Goal: Task Accomplishment & Management: Use online tool/utility

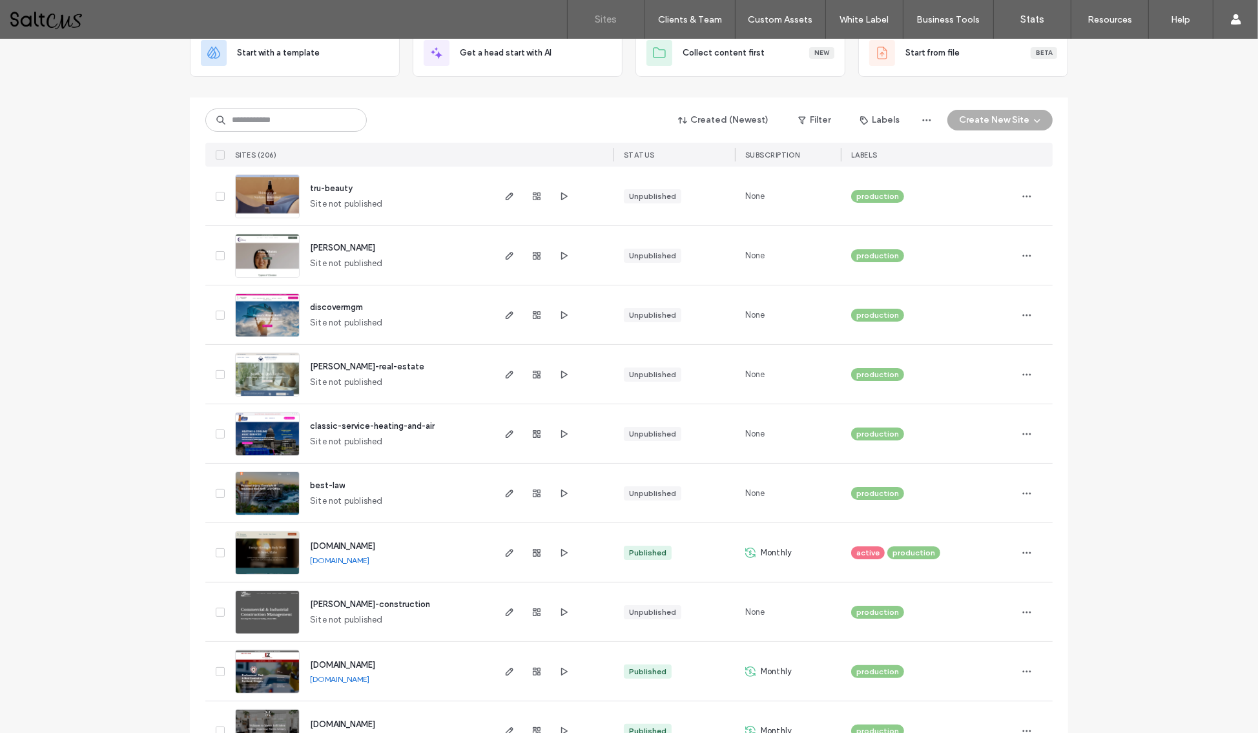
scroll to position [99, 0]
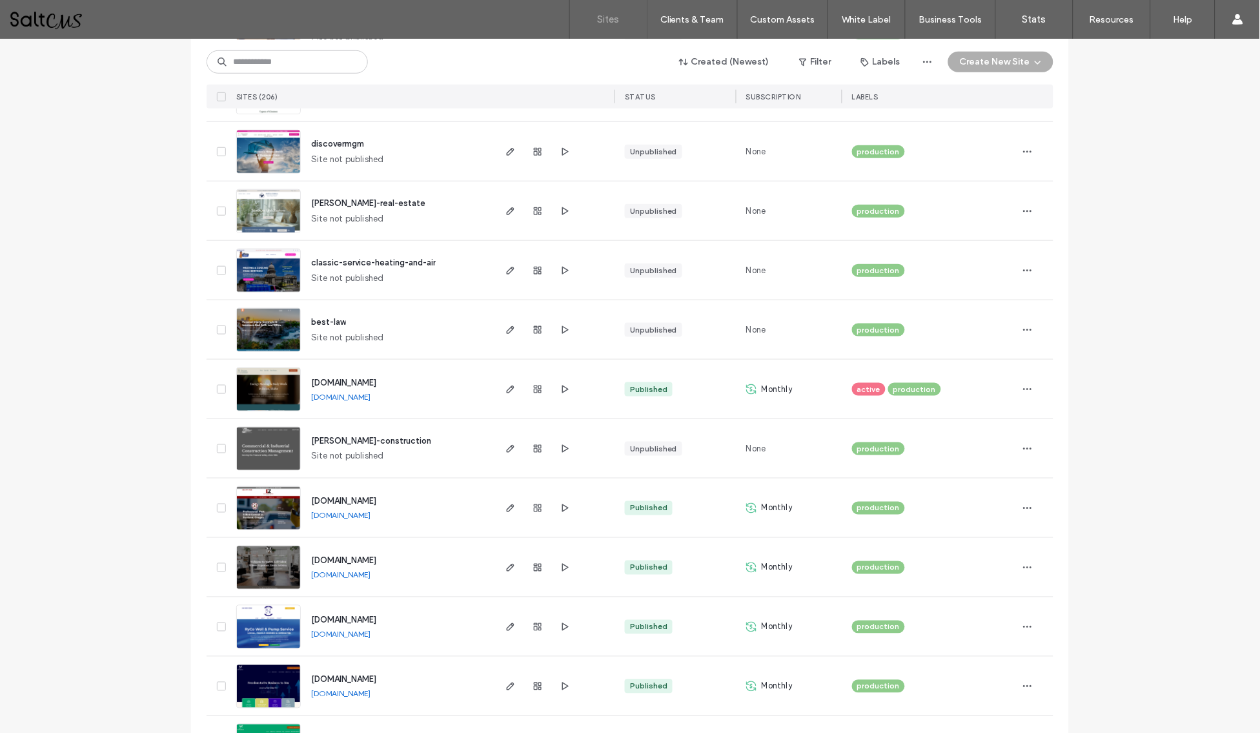
scroll to position [252, 0]
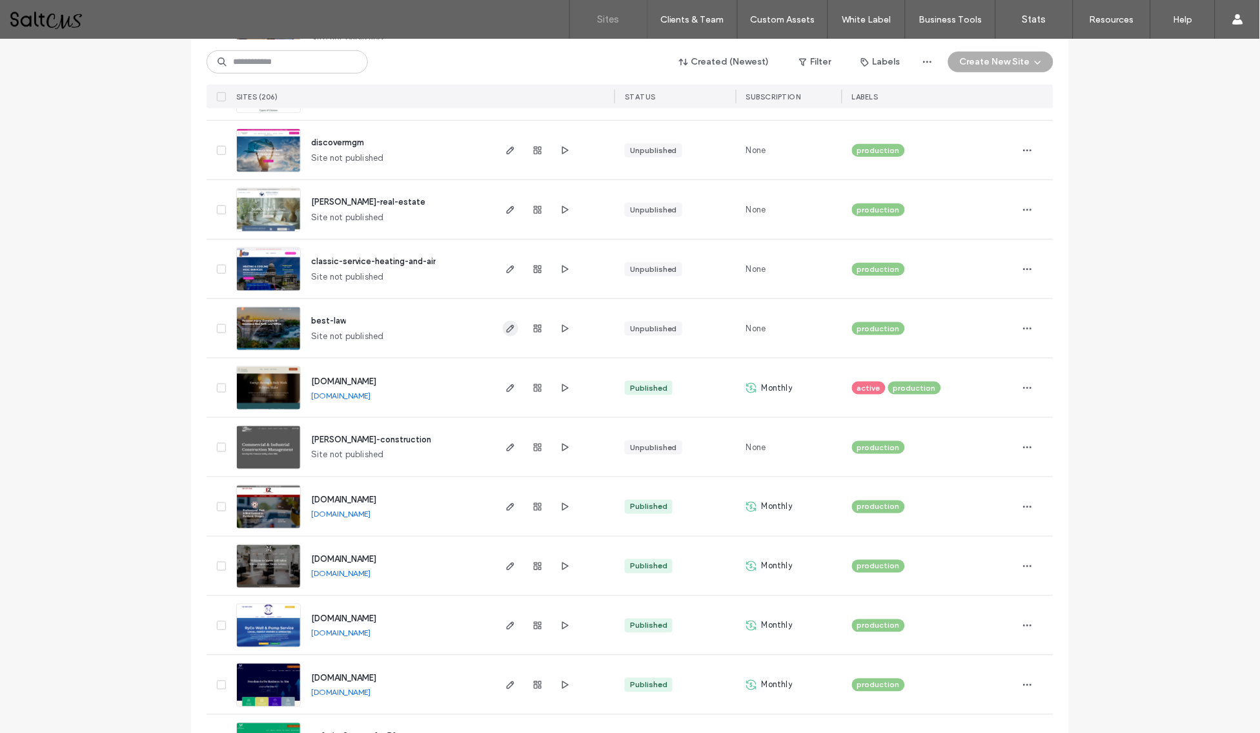
click at [505, 329] on icon "button" at bounding box center [510, 328] width 10 height 10
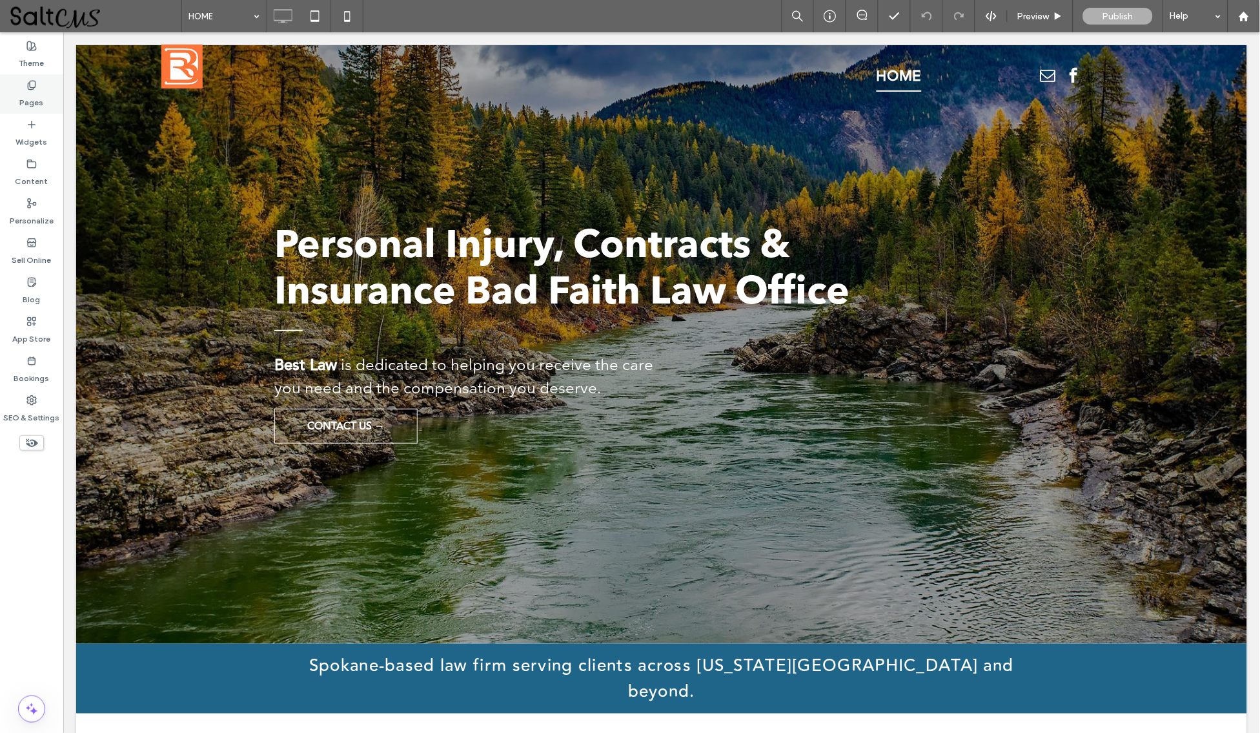
click at [34, 88] on icon at bounding box center [31, 85] width 10 height 10
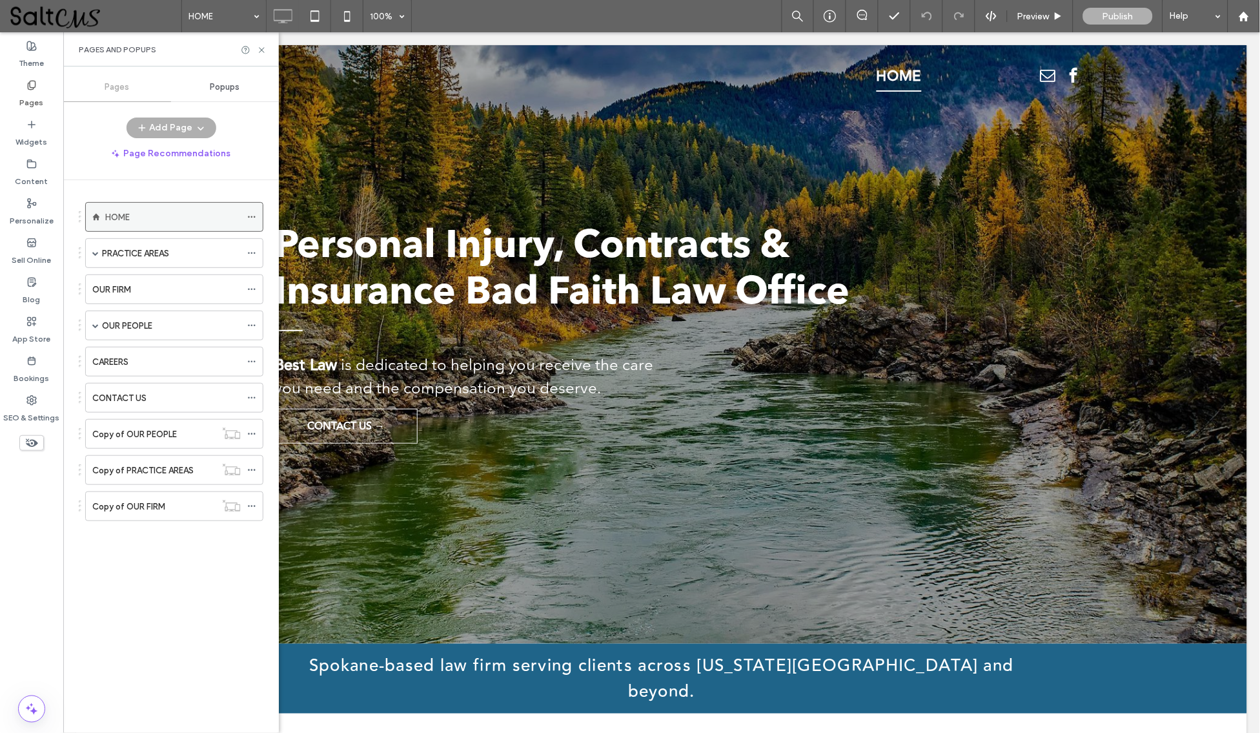
click at [134, 218] on div "HOME" at bounding box center [173, 217] width 136 height 14
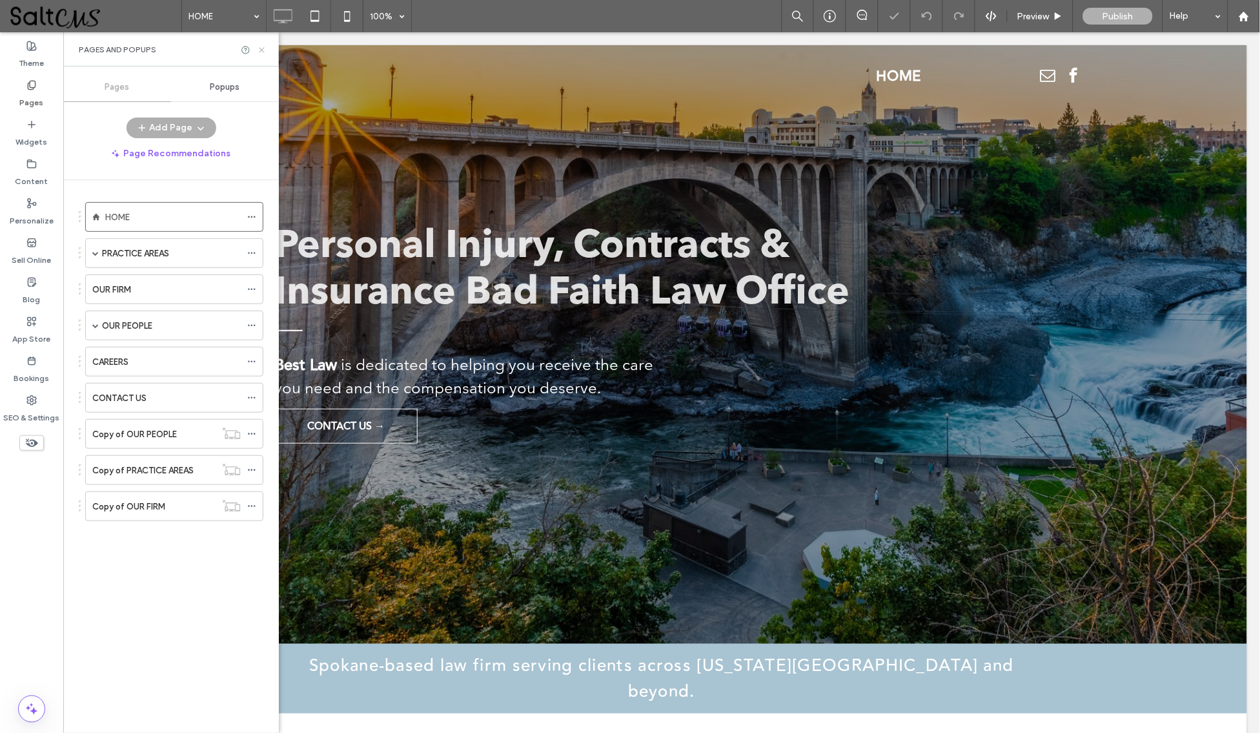
click at [261, 49] on use at bounding box center [261, 49] width 5 height 5
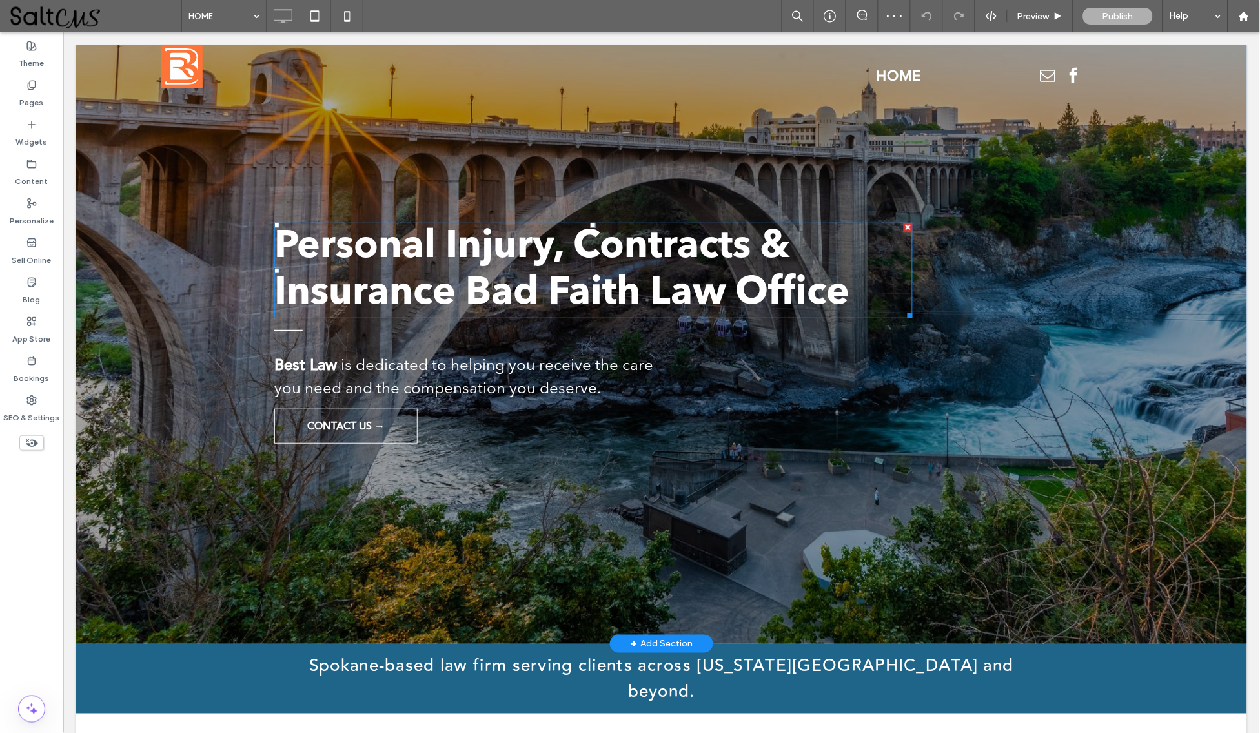
click at [627, 272] on h1 "Personal Injury, Contracts & Insurance Bad Faith Law Office" at bounding box center [593, 269] width 638 height 93
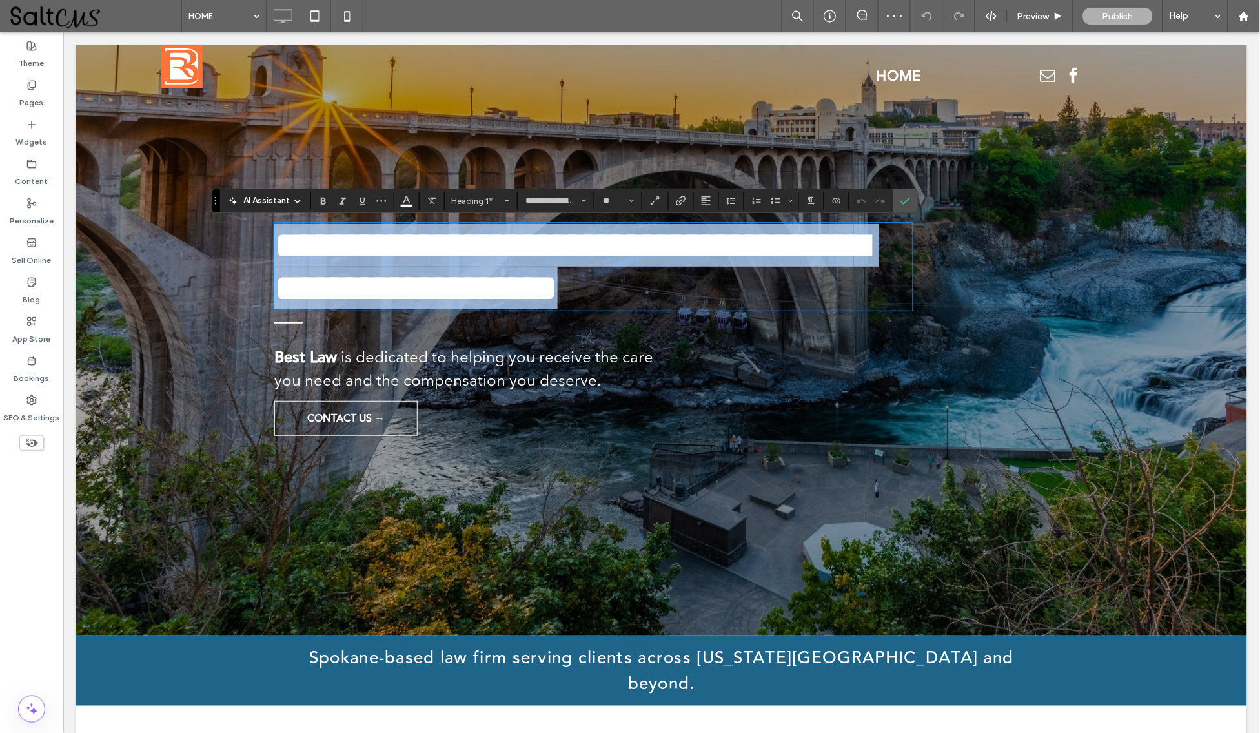
click at [636, 287] on span "**********" at bounding box center [571, 265] width 595 height 81
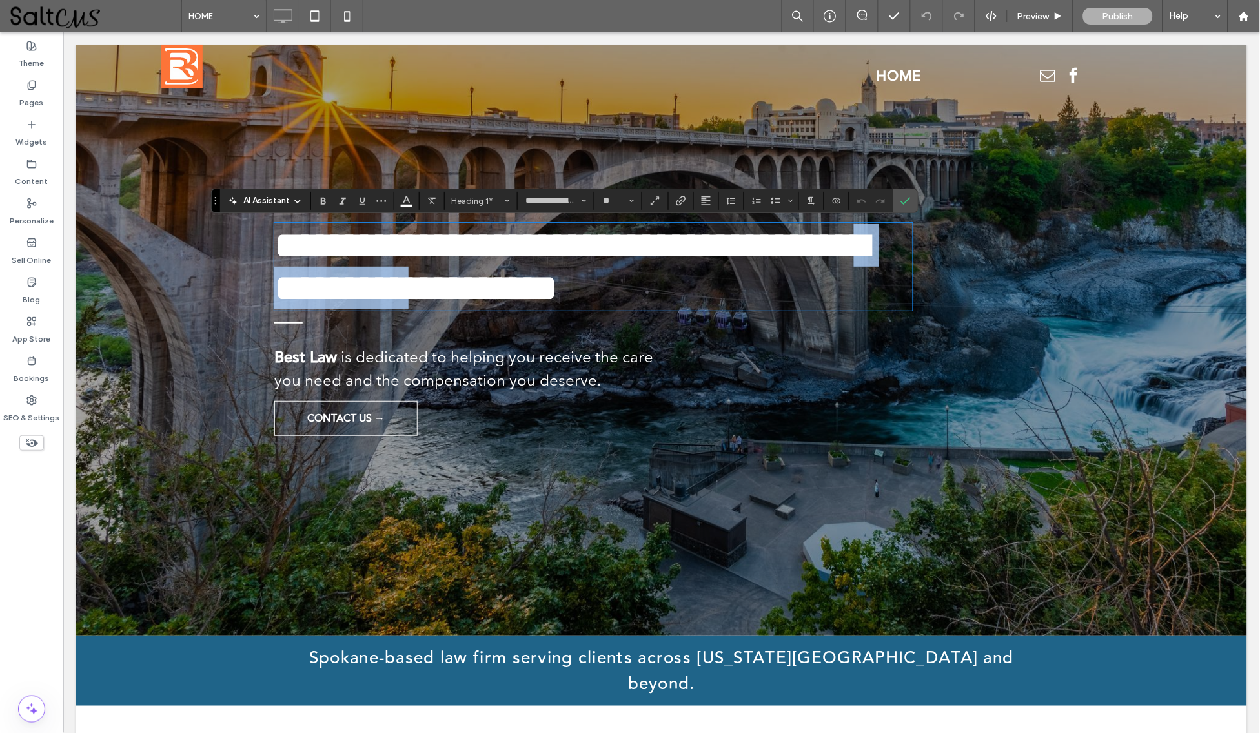
drag, startPoint x: 651, startPoint y: 287, endPoint x: 473, endPoint y: 284, distance: 178.9
click at [473, 284] on span "**********" at bounding box center [571, 265] width 595 height 81
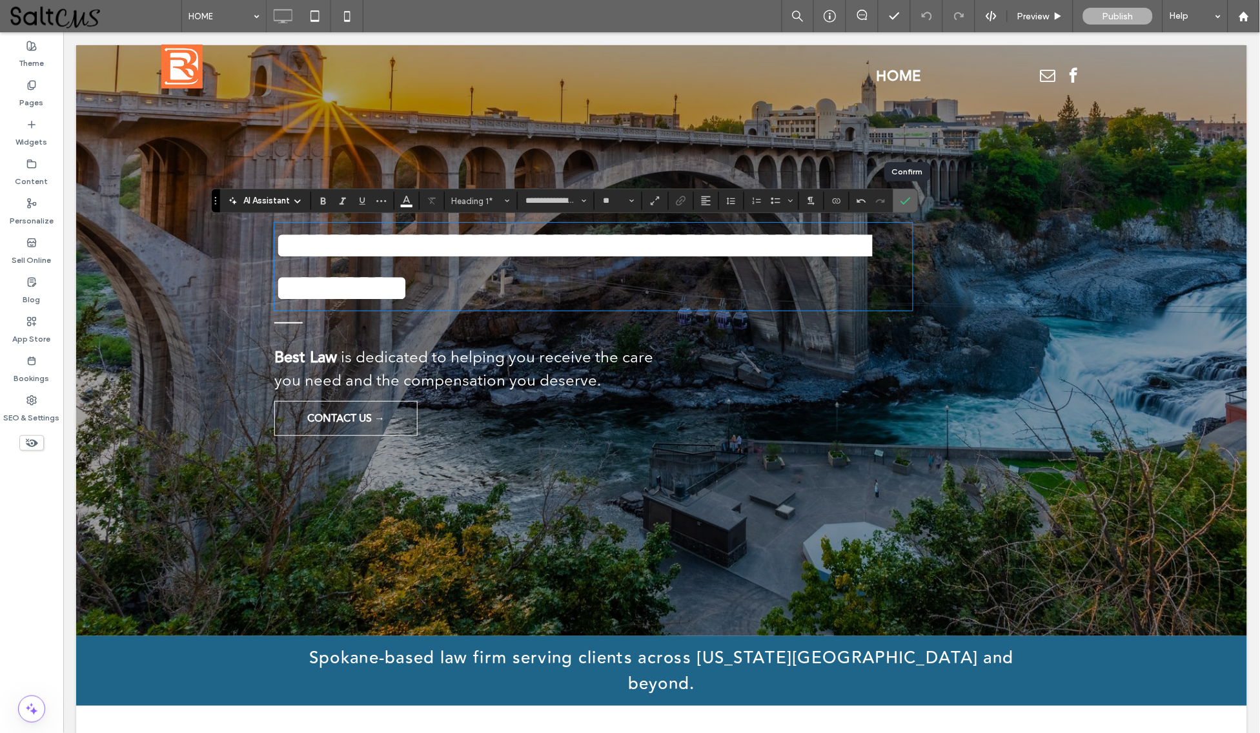
click at [906, 201] on icon "Confirm" at bounding box center [906, 201] width 10 height 10
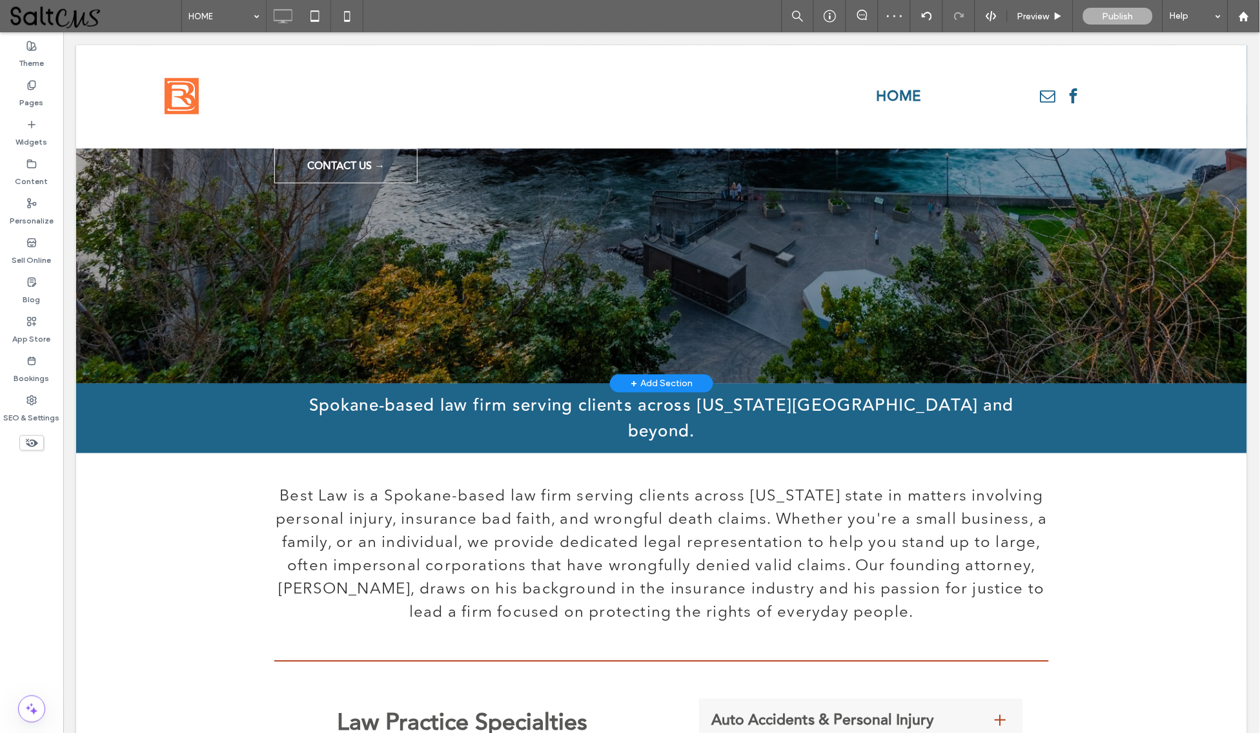
scroll to position [268, 0]
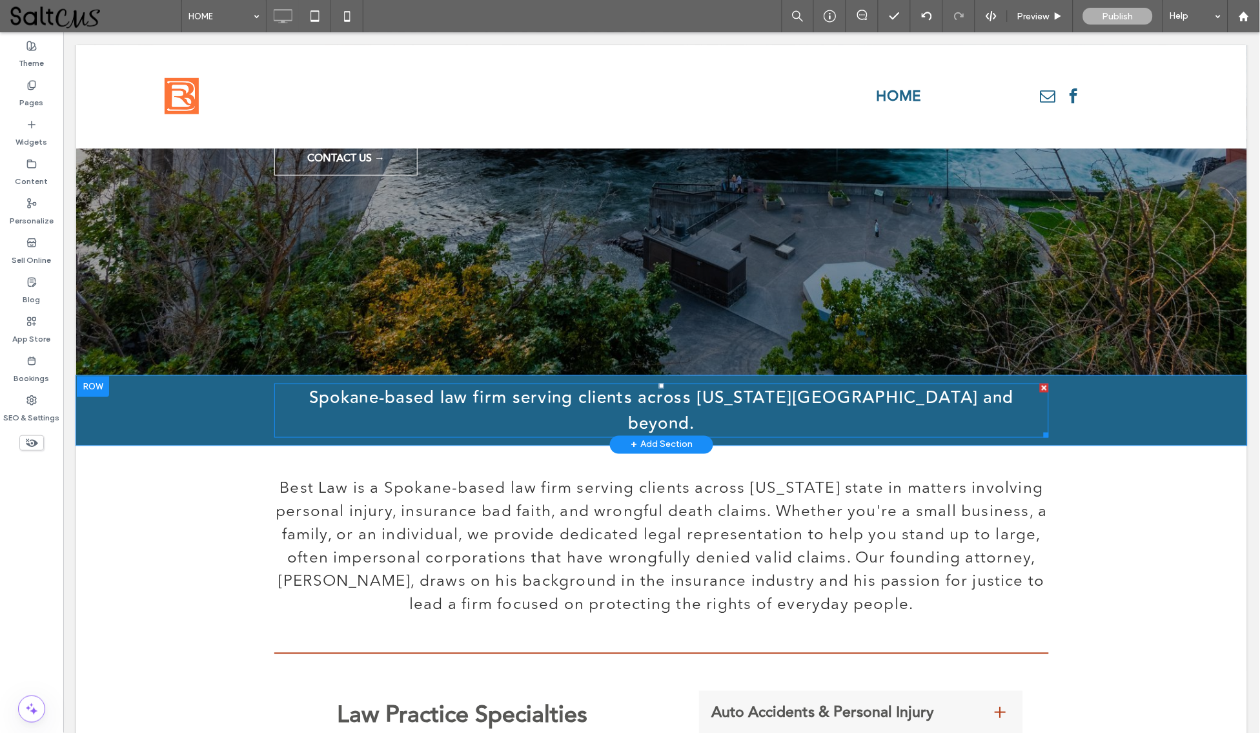
click at [908, 393] on span "Spokane-based law firm serving clients across Washington state and beyond." at bounding box center [661, 410] width 705 height 52
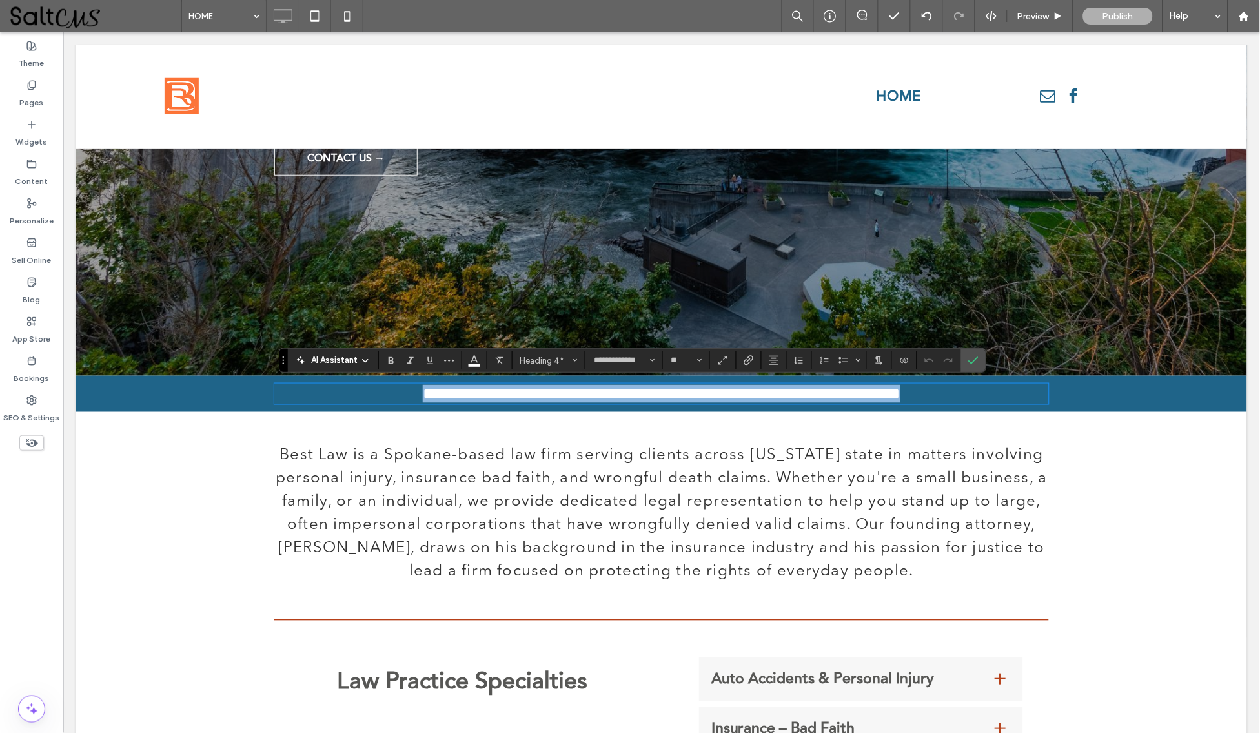
click at [882, 398] on span "**********" at bounding box center [661, 393] width 478 height 16
click at [881, 398] on span "**********" at bounding box center [661, 393] width 478 height 16
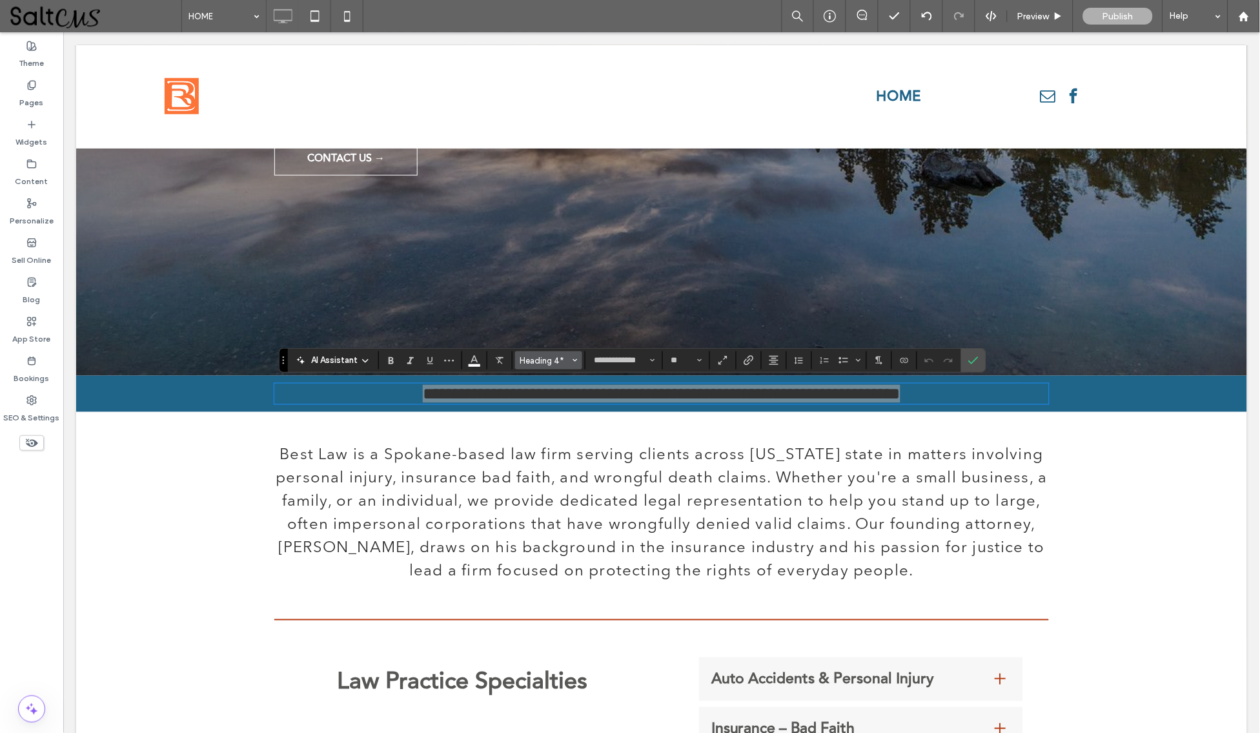
click at [553, 358] on span "Heading 4*" at bounding box center [545, 361] width 50 height 10
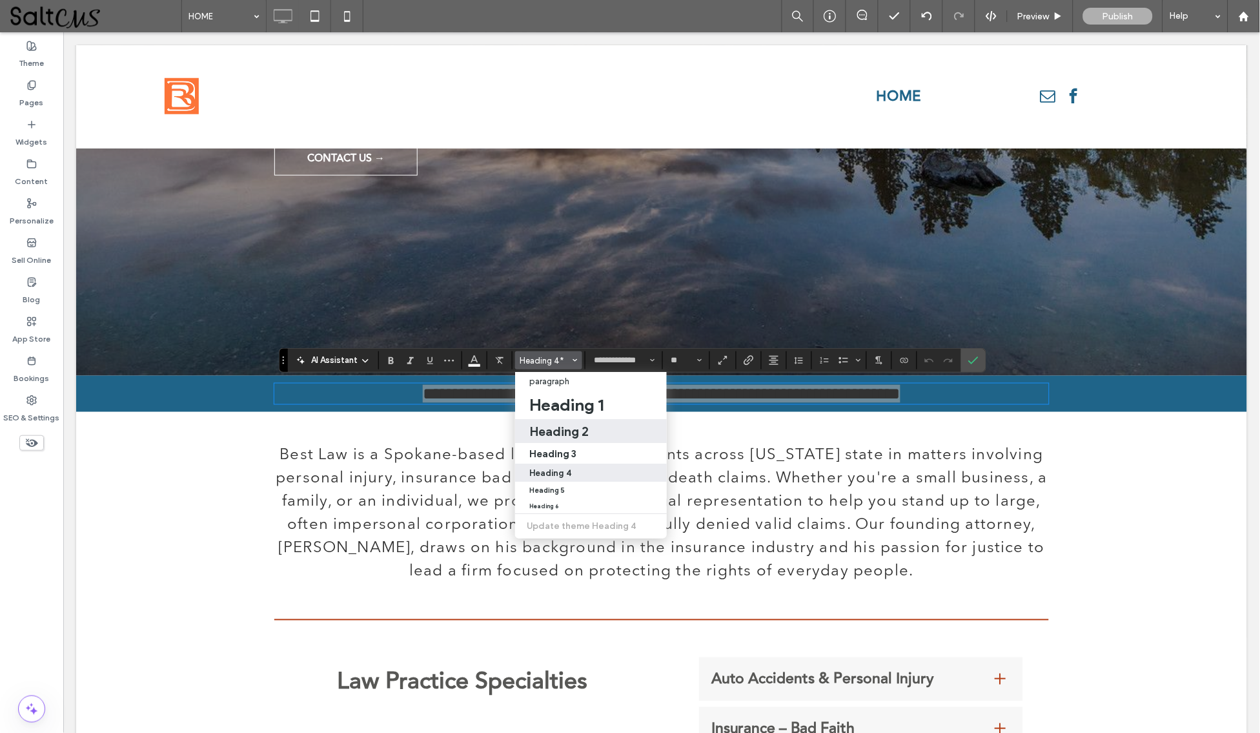
click at [571, 425] on h2 "Heading 2" at bounding box center [558, 430] width 59 height 15
type input "**********"
type input "**"
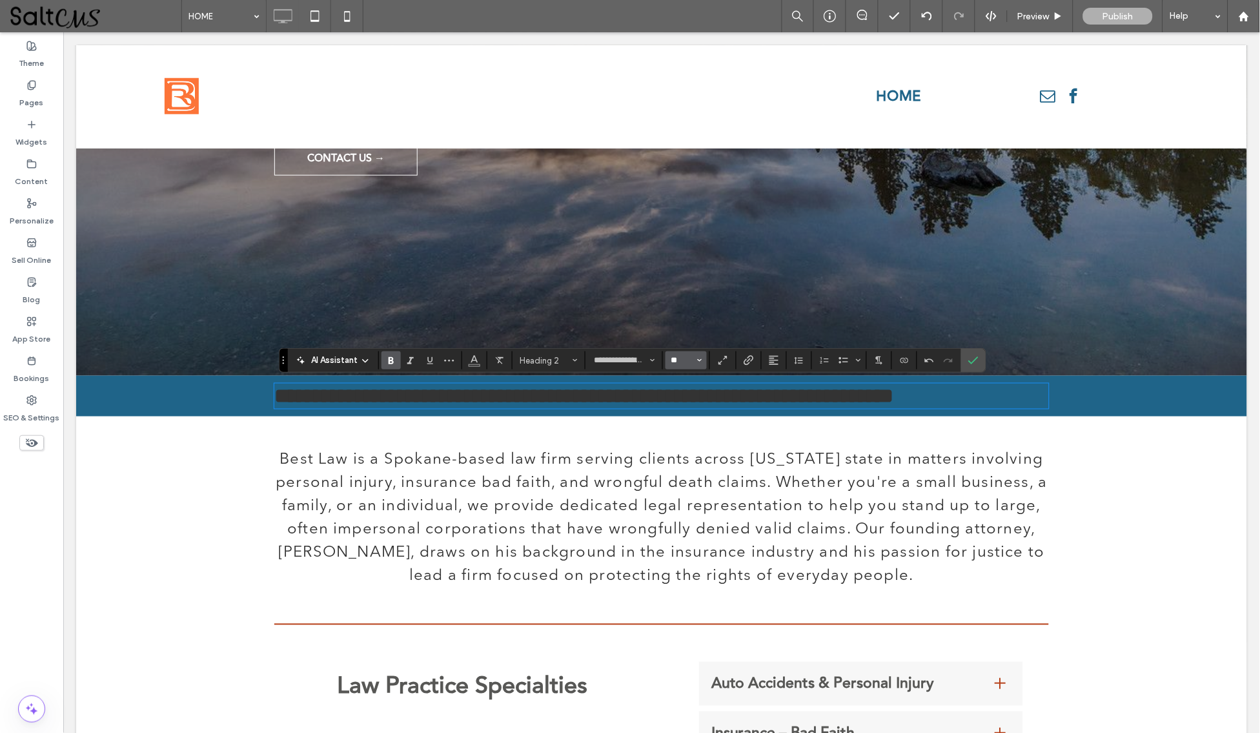
click at [681, 363] on input "**" at bounding box center [682, 360] width 25 height 10
type input "**"
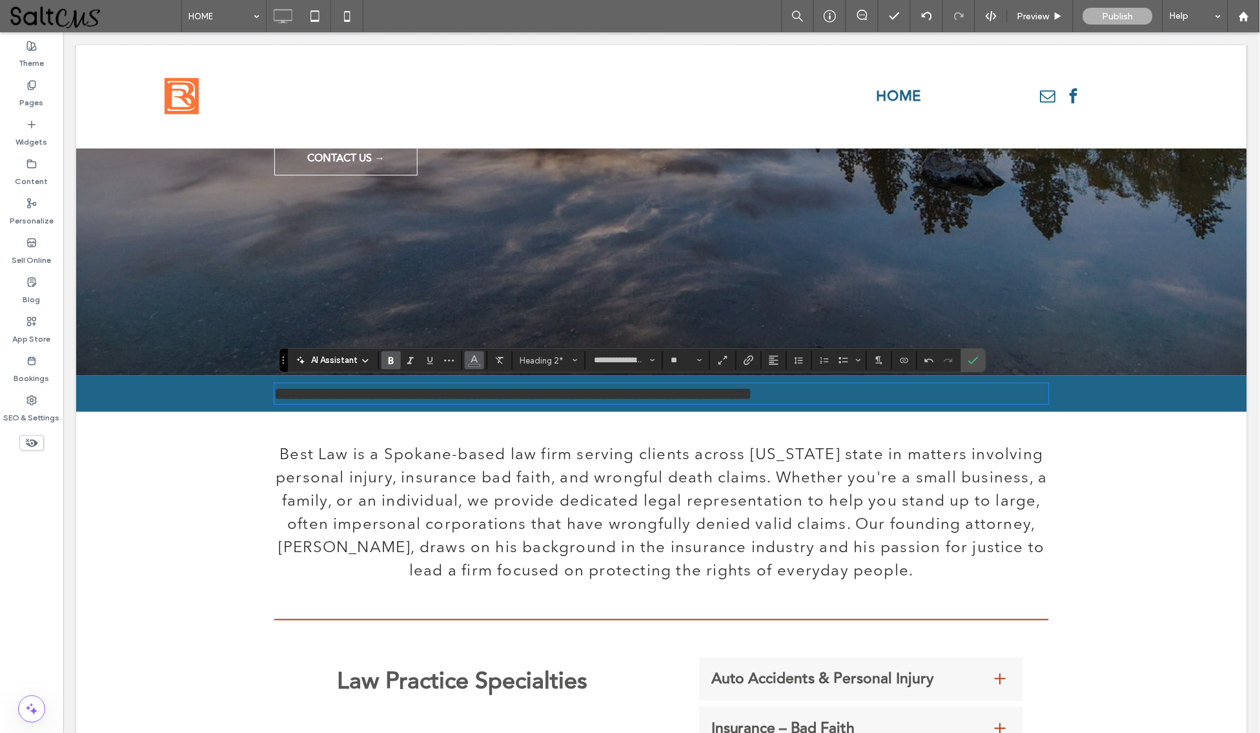
click at [478, 358] on icon "Color" at bounding box center [474, 359] width 10 height 10
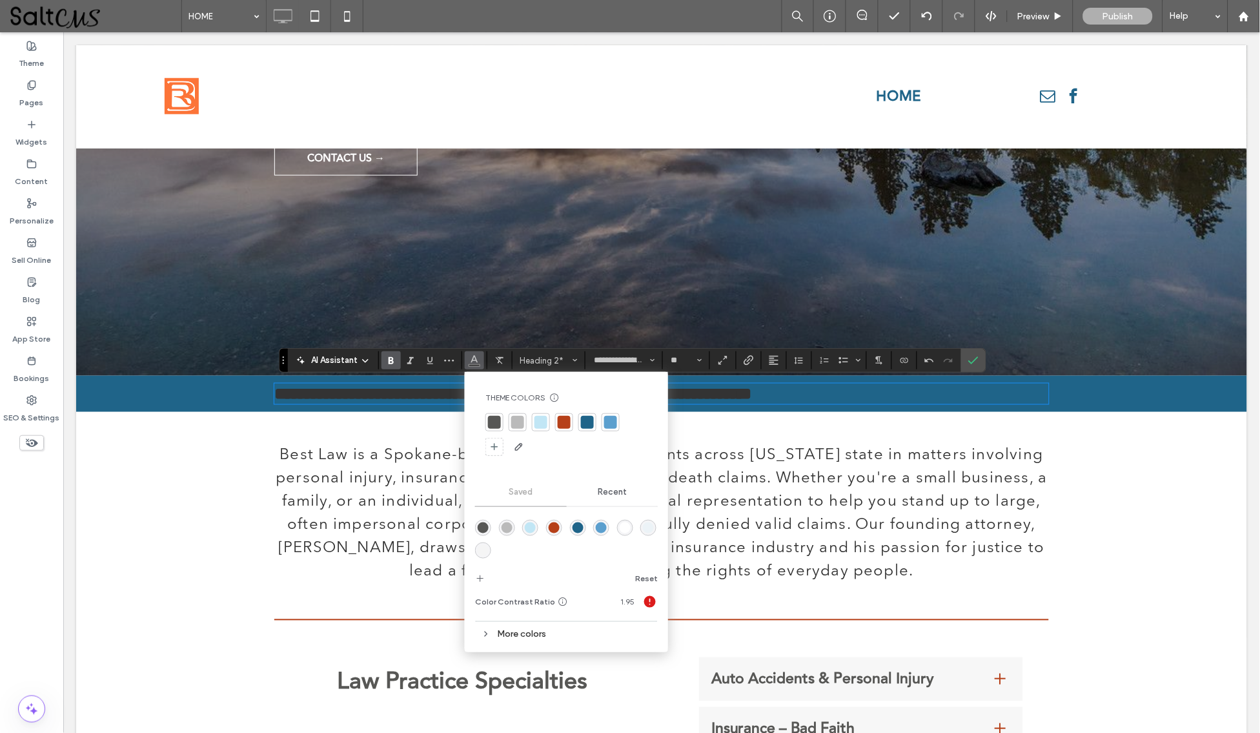
click at [624, 527] on div "rgba(255,255,255,1)" at bounding box center [625, 527] width 11 height 11
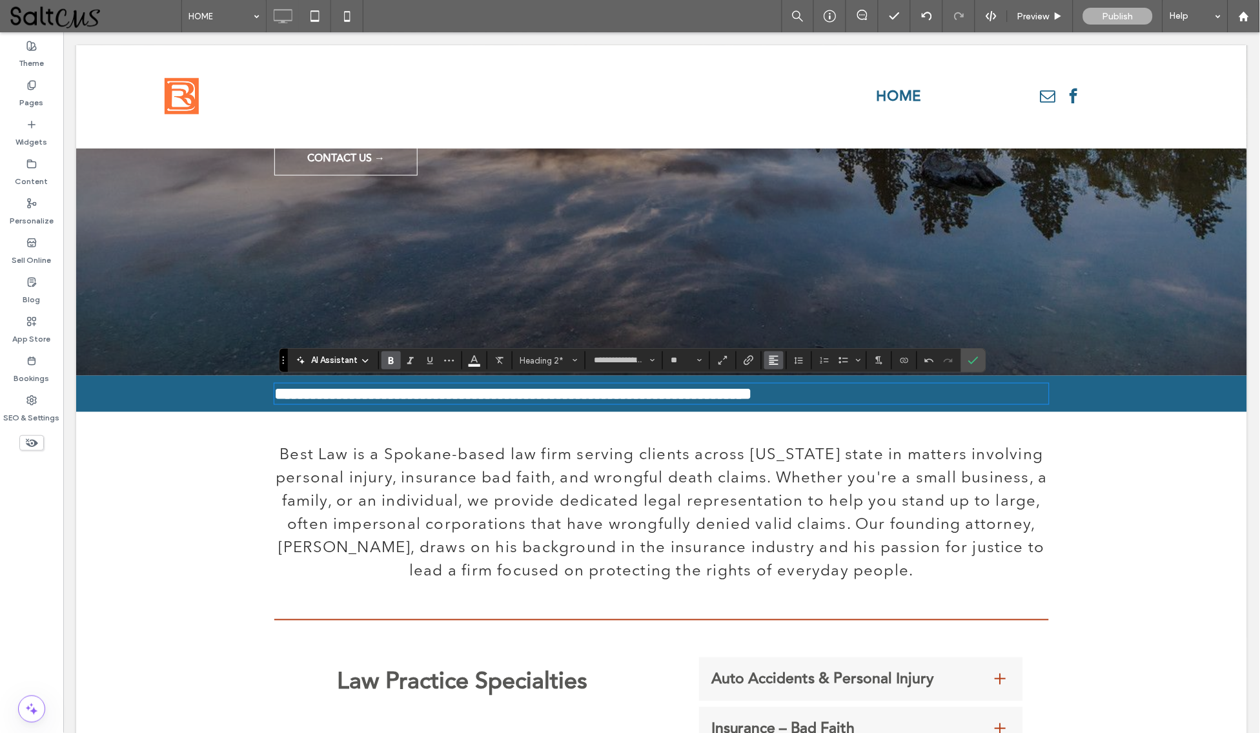
click at [772, 358] on use "Alignment" at bounding box center [774, 360] width 9 height 9
click at [797, 402] on label "ui.textEditor.alignment.center" at bounding box center [786, 400] width 45 height 19
click at [971, 360] on icon "Confirm" at bounding box center [973, 360] width 10 height 10
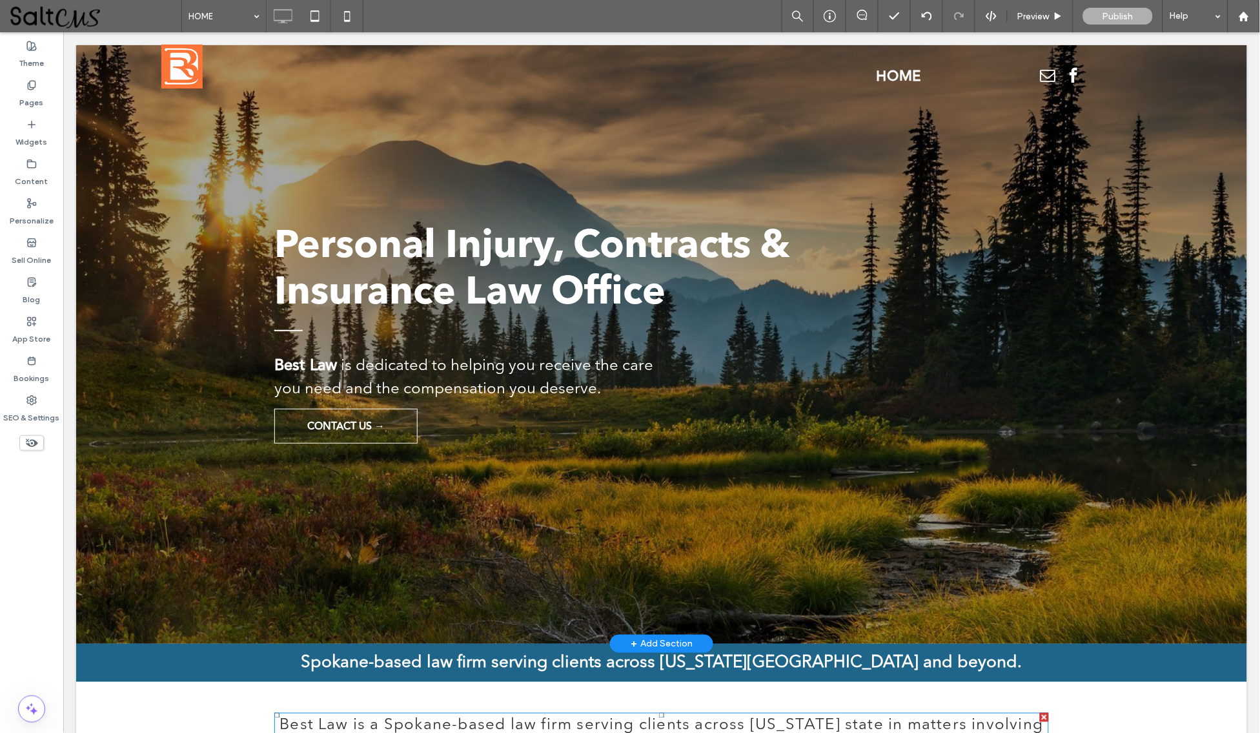
scroll to position [0, 0]
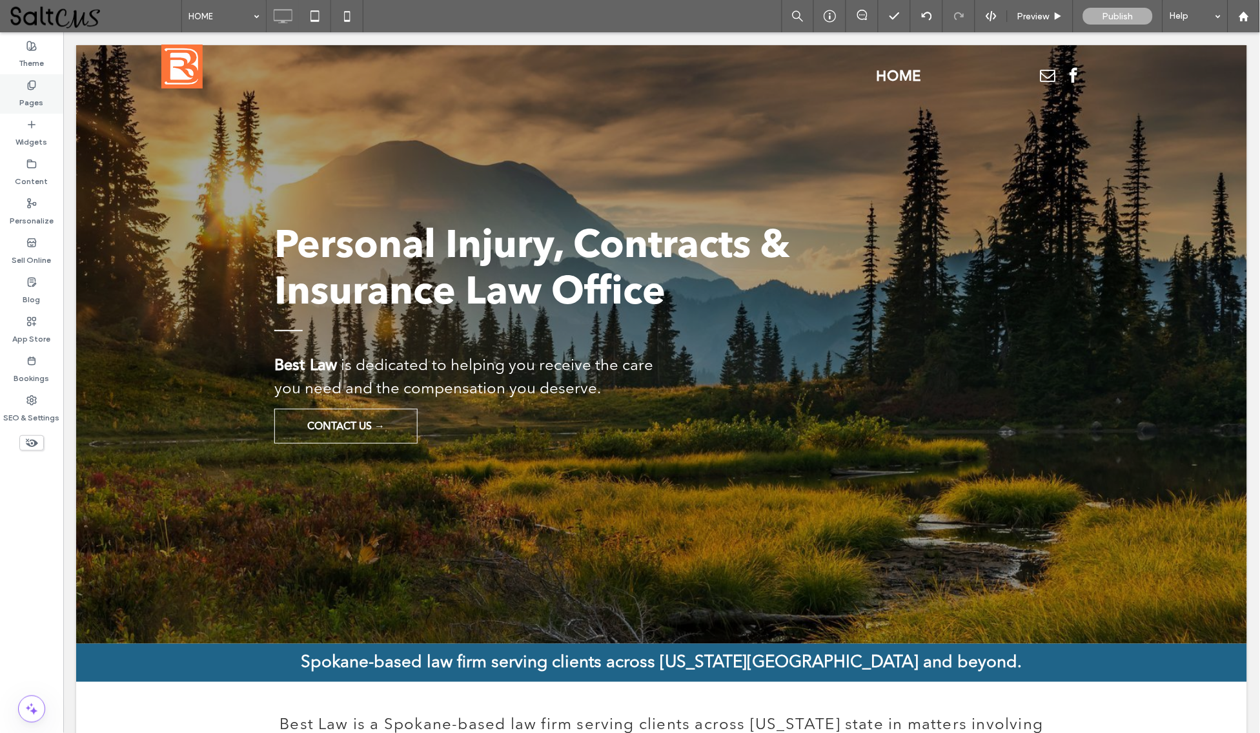
click at [25, 96] on label "Pages" at bounding box center [32, 99] width 24 height 18
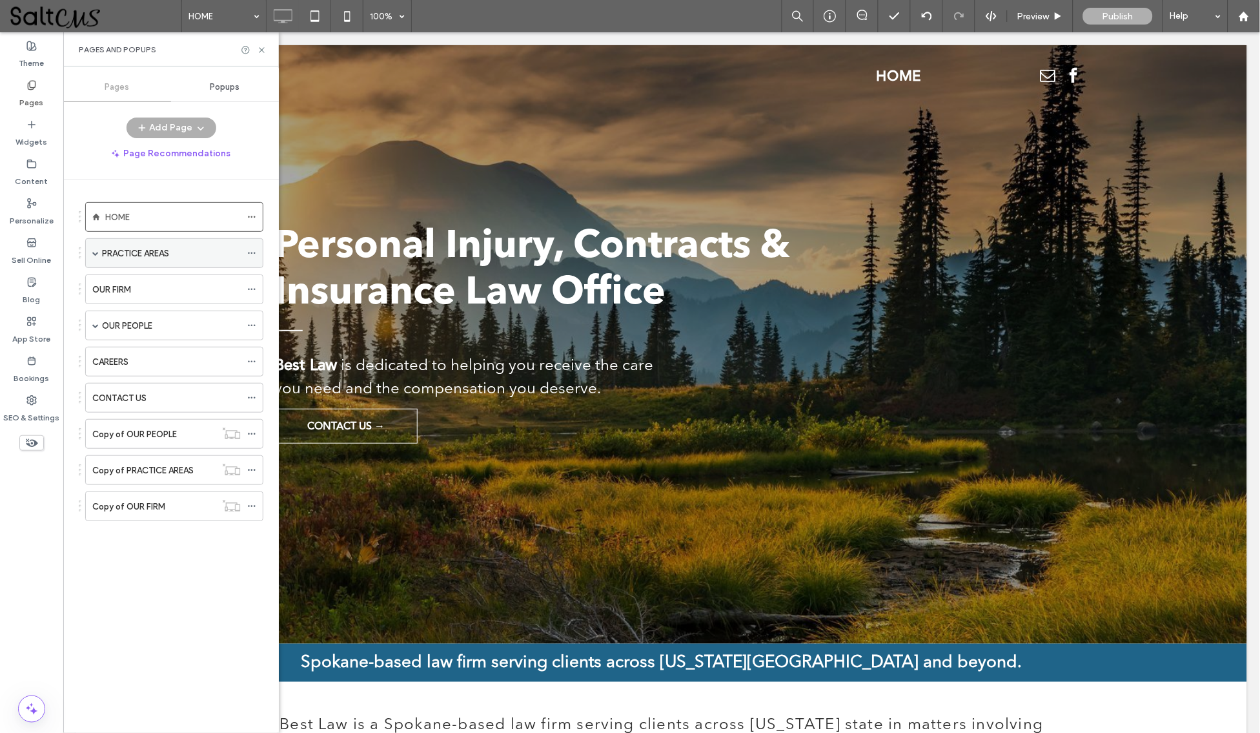
click at [179, 263] on div "PRACTICE AREAS" at bounding box center [171, 253] width 139 height 28
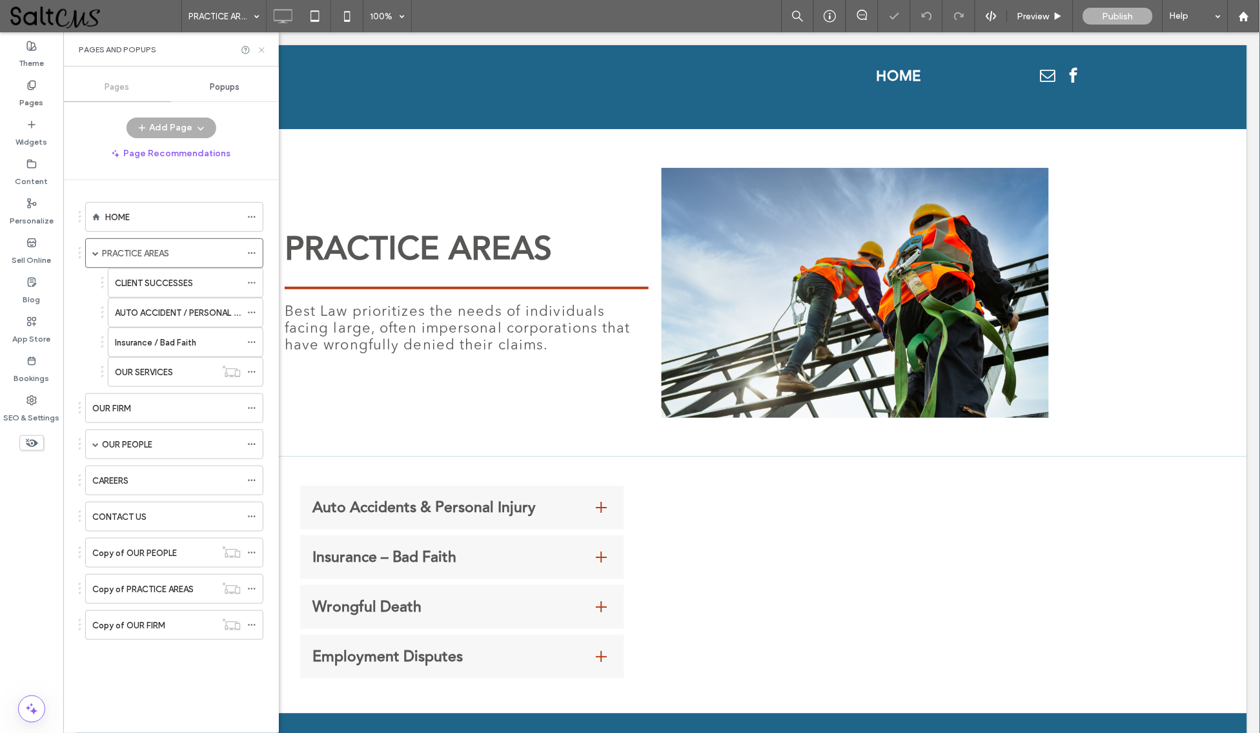
click at [263, 46] on icon at bounding box center [262, 50] width 10 height 10
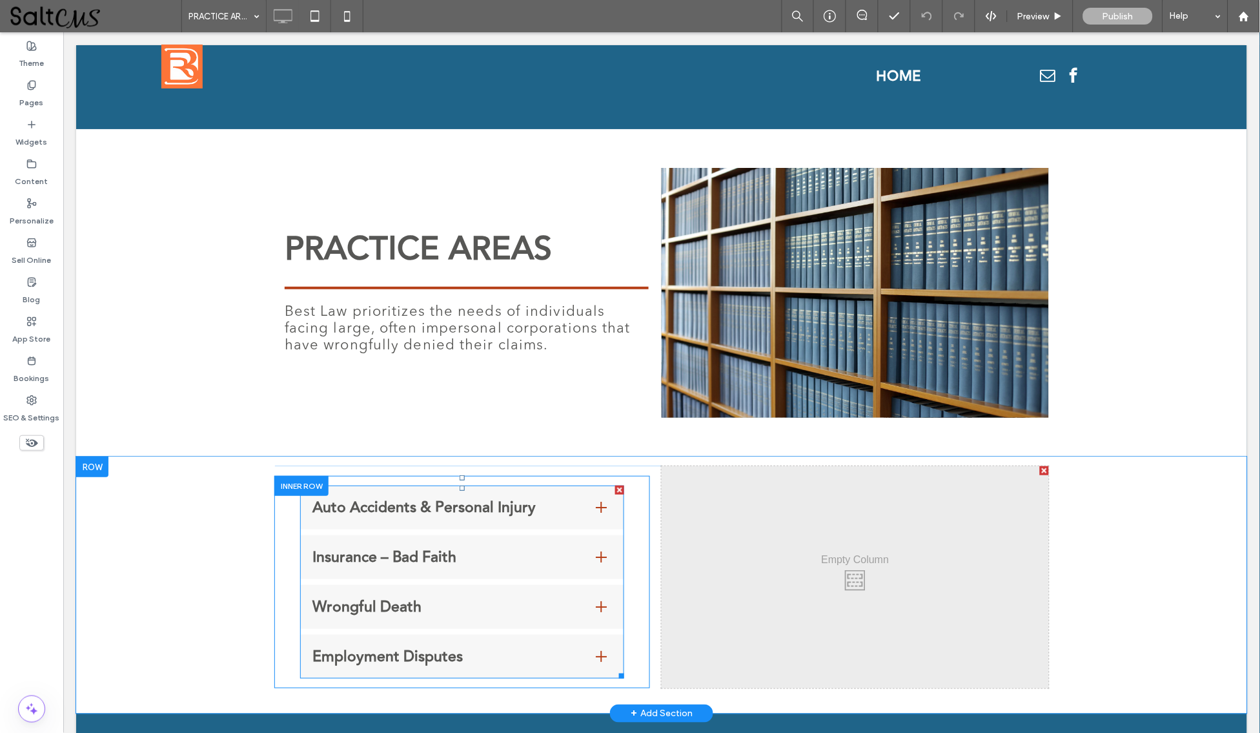
click at [482, 661] on div "Employment Disputes" at bounding box center [462, 656] width 324 height 44
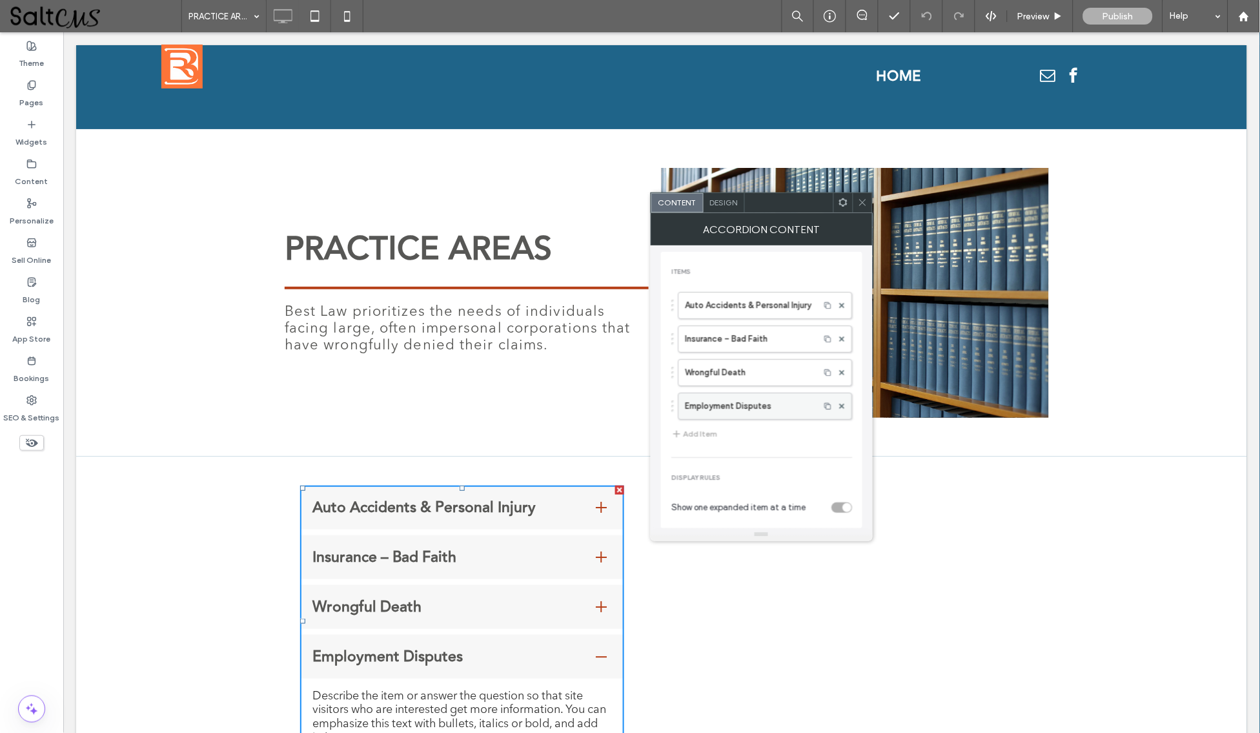
click at [740, 408] on label "Employment Disputes" at bounding box center [749, 406] width 128 height 26
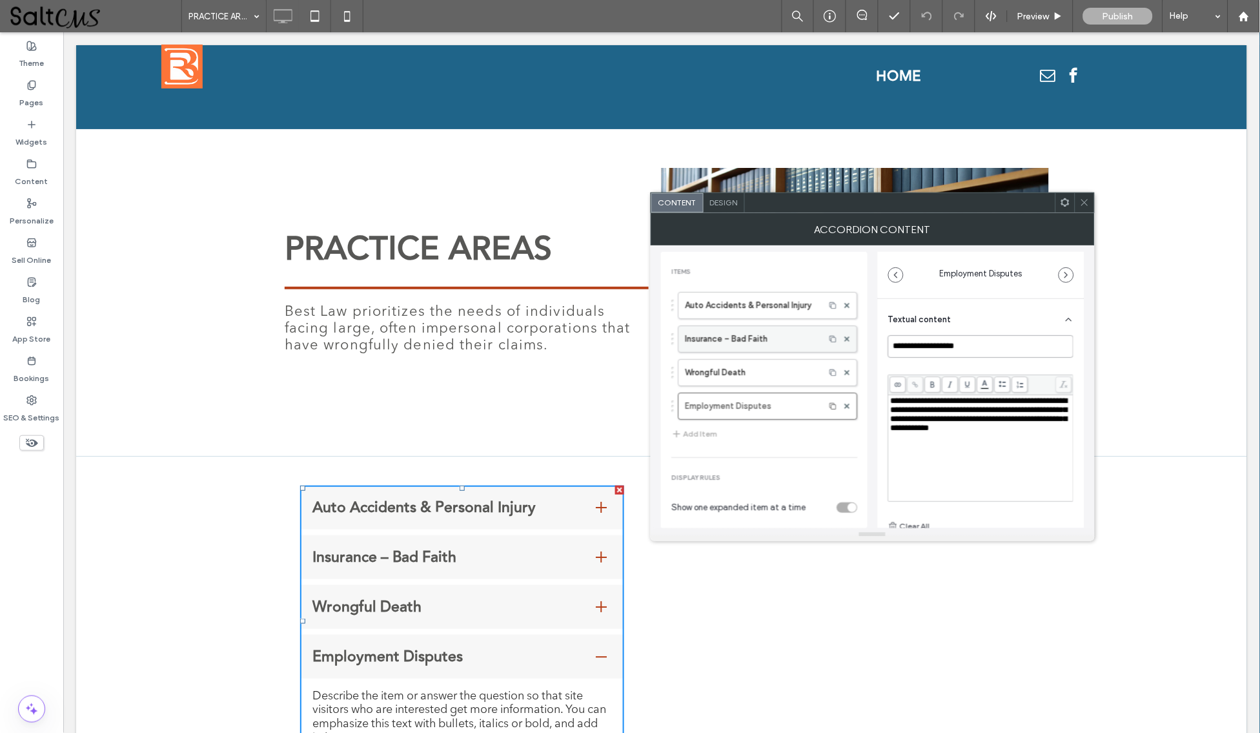
drag, startPoint x: 990, startPoint y: 351, endPoint x: 775, endPoint y: 351, distance: 215.0
click at [775, 351] on div "**********" at bounding box center [872, 386] width 423 height 283
paste input "*******"
drag, startPoint x: 980, startPoint y: 347, endPoint x: 795, endPoint y: 343, distance: 185.3
click at [795, 343] on div "**********" at bounding box center [872, 386] width 423 height 283
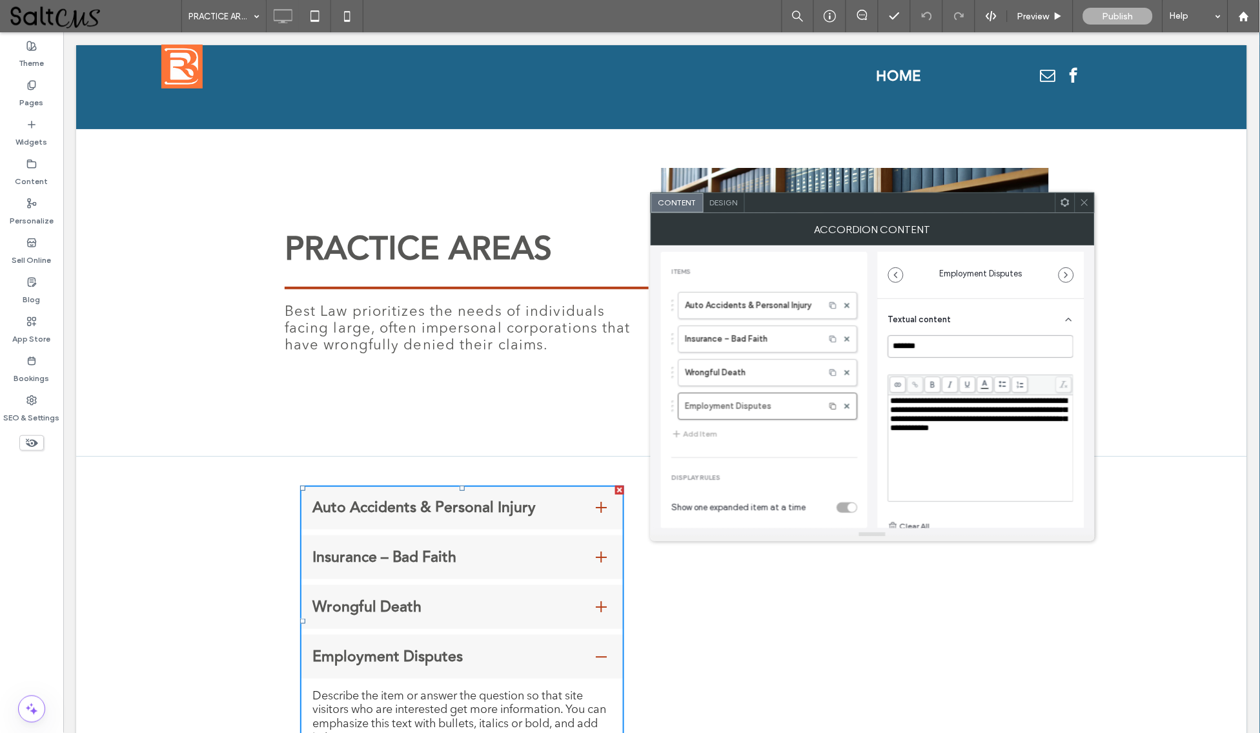
type input "*******"
click at [1082, 200] on icon at bounding box center [1085, 203] width 10 height 10
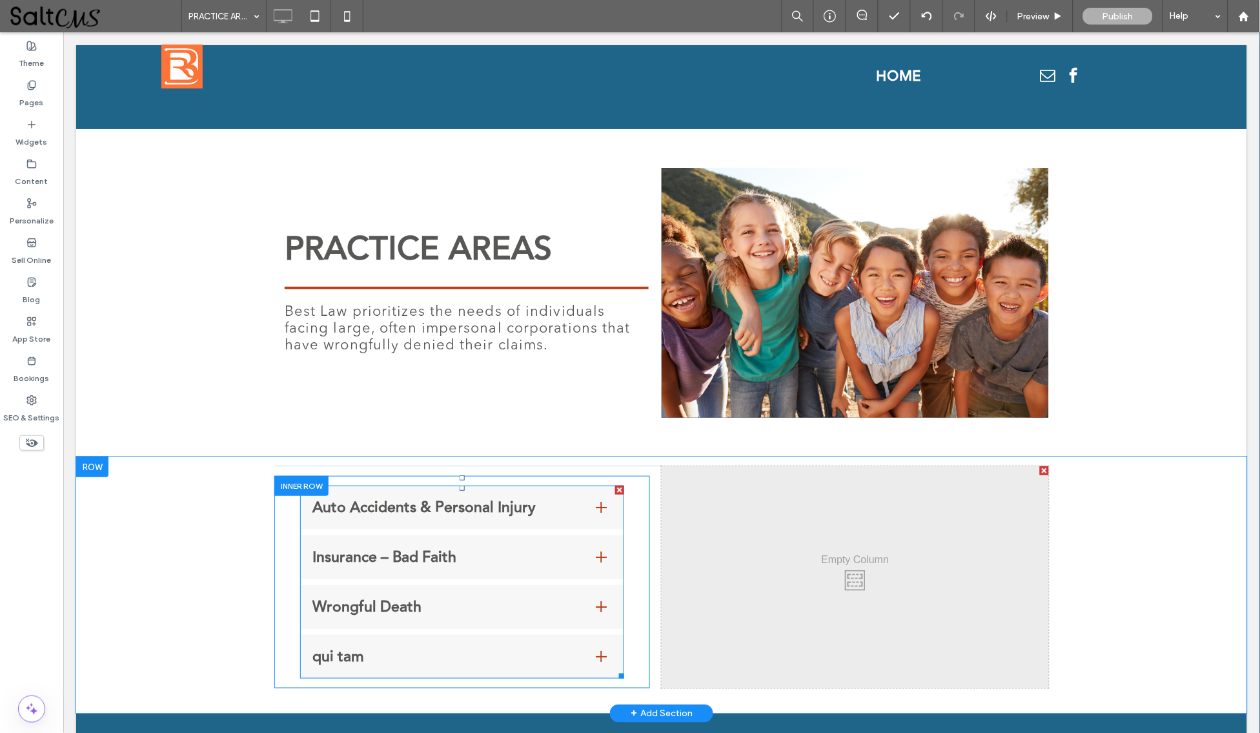
click at [395, 646] on span "qui tam" at bounding box center [448, 655] width 273 height 23
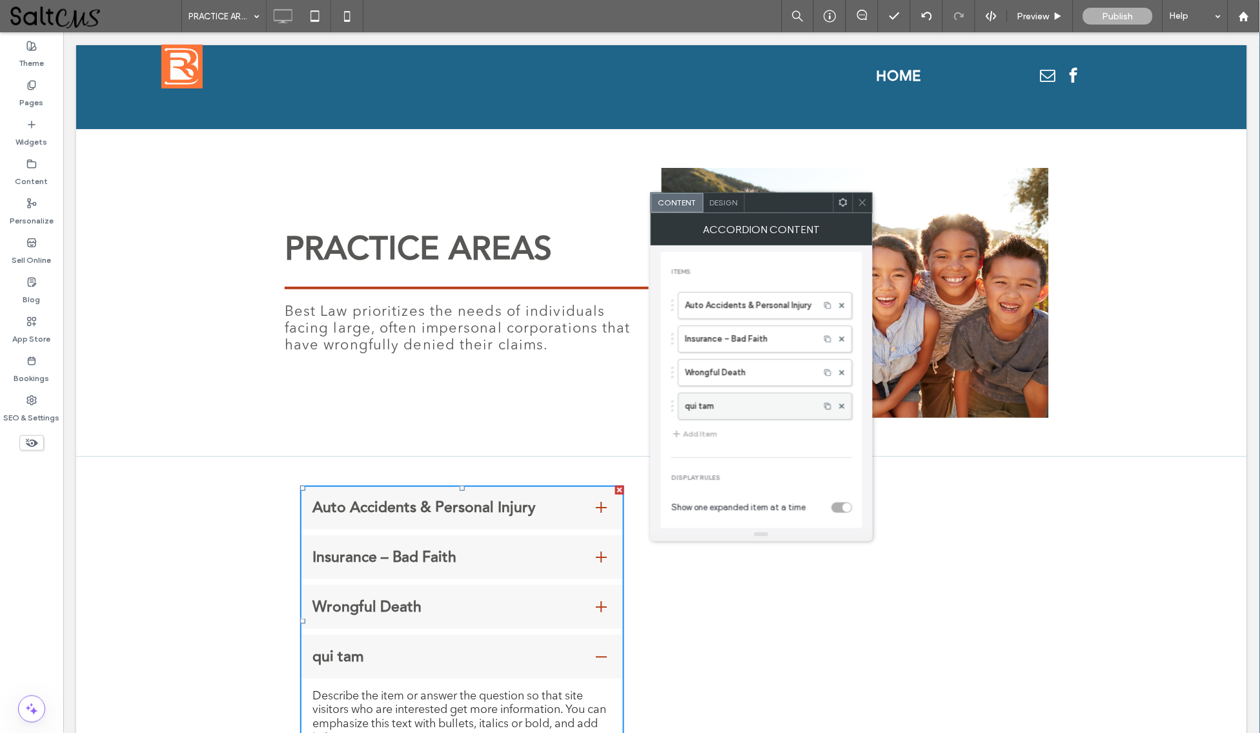
click at [771, 410] on label "qui tam" at bounding box center [749, 406] width 128 height 26
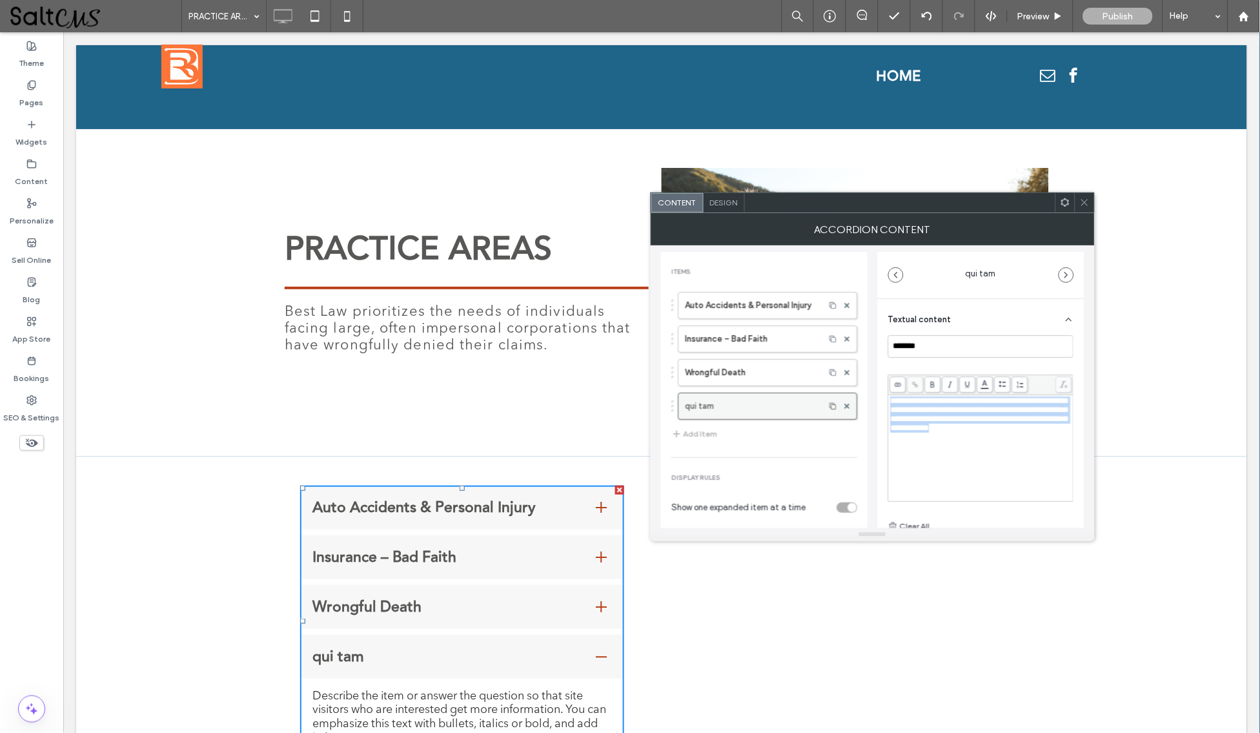
drag, startPoint x: 1052, startPoint y: 435, endPoint x: 846, endPoint y: 395, distance: 209.8
click at [846, 395] on div "**********" at bounding box center [872, 386] width 423 height 283
click at [940, 403] on span "**********" at bounding box center [980, 409] width 178 height 26
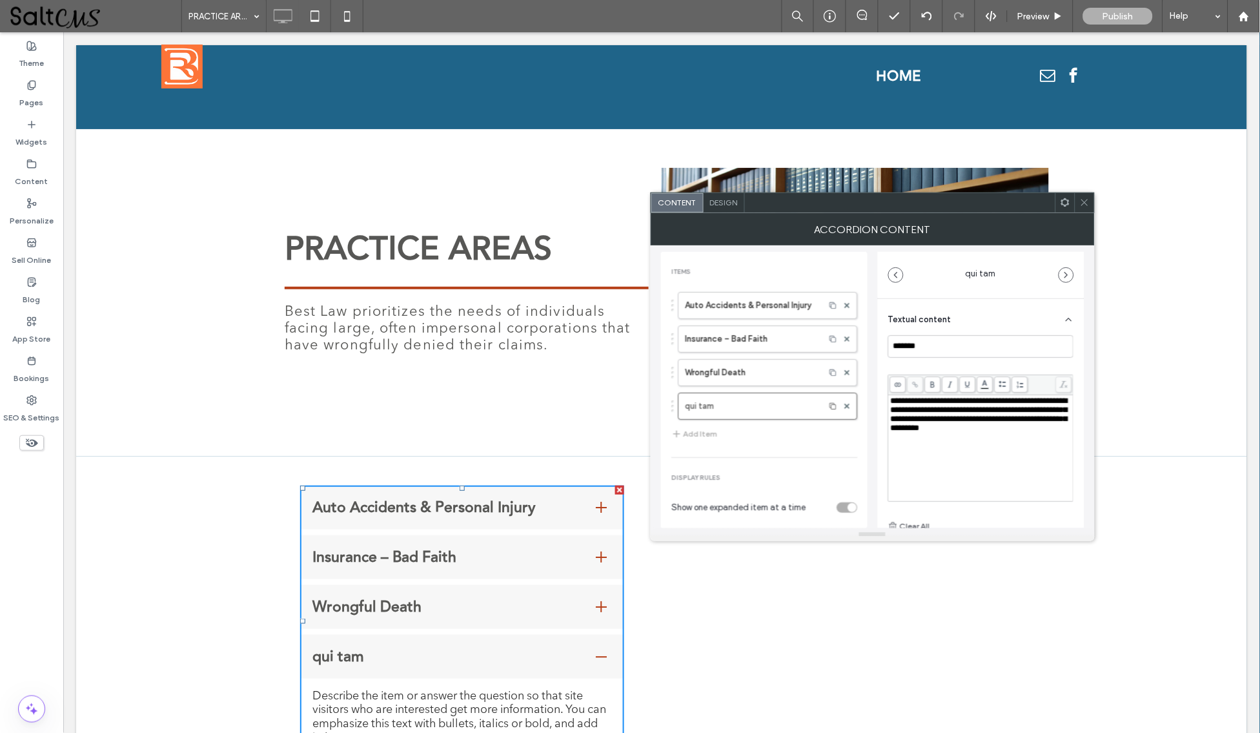
click at [1083, 205] on icon at bounding box center [1085, 203] width 10 height 10
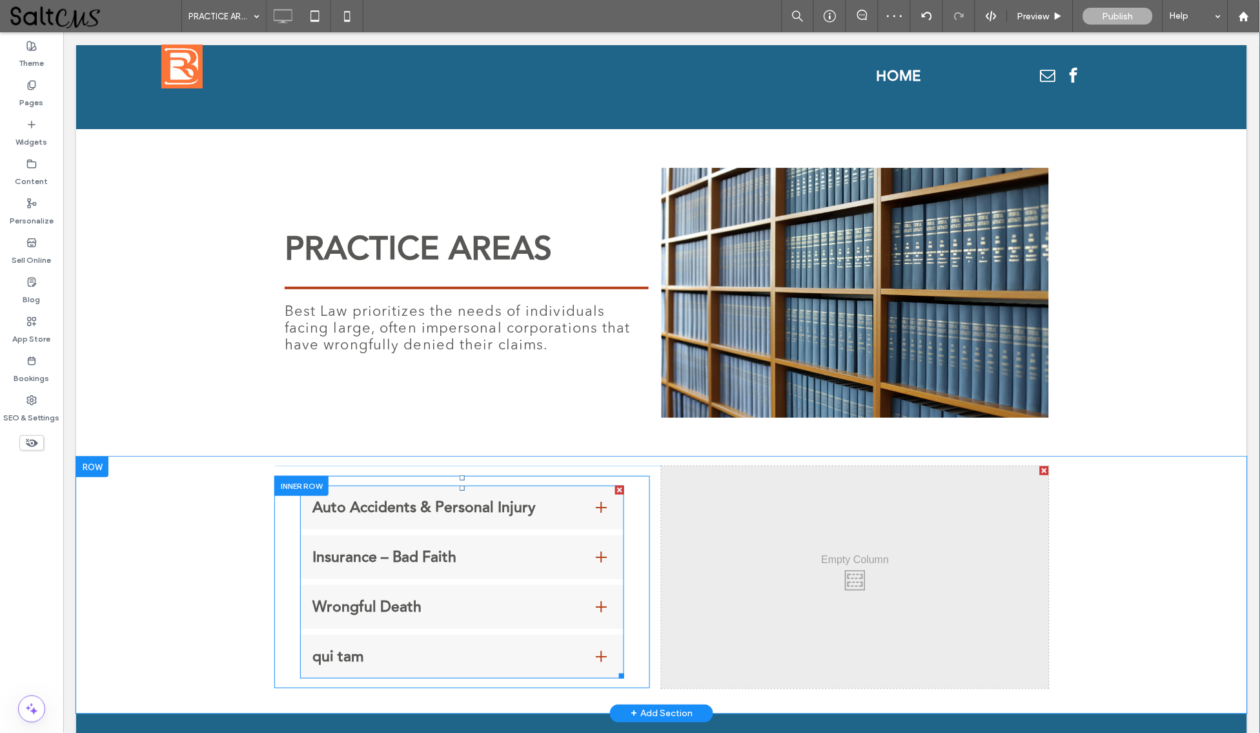
click at [520, 611] on span "Wrongful Death" at bounding box center [448, 606] width 273 height 23
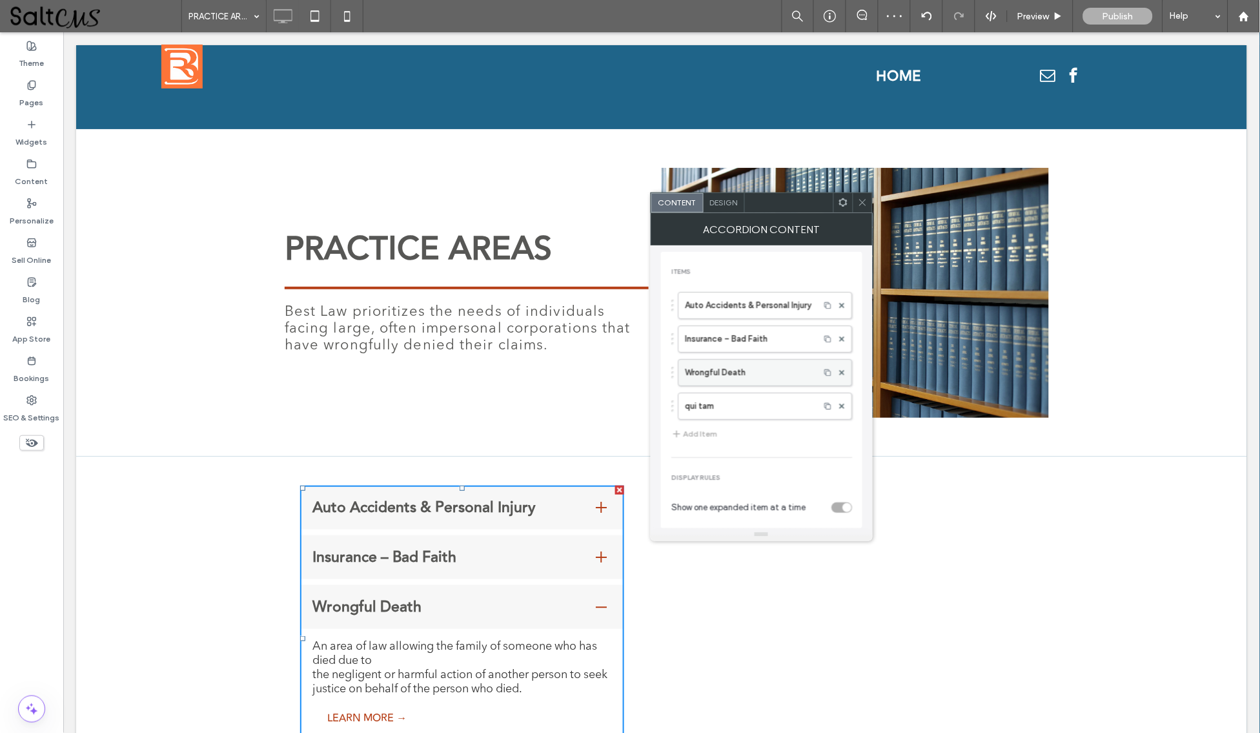
click at [778, 365] on label "Wrongful Death" at bounding box center [749, 373] width 128 height 26
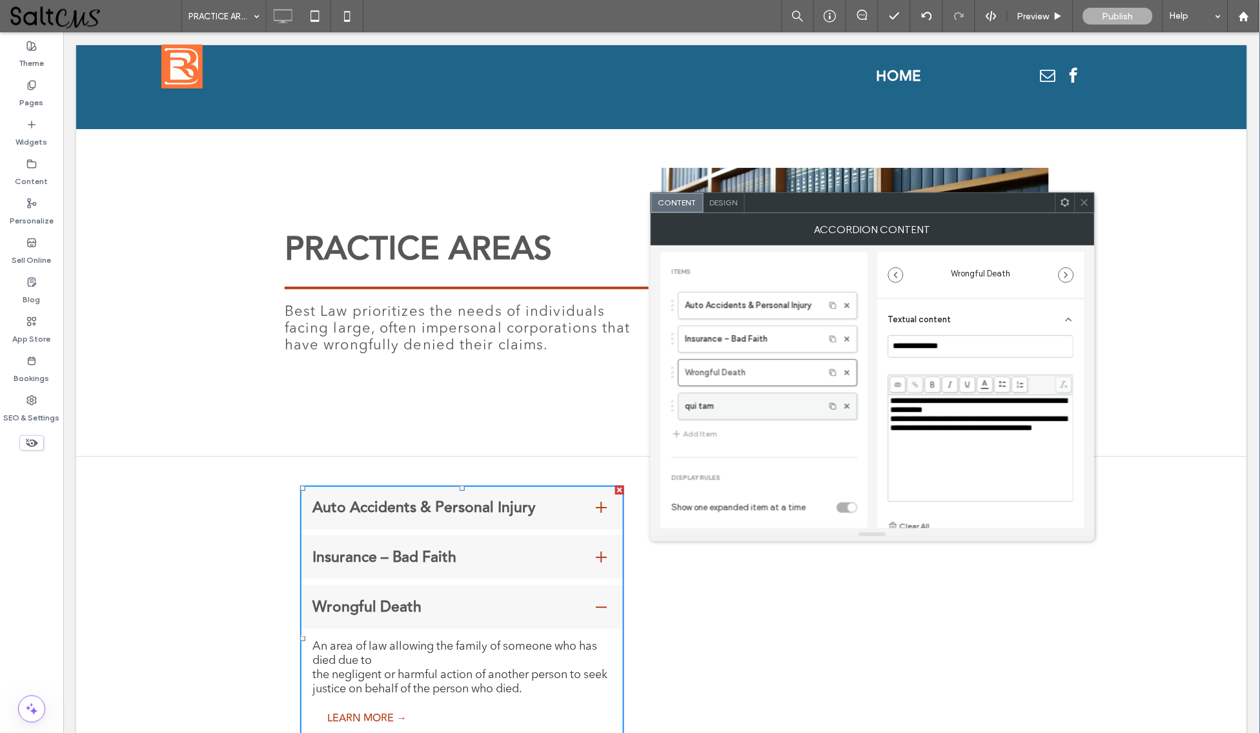
click at [765, 408] on label "qui tam" at bounding box center [751, 406] width 133 height 26
type input "*******"
type input "******"
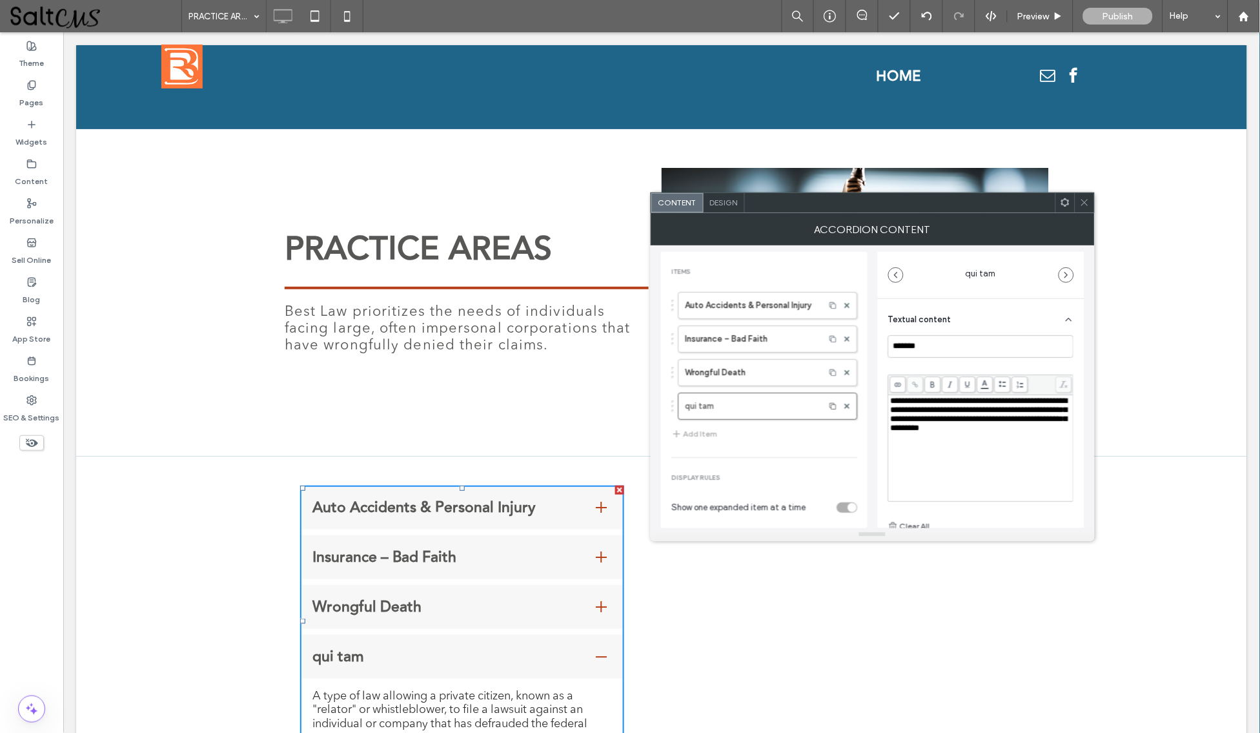
click at [913, 405] on span "**********" at bounding box center [980, 414] width 178 height 36
drag, startPoint x: 914, startPoint y: 402, endPoint x: 898, endPoint y: 402, distance: 16.1
click at [898, 402] on span "**********" at bounding box center [980, 414] width 178 height 36
click at [1088, 205] on icon at bounding box center [1085, 203] width 10 height 10
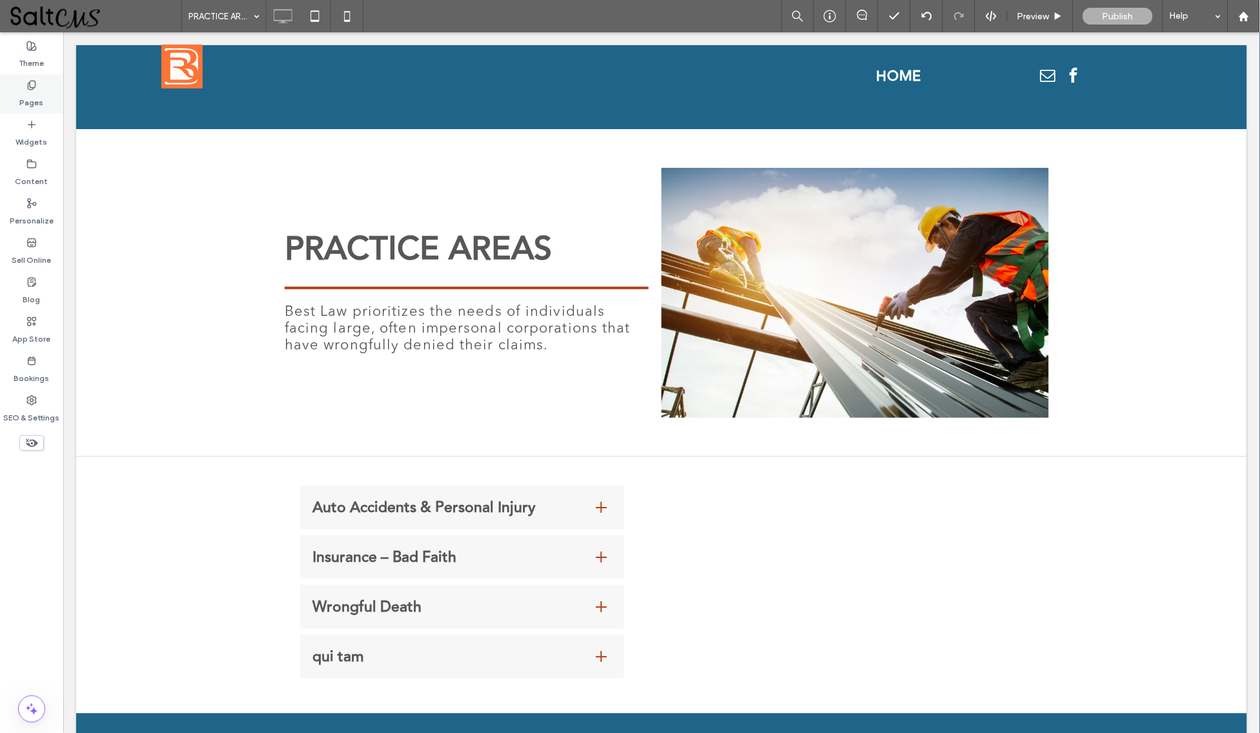
click at [27, 92] on label "Pages" at bounding box center [32, 99] width 24 height 18
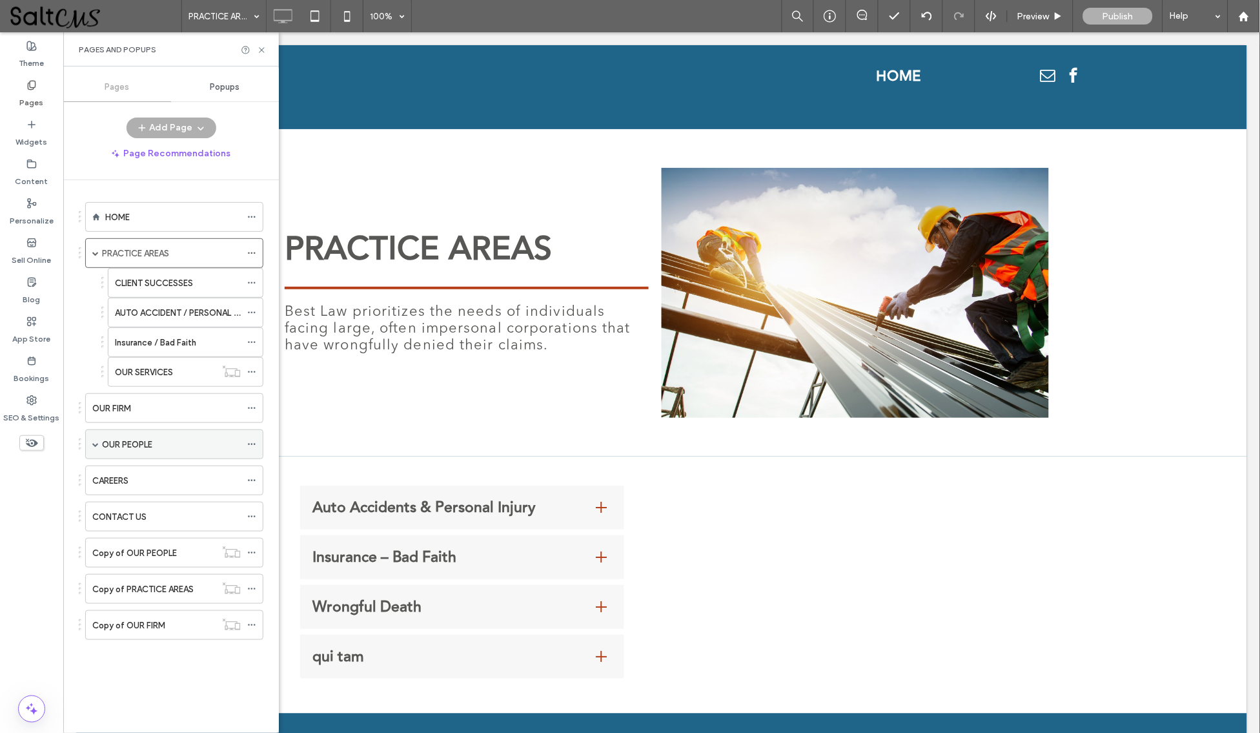
click at [139, 445] on label "OUR PEOPLE" at bounding box center [127, 444] width 50 height 23
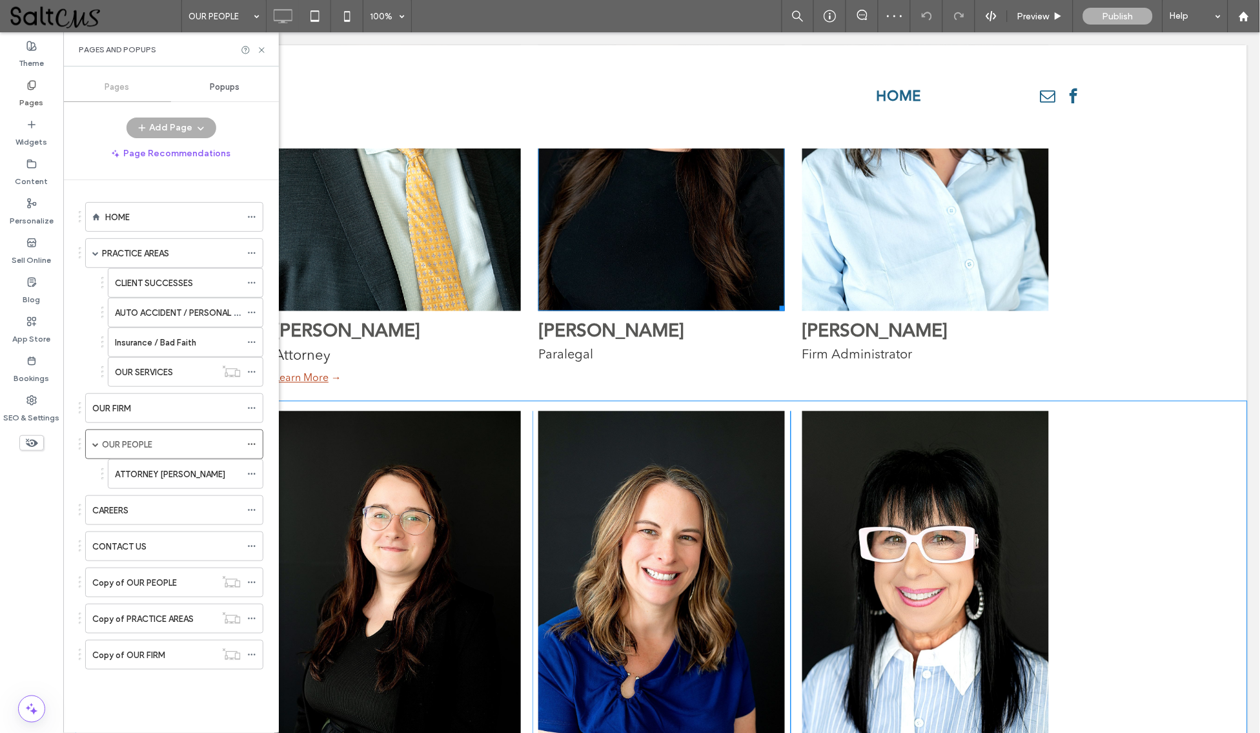
scroll to position [573, 0]
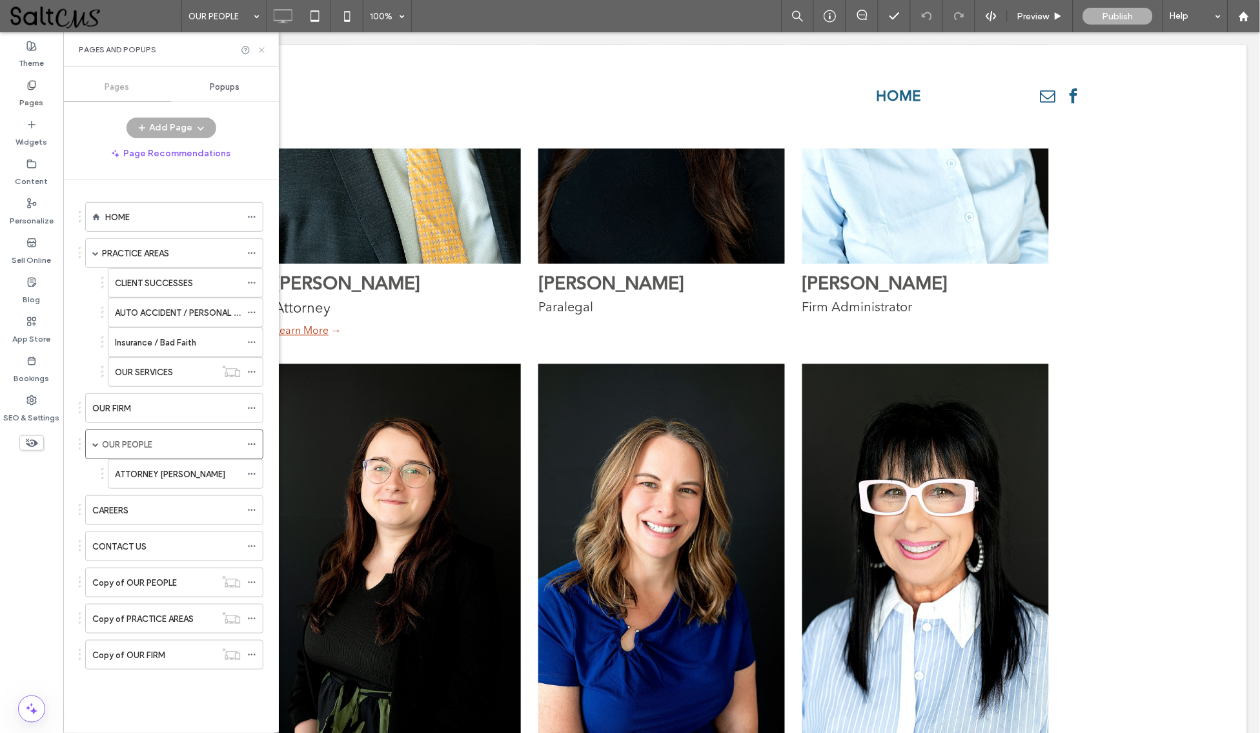
click at [261, 45] on icon at bounding box center [262, 50] width 10 height 10
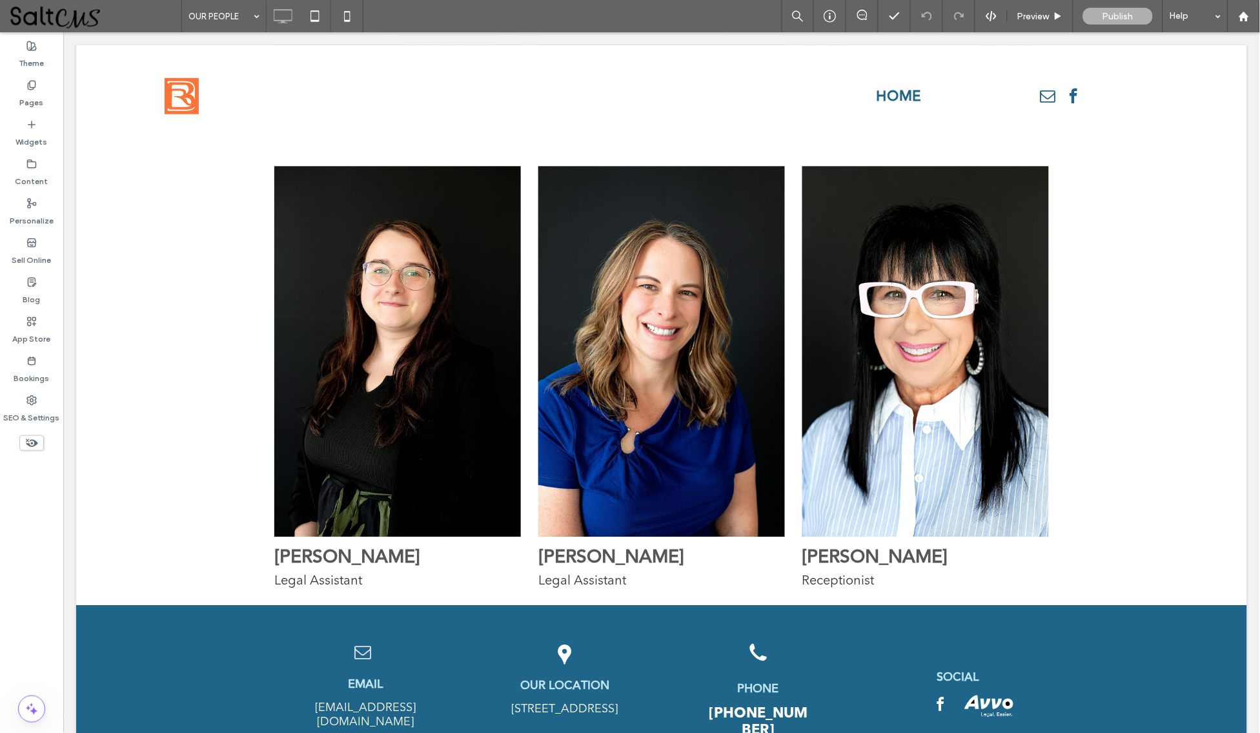
scroll to position [772, 0]
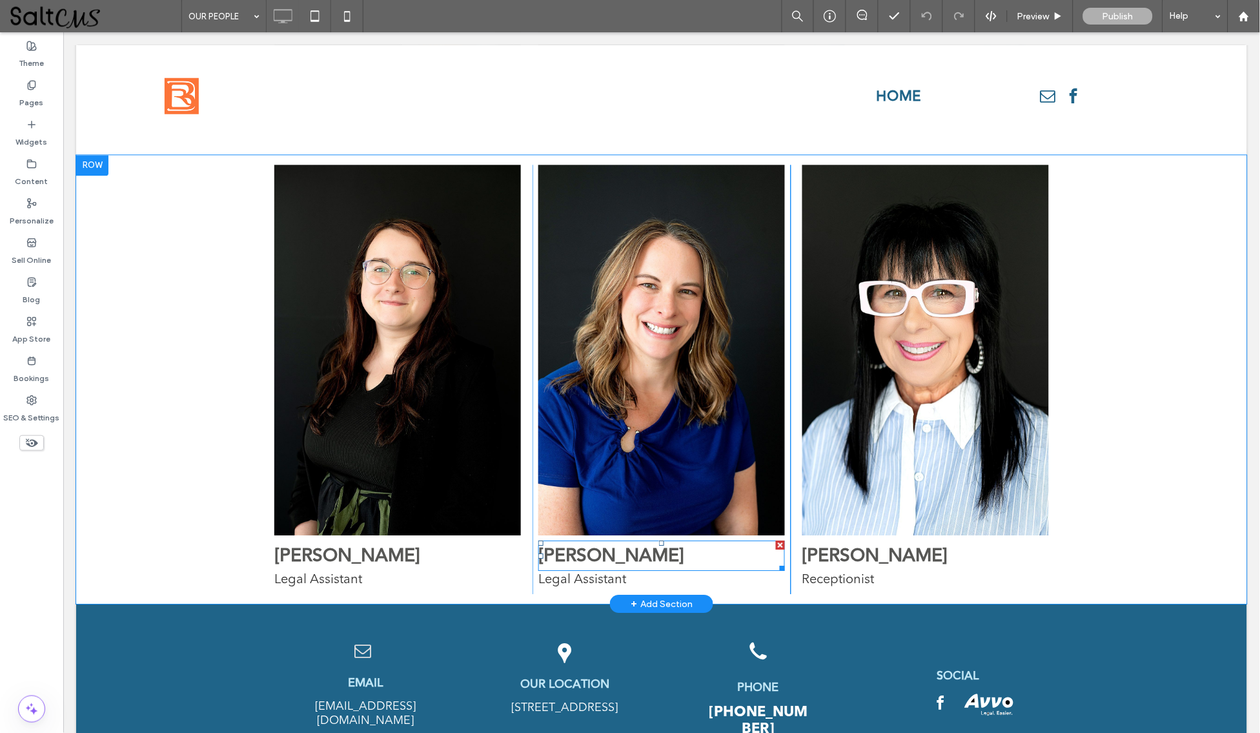
click at [585, 549] on strong "BETH" at bounding box center [611, 555] width 146 height 28
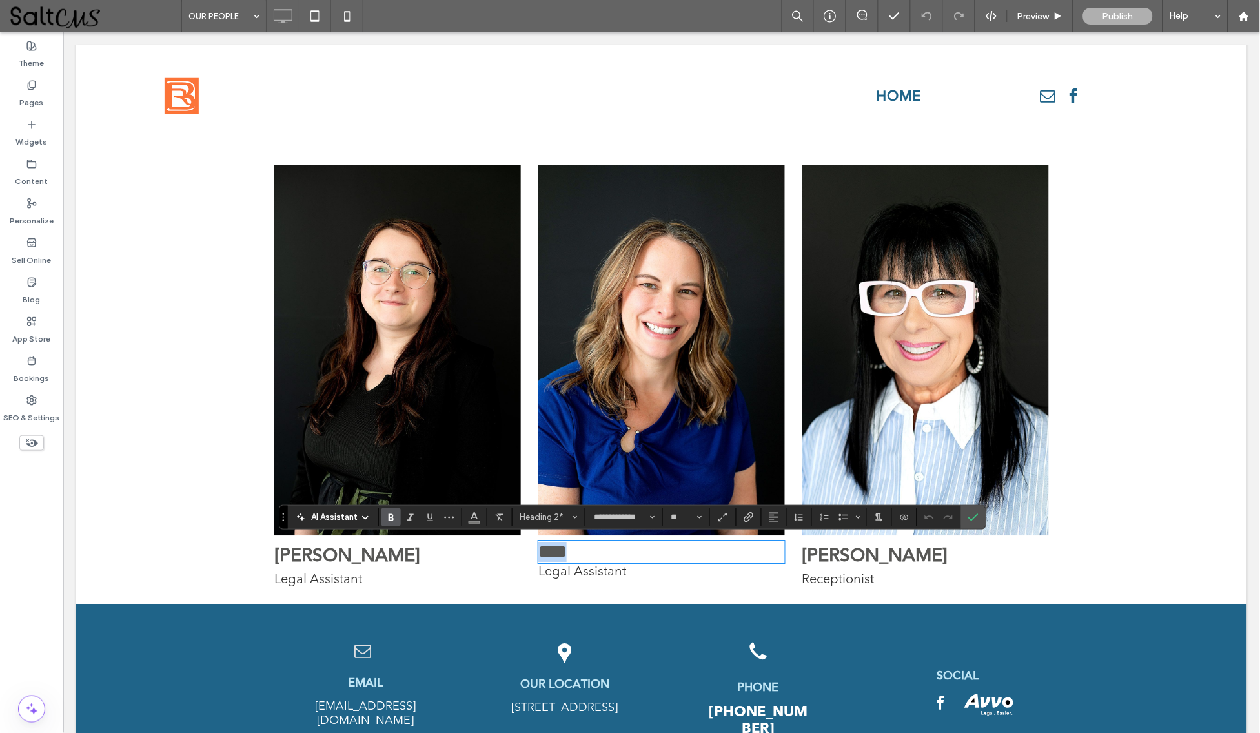
click at [597, 553] on h2 "****" at bounding box center [661, 551] width 247 height 20
click at [979, 514] on use "Confirm" at bounding box center [974, 517] width 10 height 8
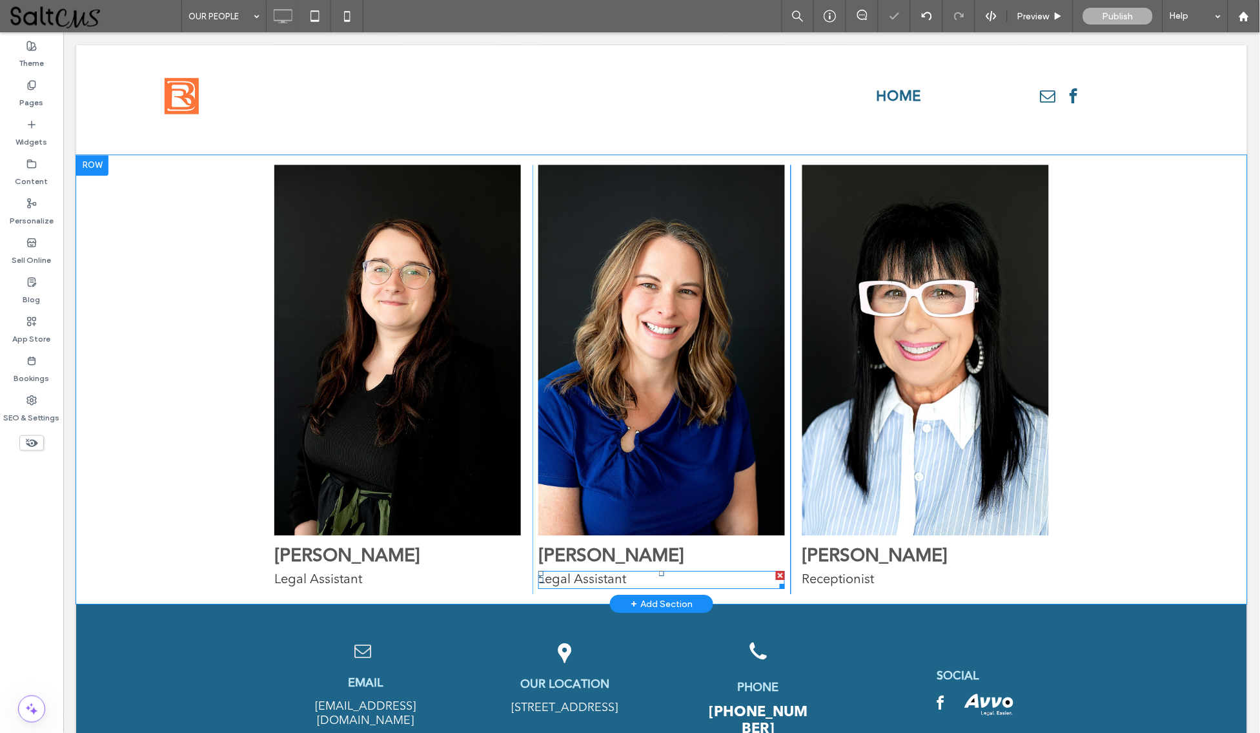
click at [651, 582] on p "Legal Assistant" at bounding box center [661, 578] width 247 height 15
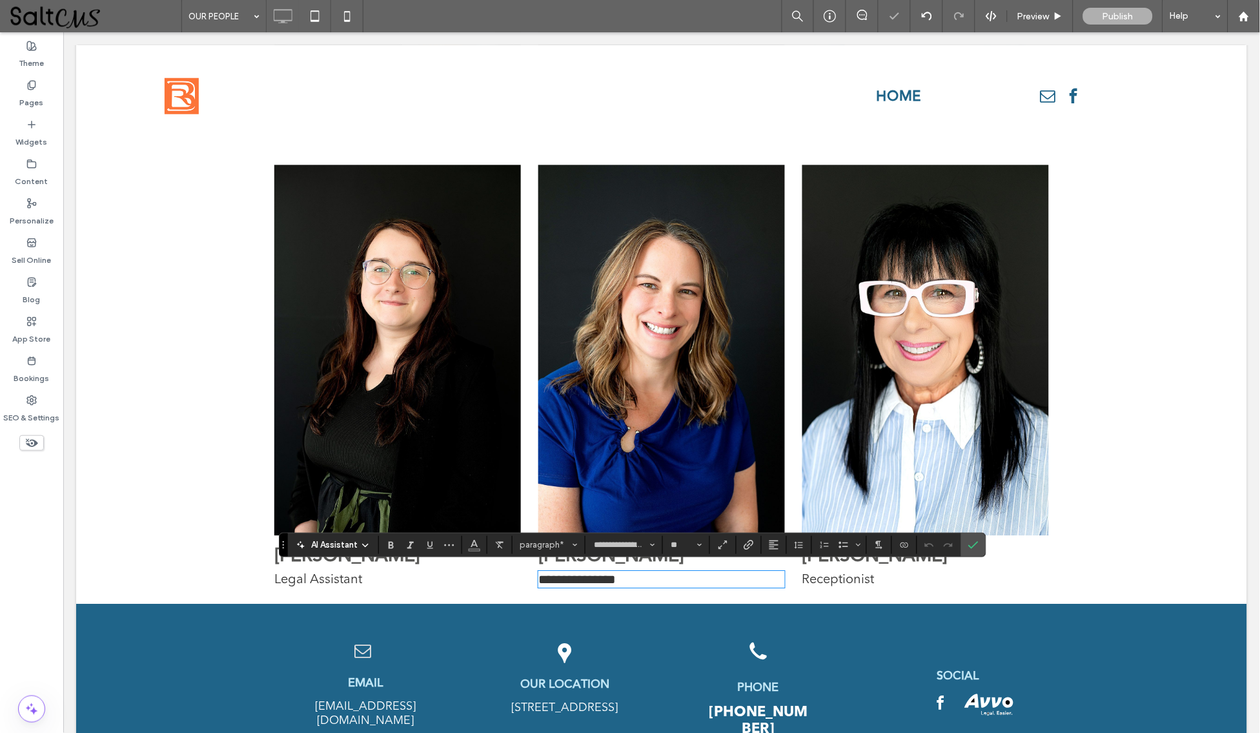
click at [658, 576] on p "**********" at bounding box center [661, 578] width 247 height 14
drag, startPoint x: 627, startPoint y: 569, endPoint x: 495, endPoint y: 569, distance: 132.3
click at [495, 569] on div "**********" at bounding box center [661, 378] width 775 height 429
click at [973, 545] on icon "Confirm" at bounding box center [973, 545] width 10 height 10
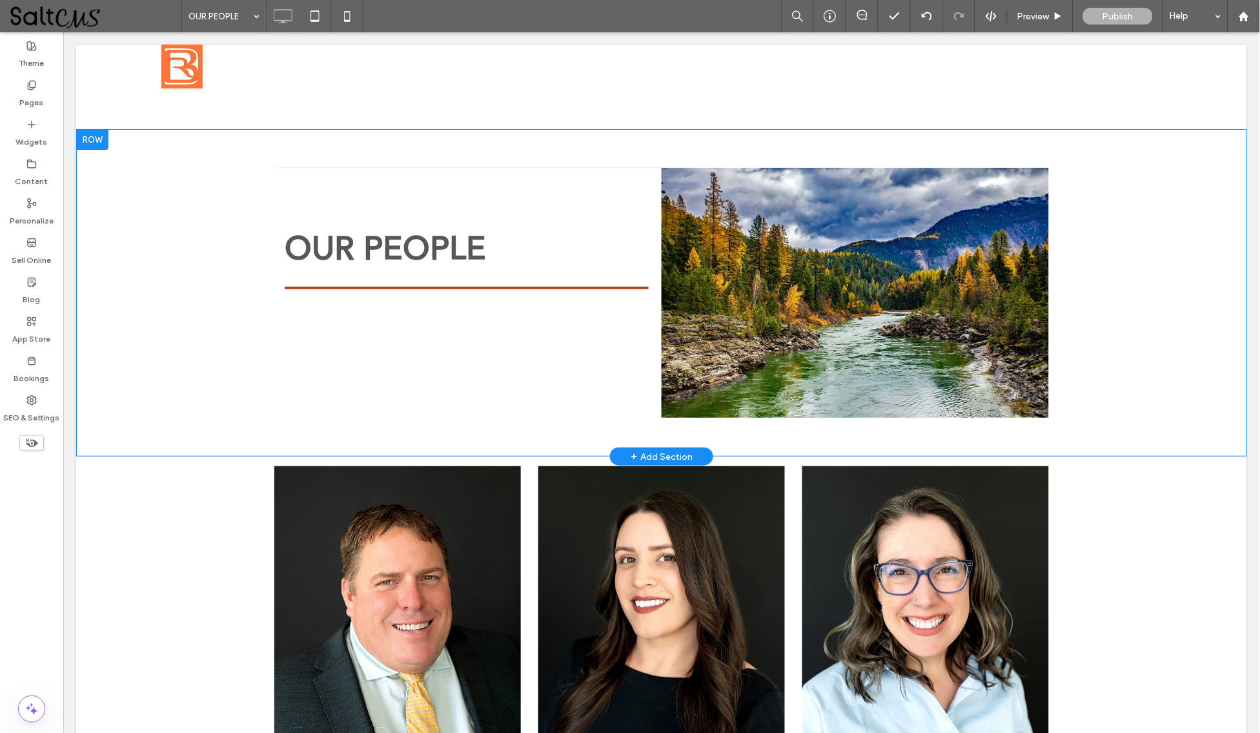
scroll to position [0, 0]
click at [959, 274] on div at bounding box center [854, 292] width 323 height 198
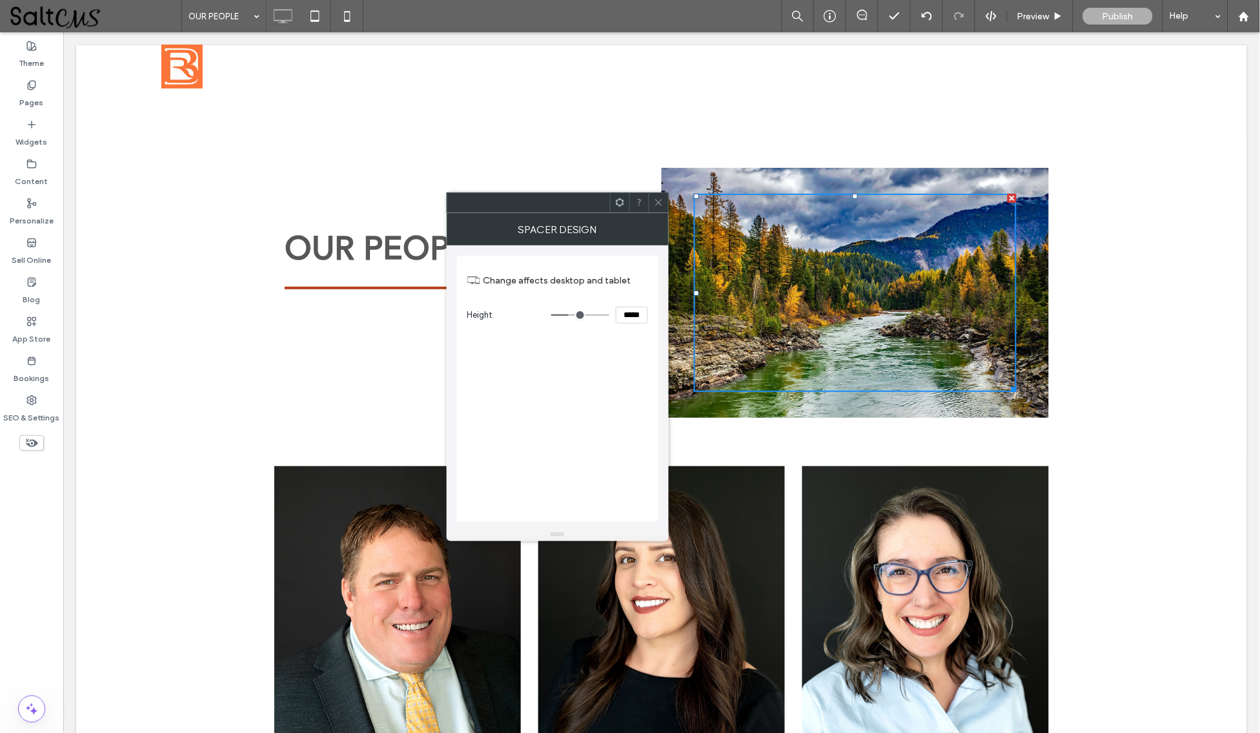
click at [655, 199] on icon at bounding box center [659, 203] width 10 height 10
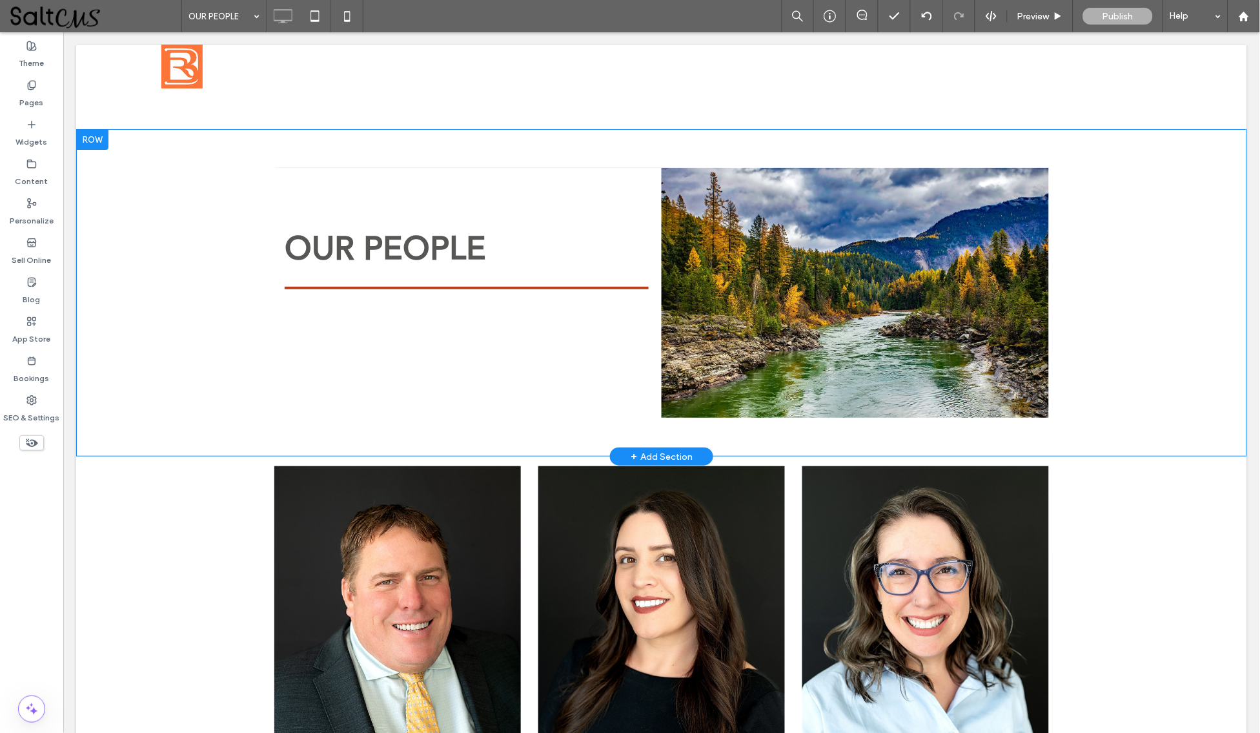
click at [667, 199] on div at bounding box center [854, 292] width 387 height 250
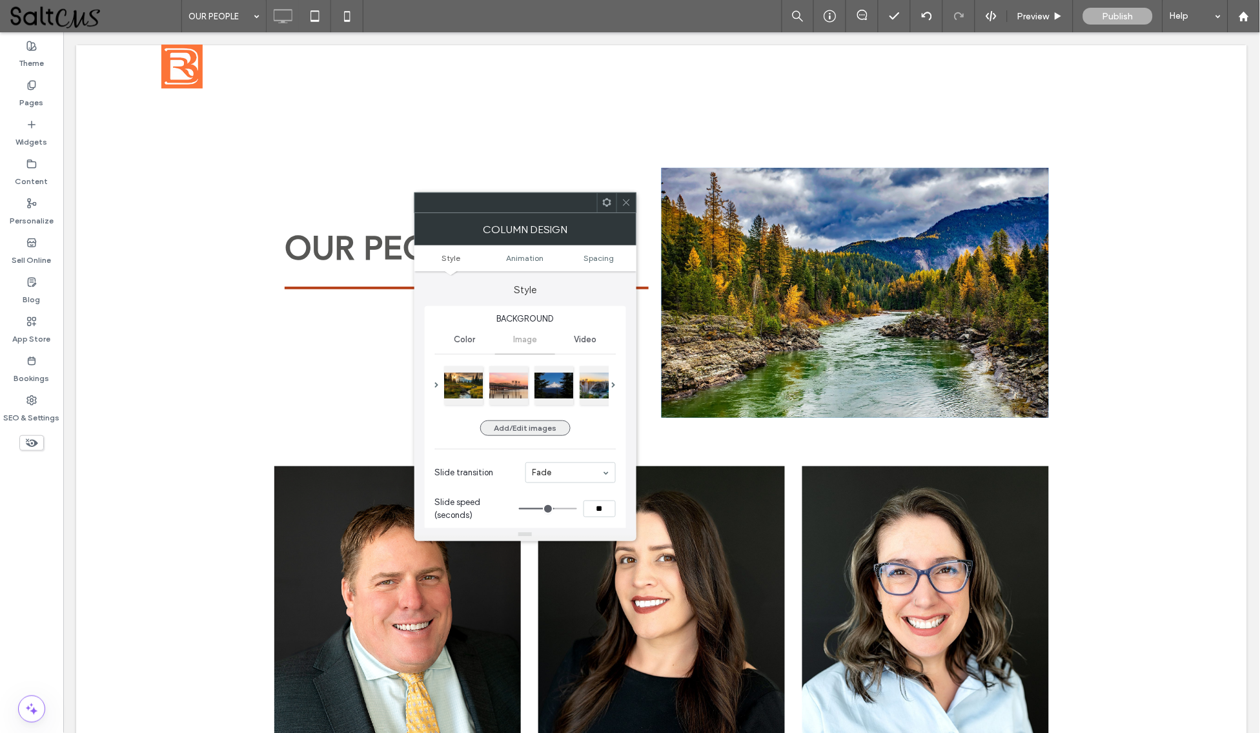
click at [515, 427] on button "Add/Edit images" at bounding box center [525, 427] width 90 height 15
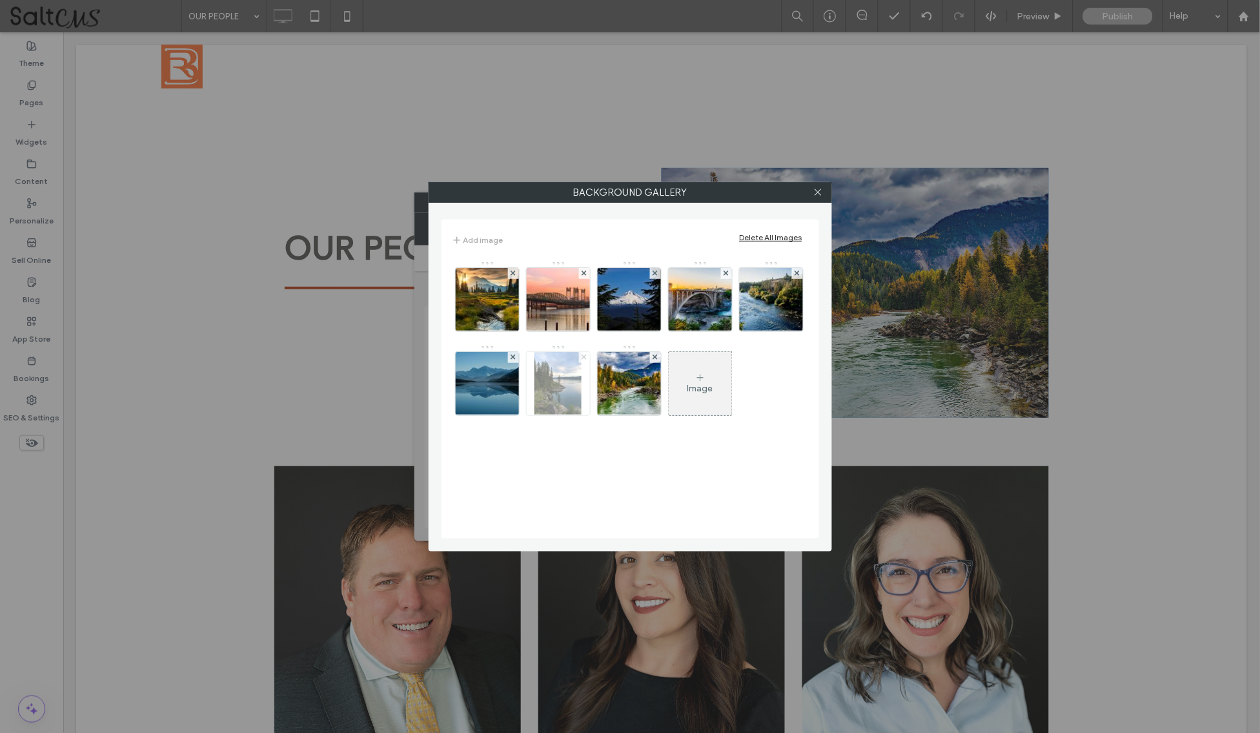
click at [587, 359] on icon at bounding box center [584, 356] width 5 height 5
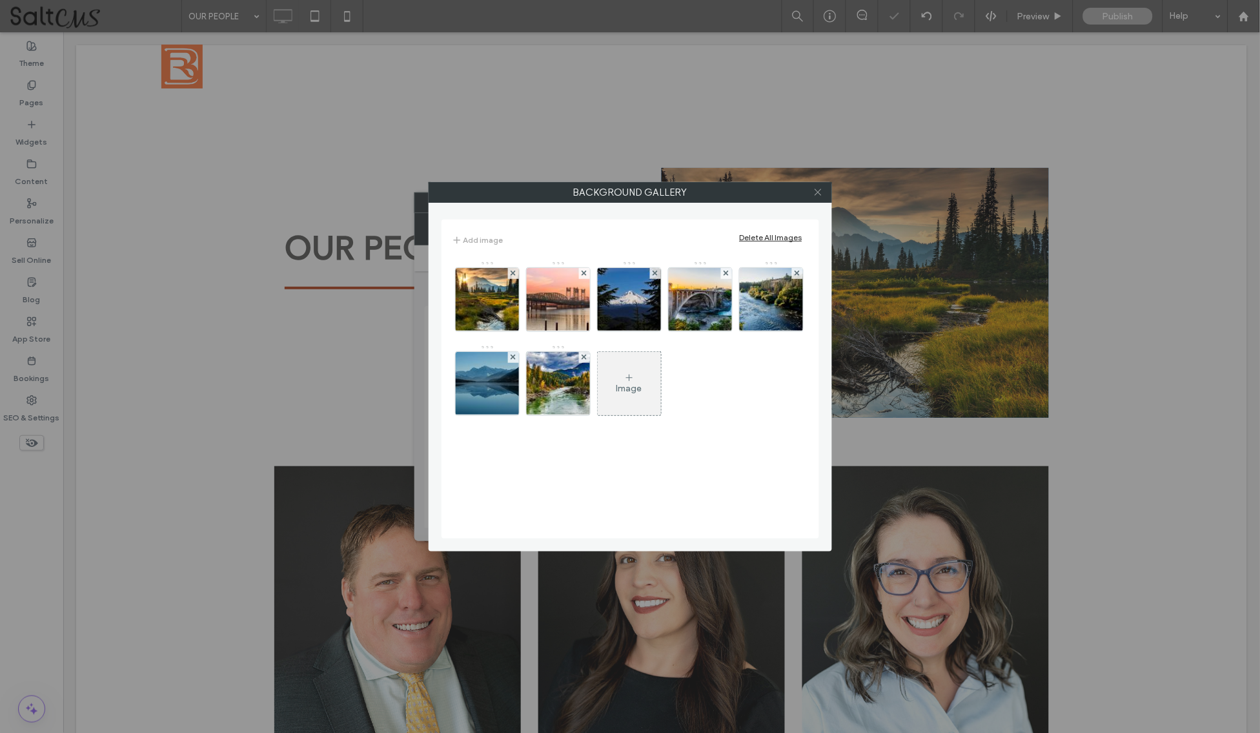
click at [816, 192] on icon at bounding box center [818, 192] width 10 height 10
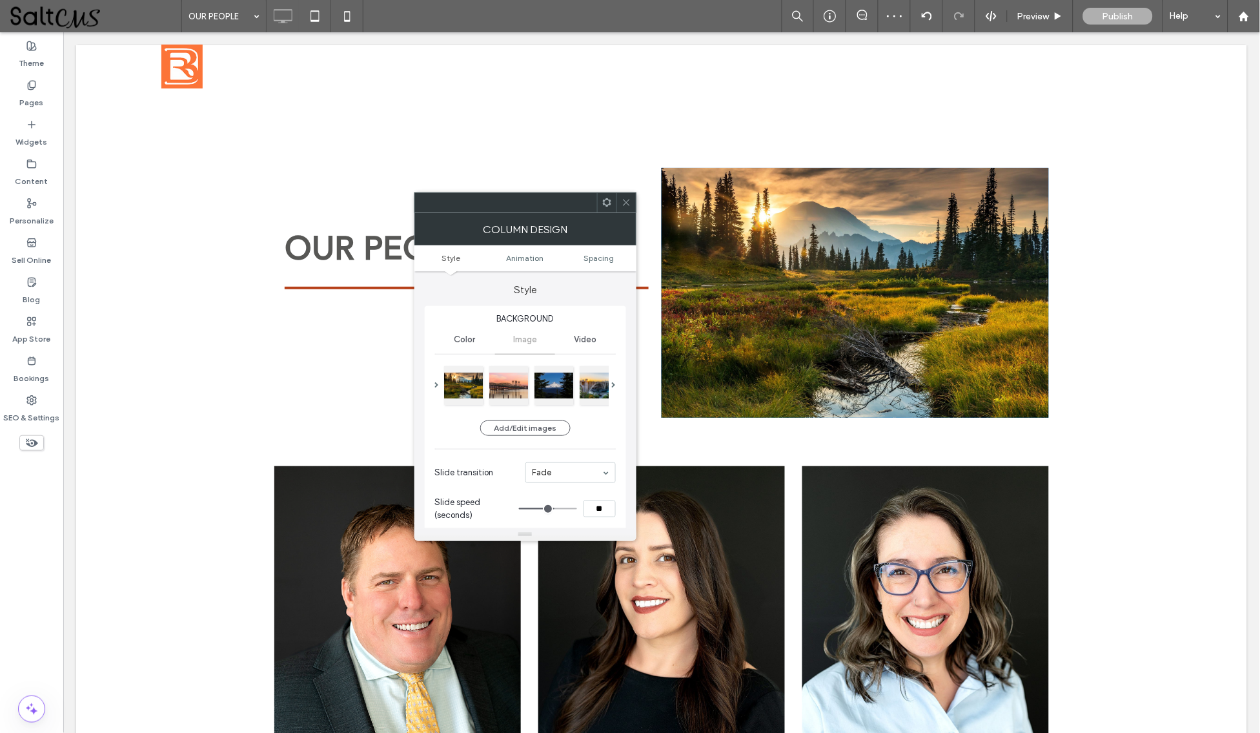
click at [623, 201] on icon at bounding box center [627, 203] width 10 height 10
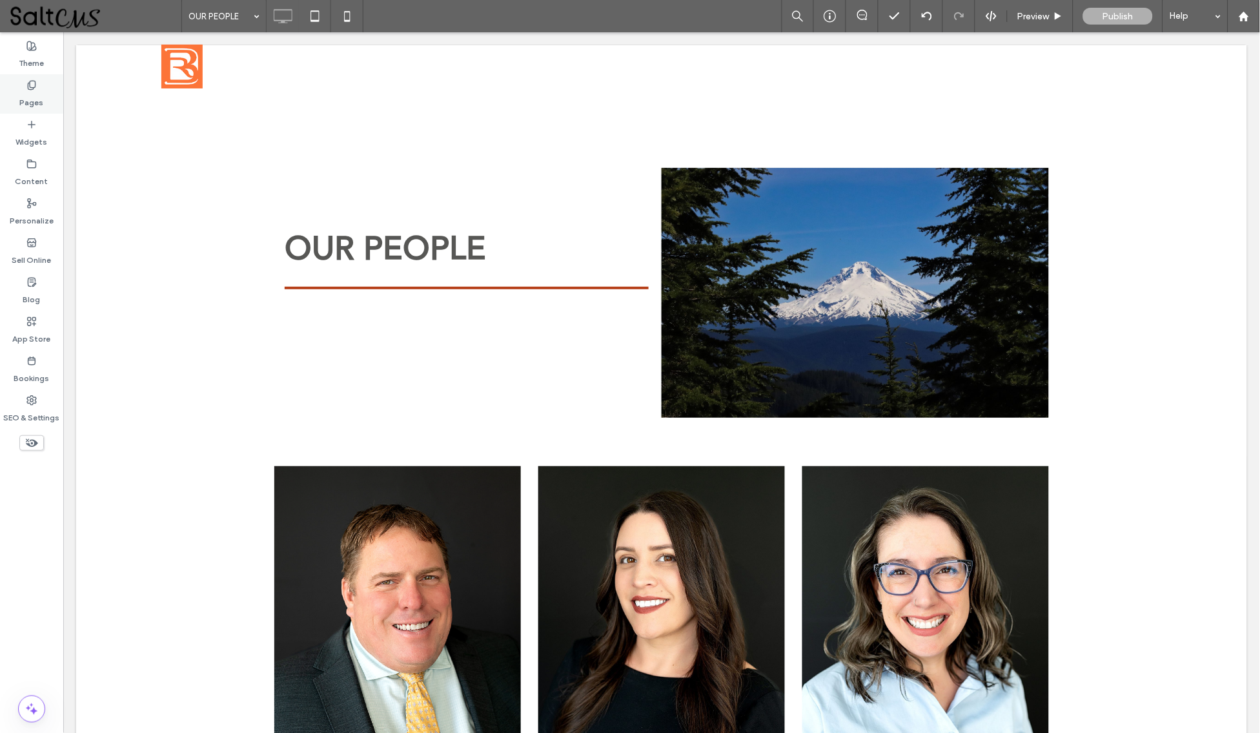
click at [14, 87] on div "Pages" at bounding box center [31, 93] width 63 height 39
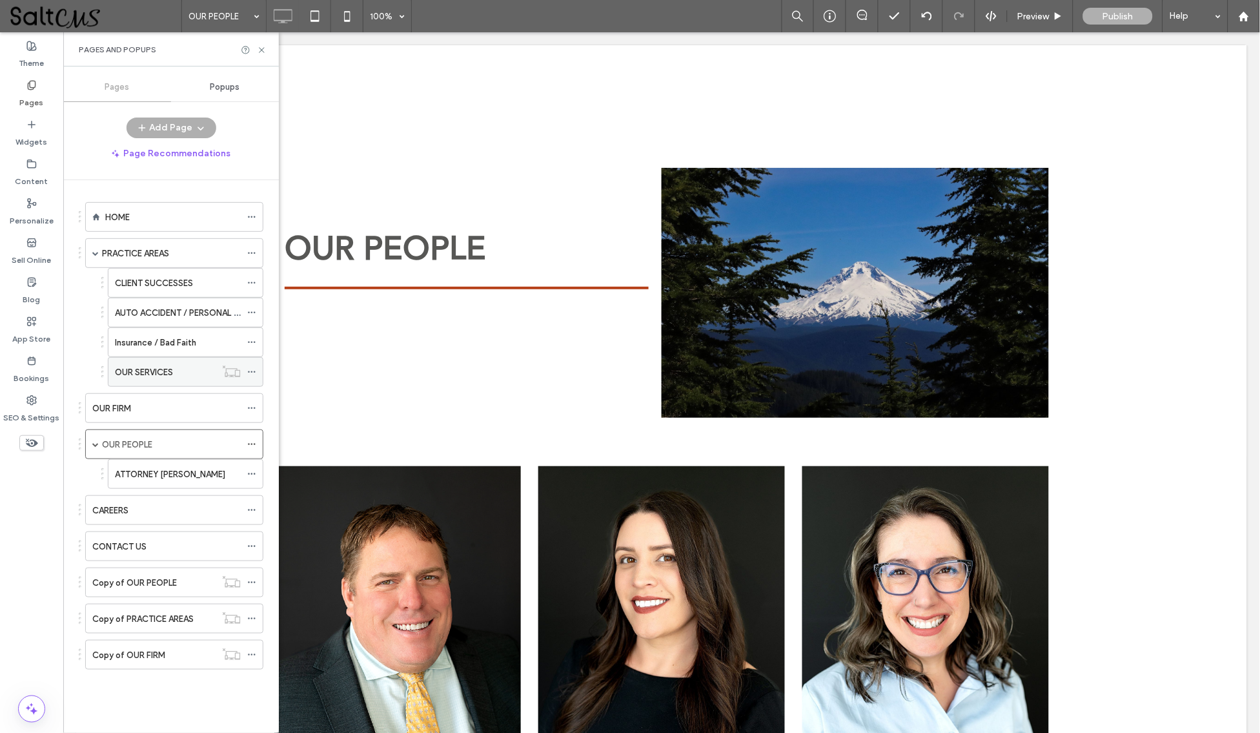
click at [199, 372] on div "OUR SERVICES" at bounding box center [165, 372] width 101 height 14
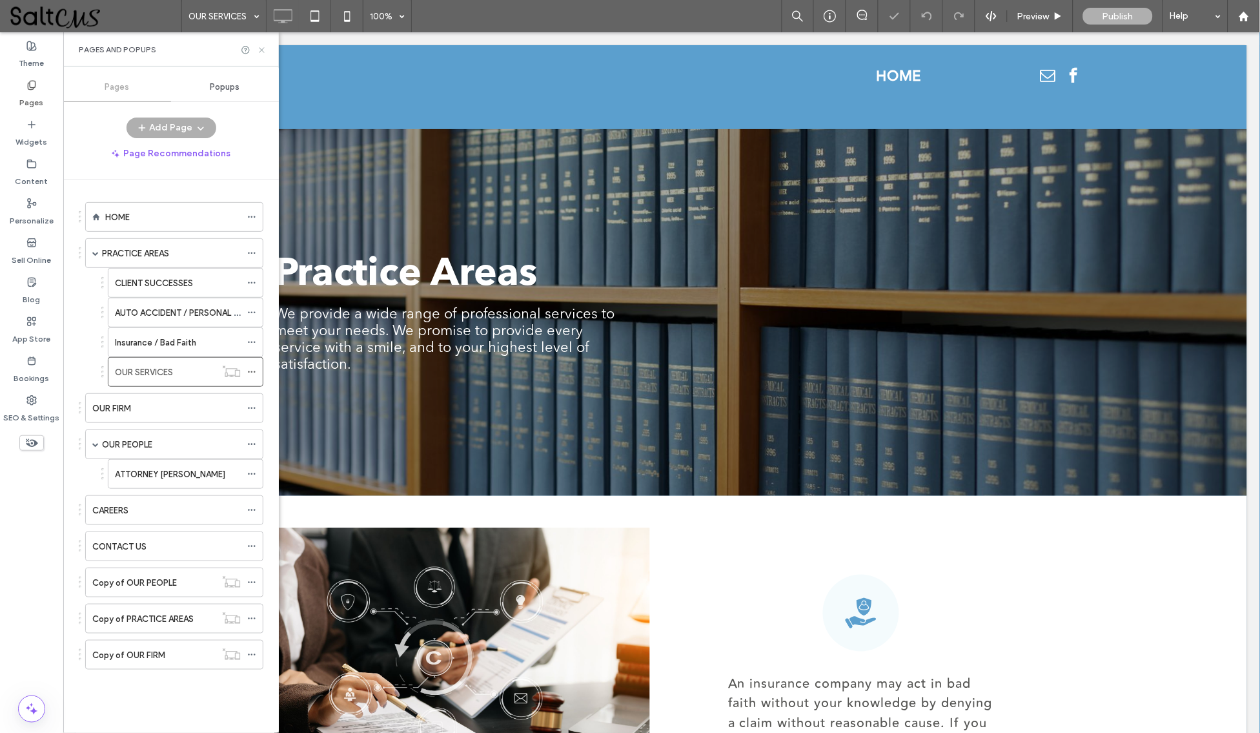
click at [263, 50] on use at bounding box center [261, 49] width 5 height 5
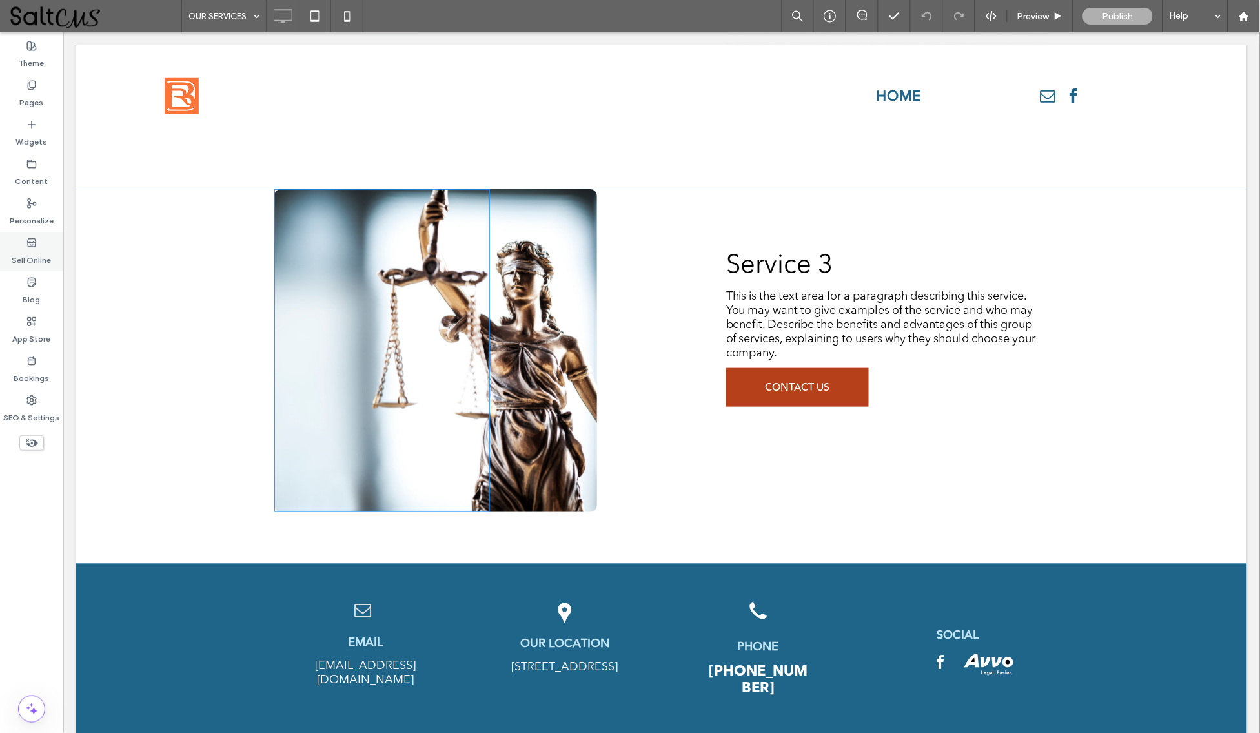
scroll to position [1448, 0]
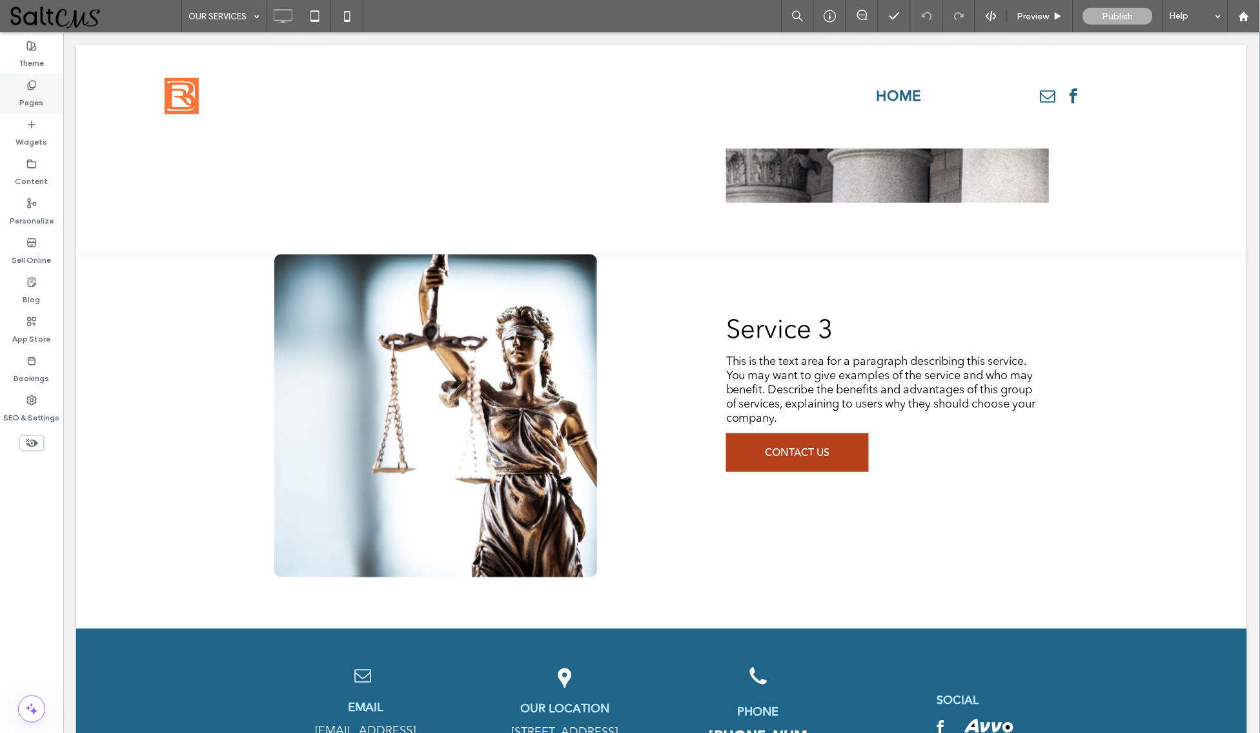
click at [30, 95] on label "Pages" at bounding box center [32, 99] width 24 height 18
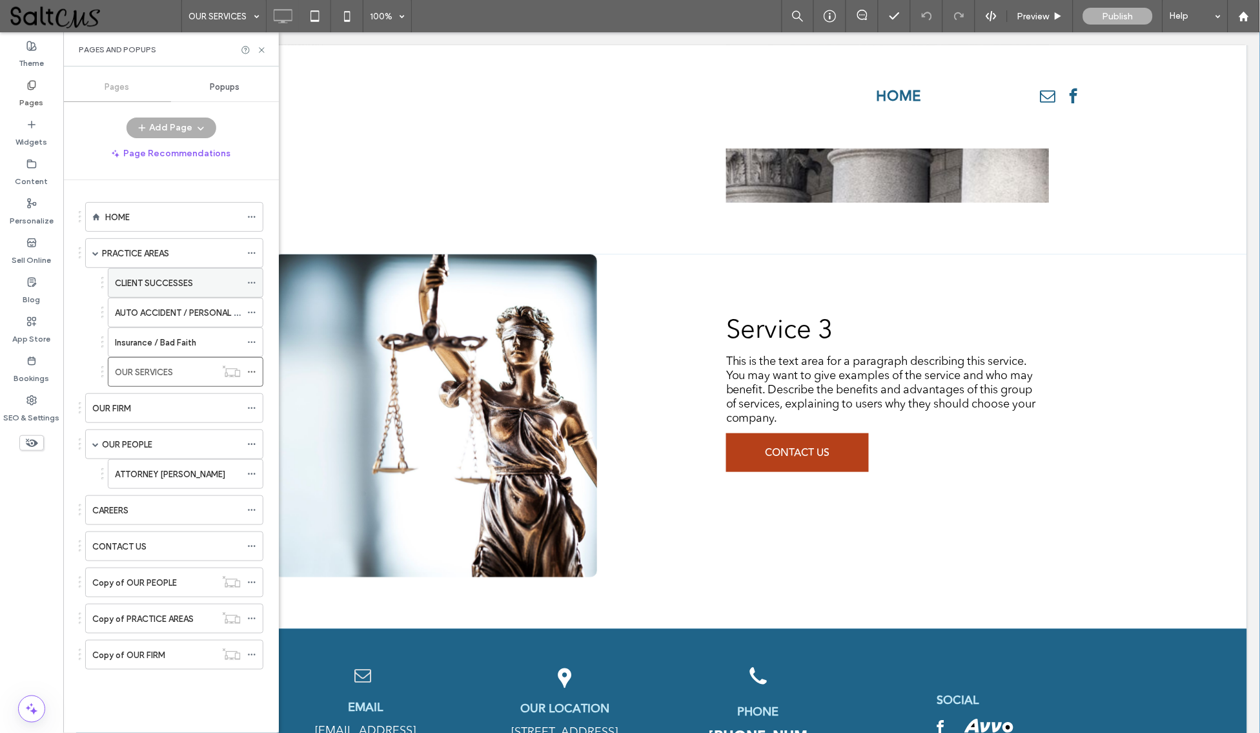
click at [171, 280] on label "CLIENT SUCCESSES" at bounding box center [154, 283] width 78 height 23
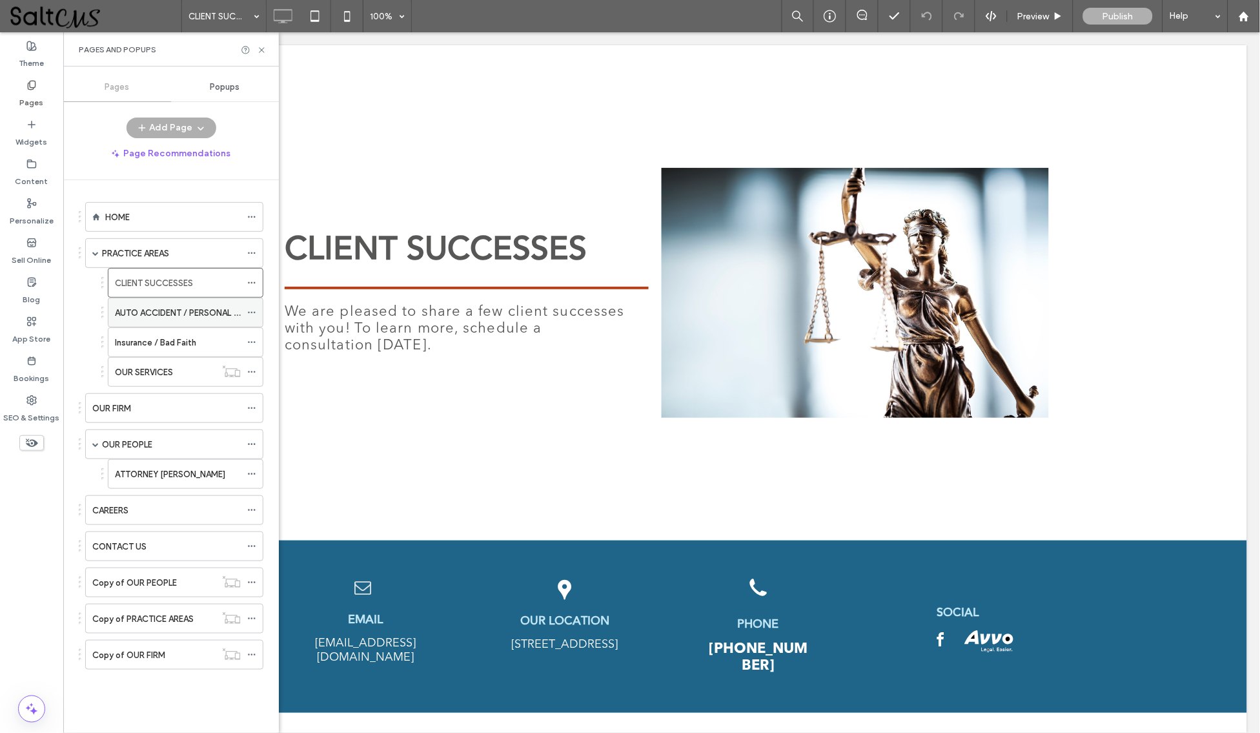
click at [196, 311] on label "AUTO ACCIDENT / PERSONAL INJURY" at bounding box center [188, 312] width 147 height 23
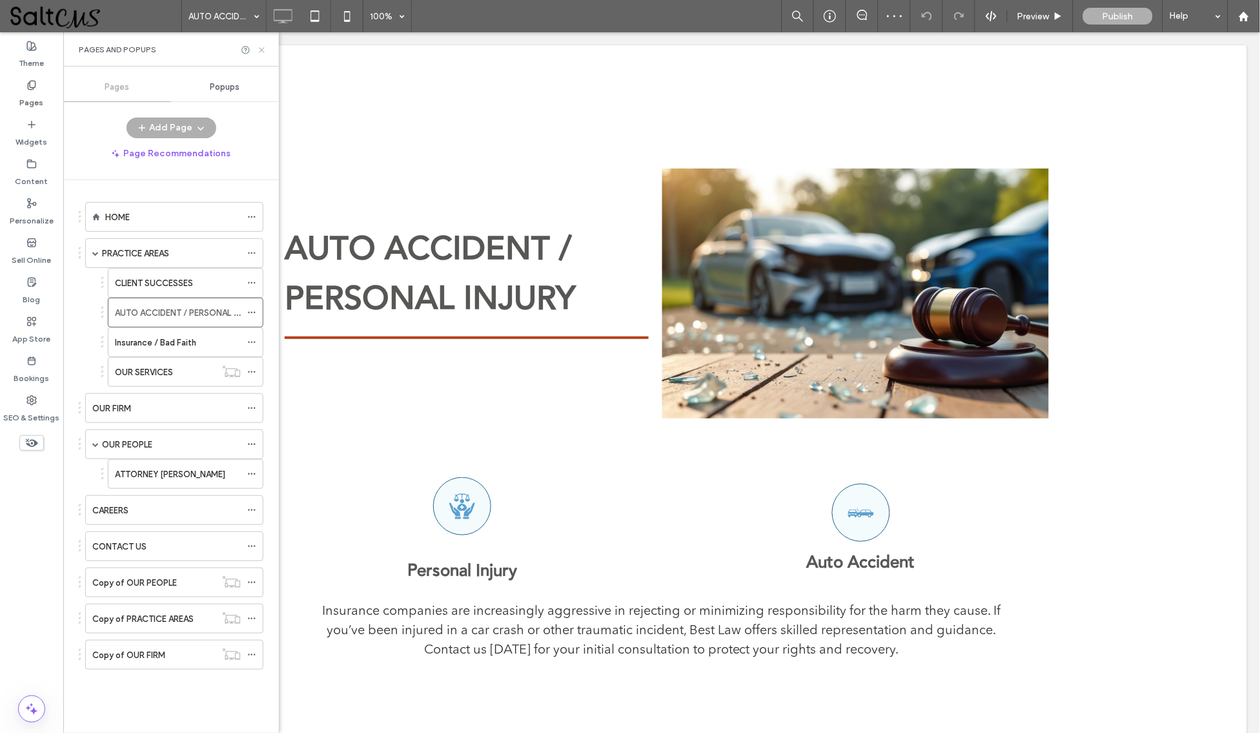
click at [263, 50] on use at bounding box center [261, 49] width 5 height 5
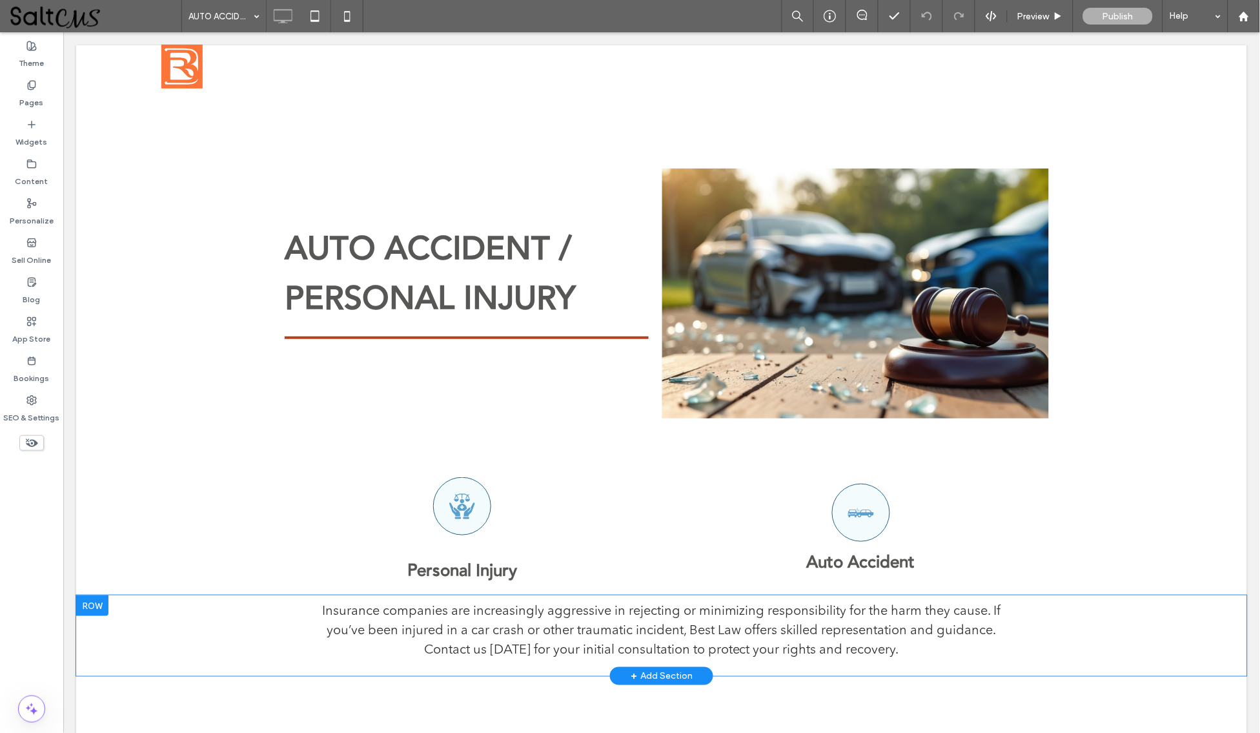
click at [95, 606] on div at bounding box center [92, 605] width 32 height 21
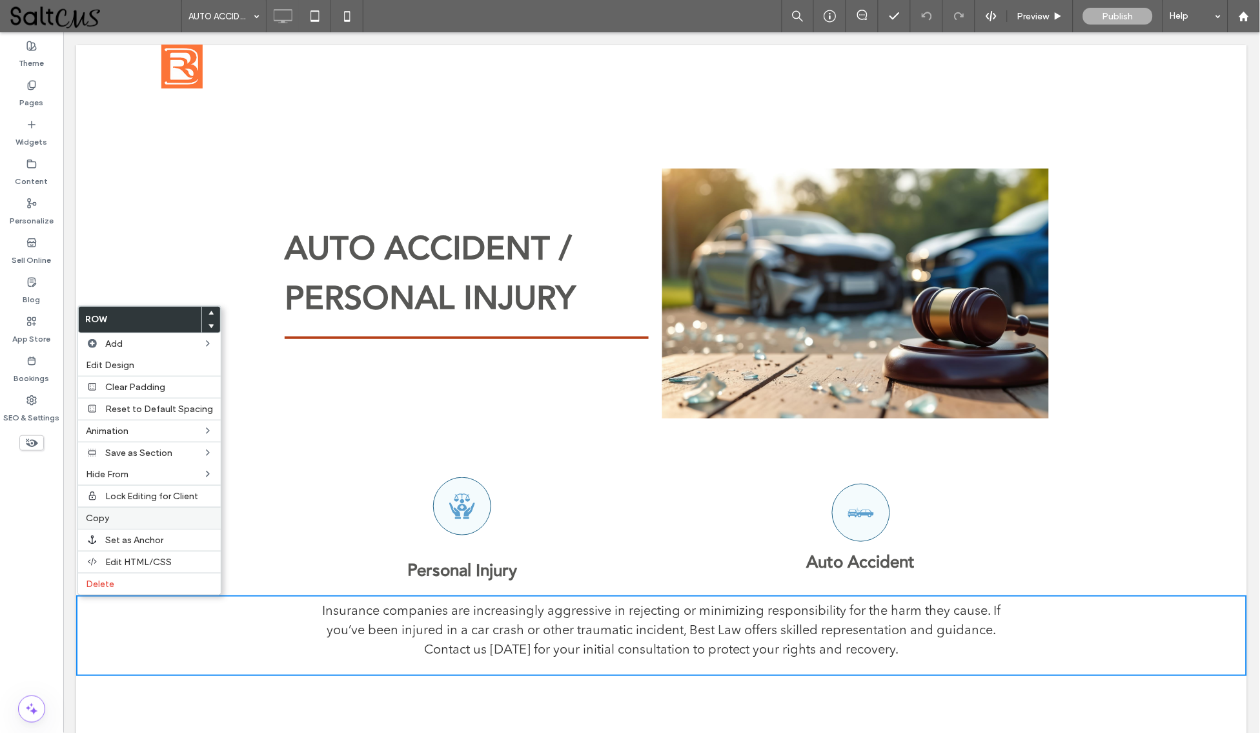
click at [135, 517] on label "Copy" at bounding box center [149, 518] width 127 height 11
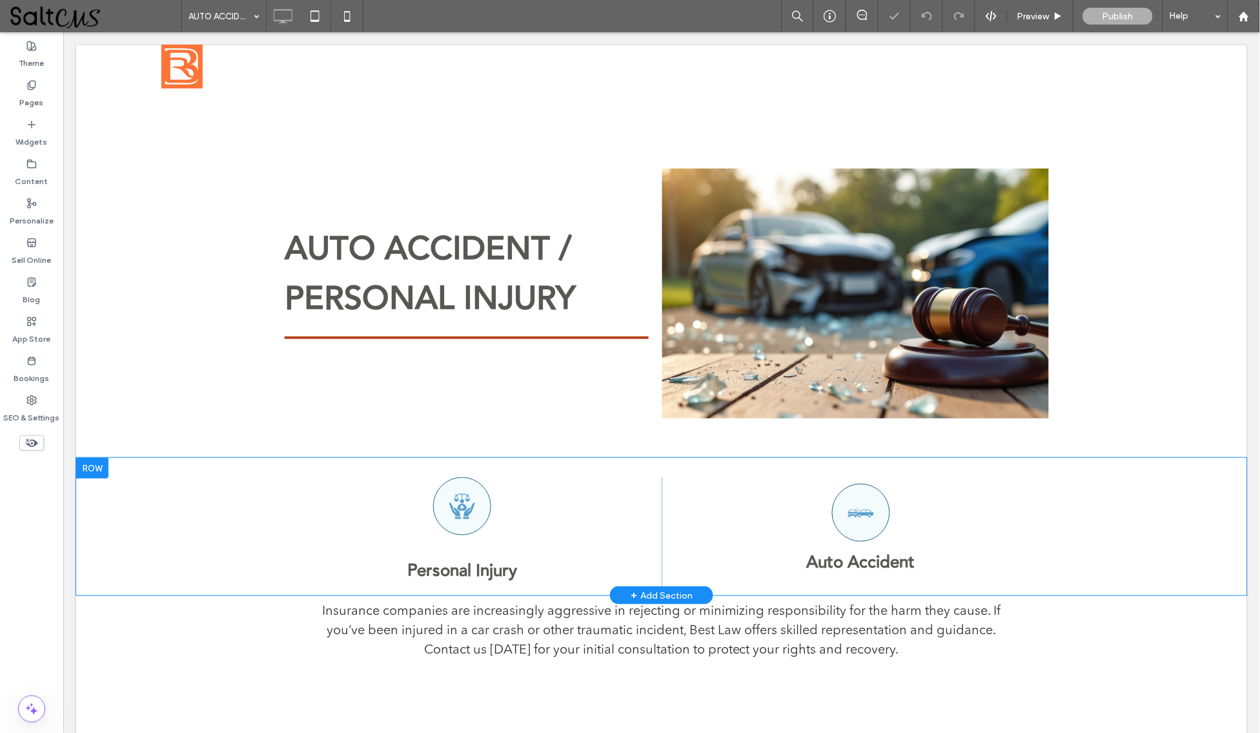
click at [107, 464] on div at bounding box center [92, 467] width 32 height 21
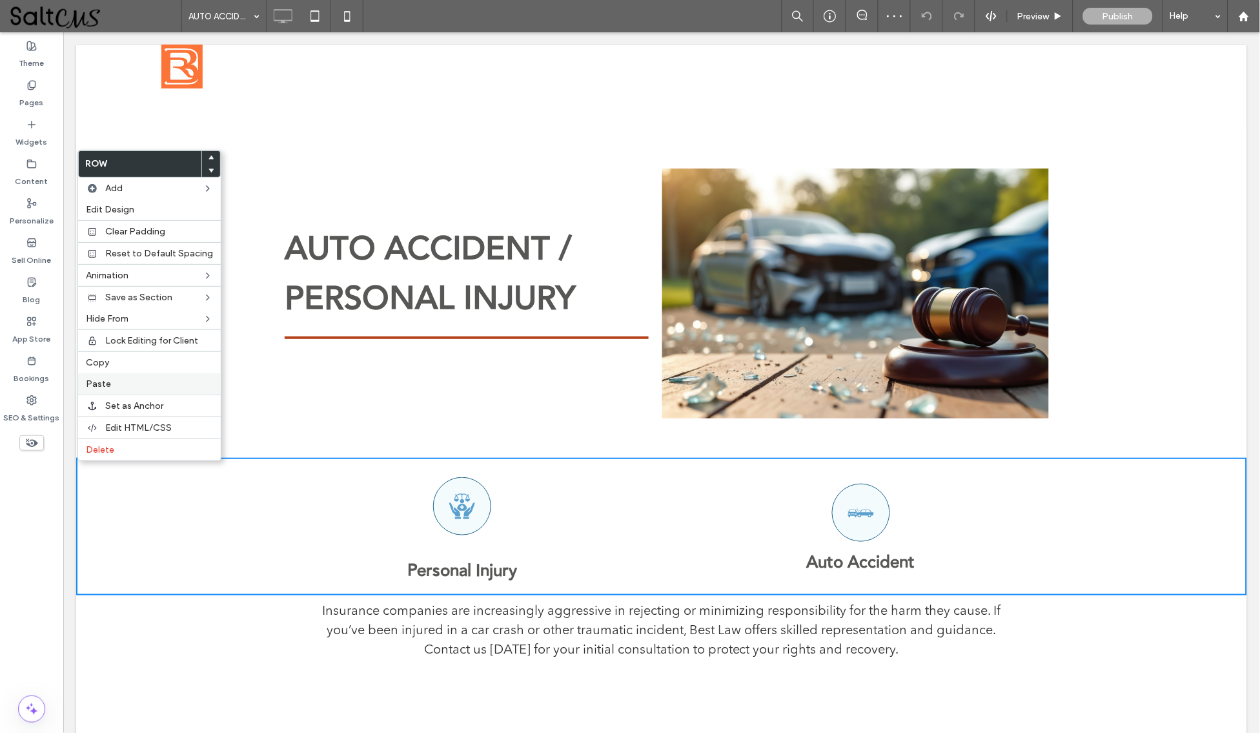
click at [186, 373] on div "Paste" at bounding box center [149, 383] width 143 height 21
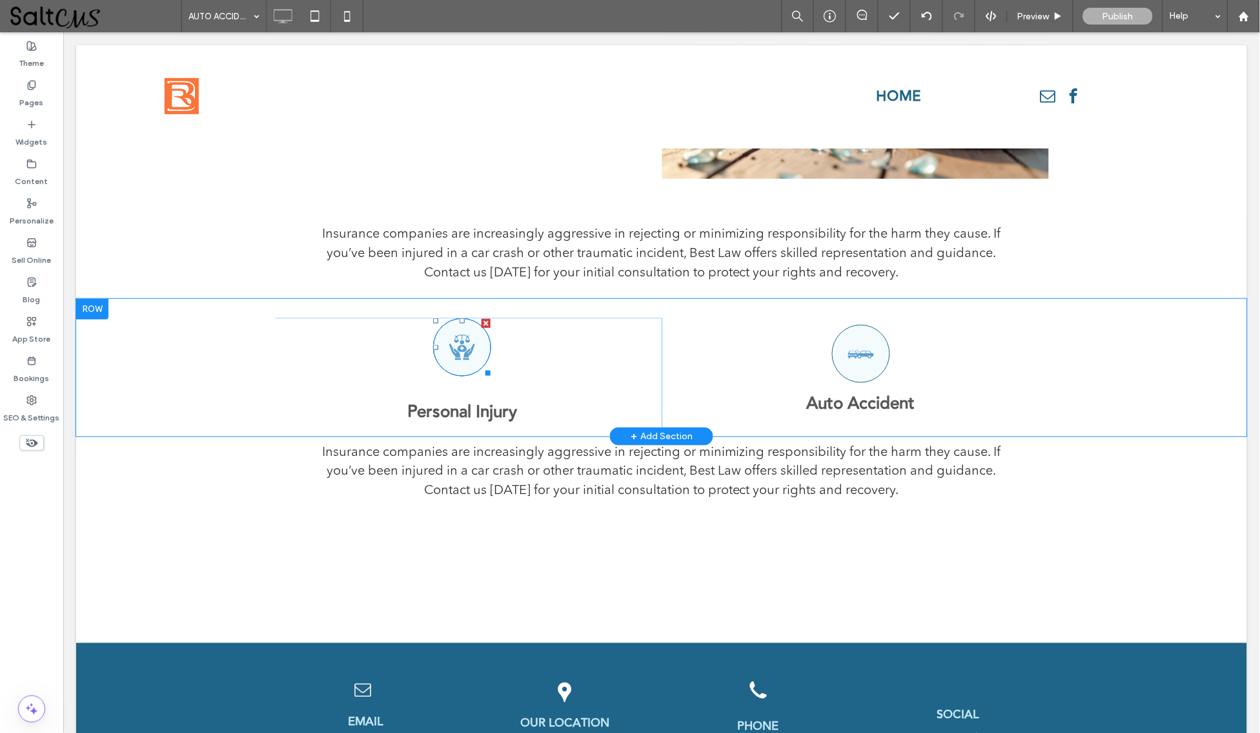
scroll to position [242, 0]
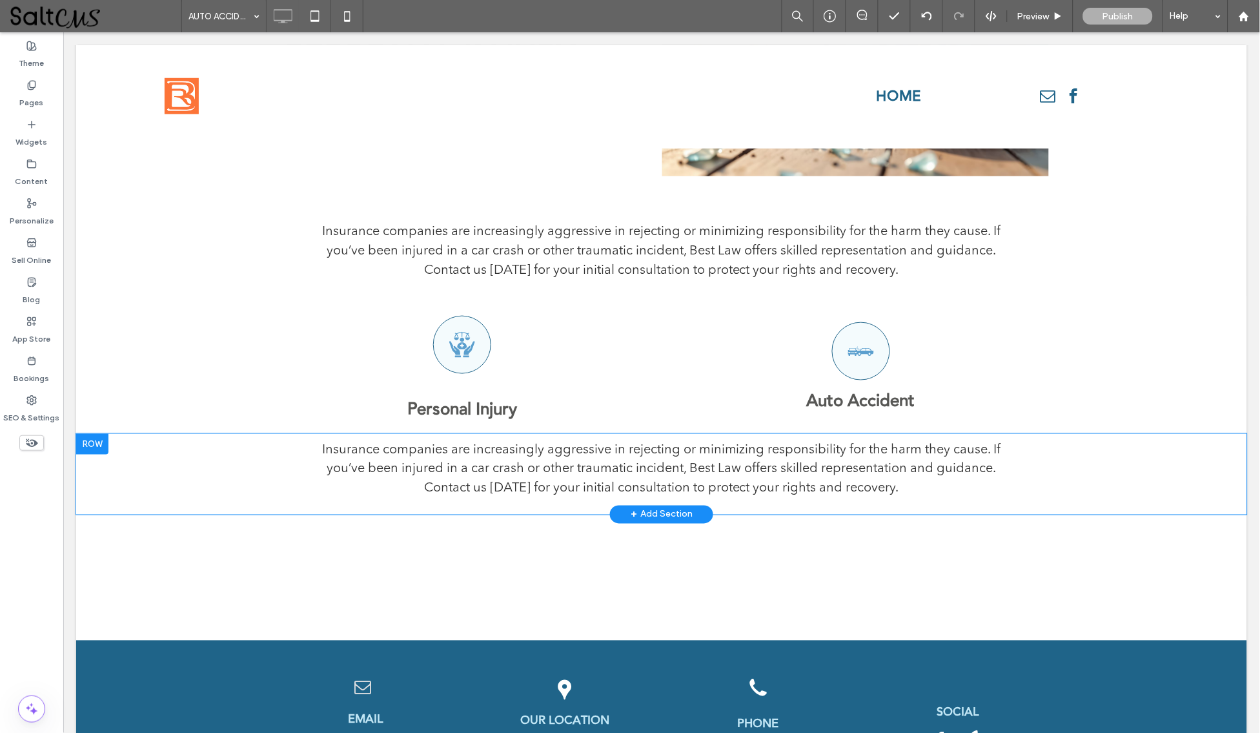
click at [107, 439] on div at bounding box center [92, 443] width 32 height 21
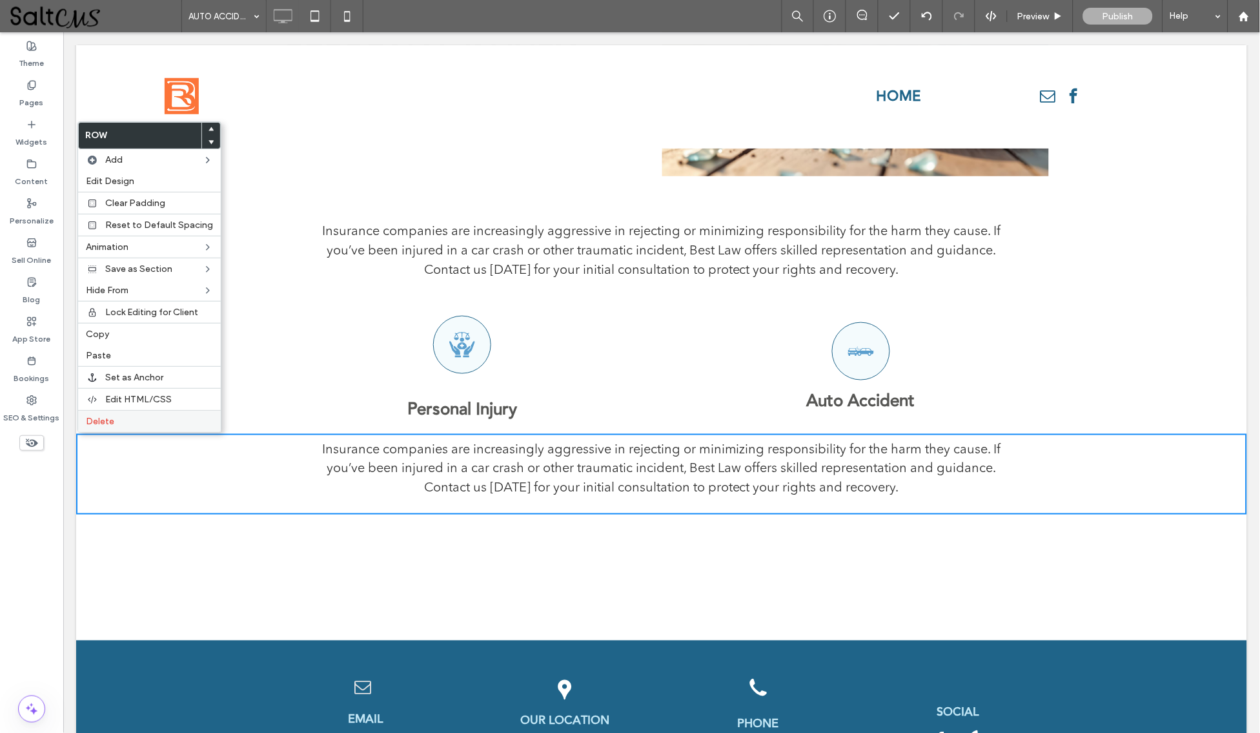
click at [139, 416] on label "Delete" at bounding box center [149, 421] width 127 height 11
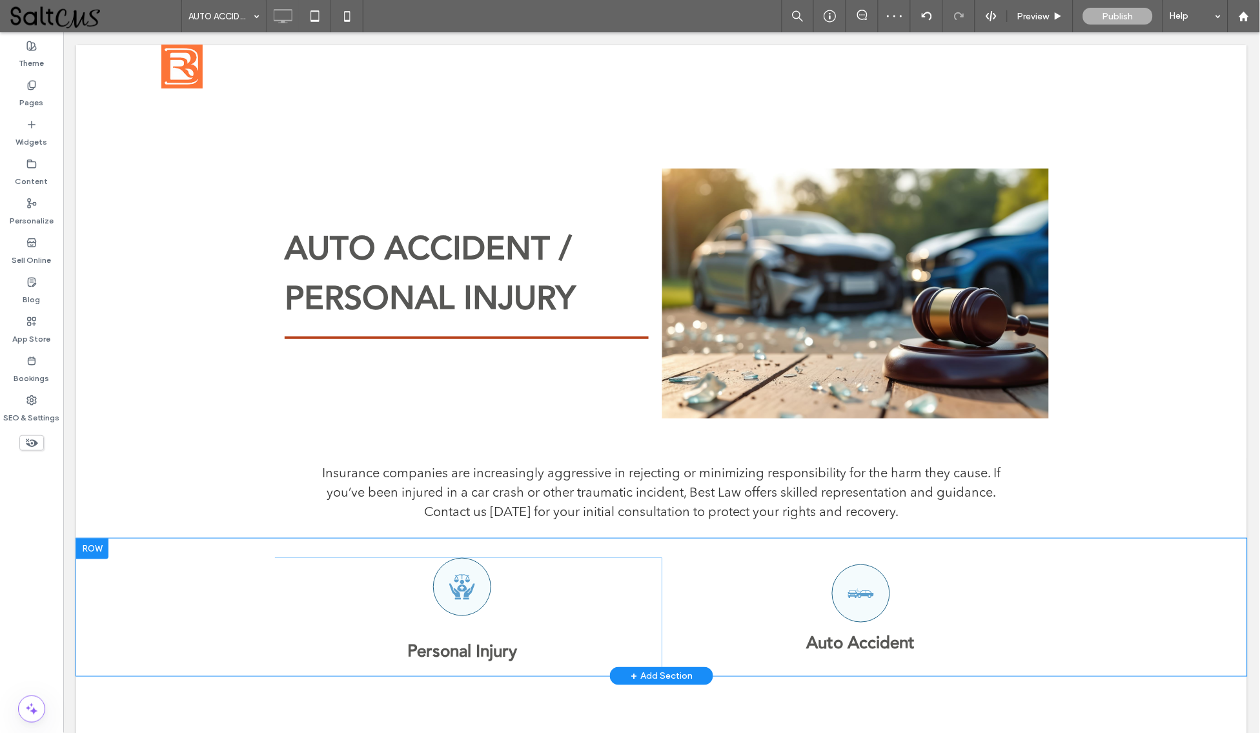
scroll to position [0, 0]
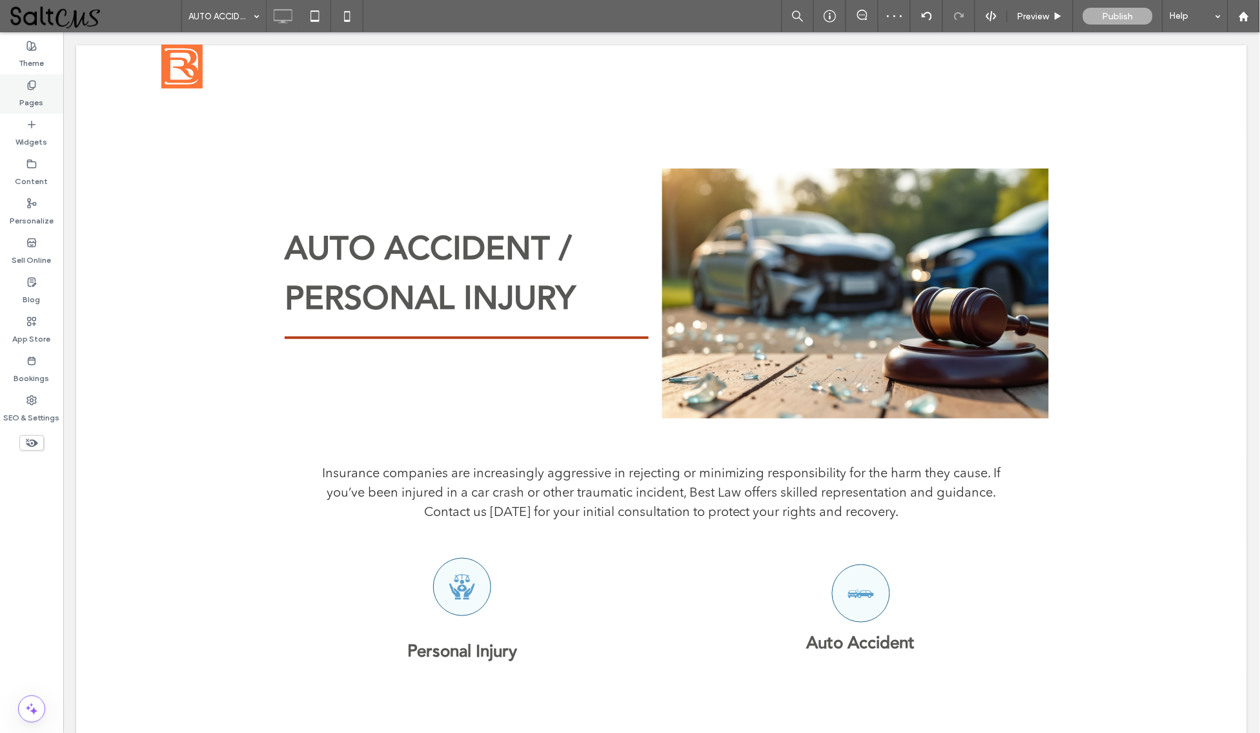
click at [32, 92] on label "Pages" at bounding box center [32, 99] width 24 height 18
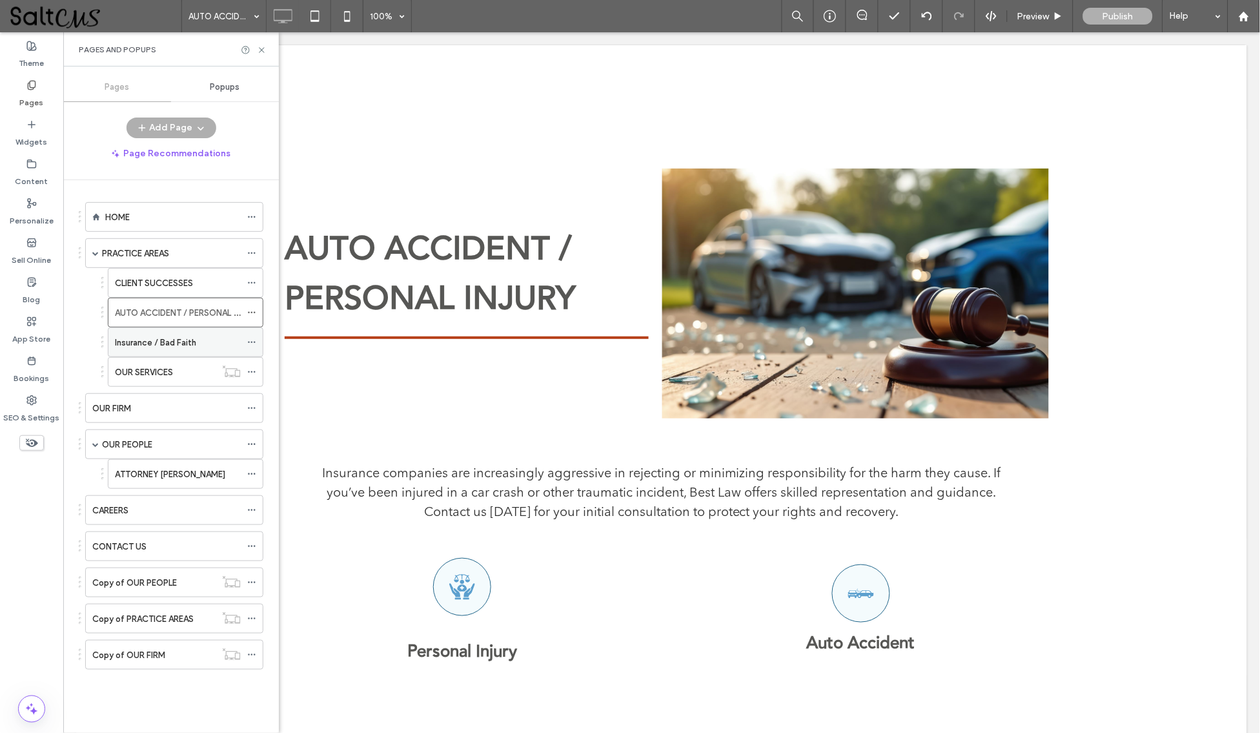
click at [170, 340] on label "Insurance / Bad Faith" at bounding box center [155, 342] width 81 height 23
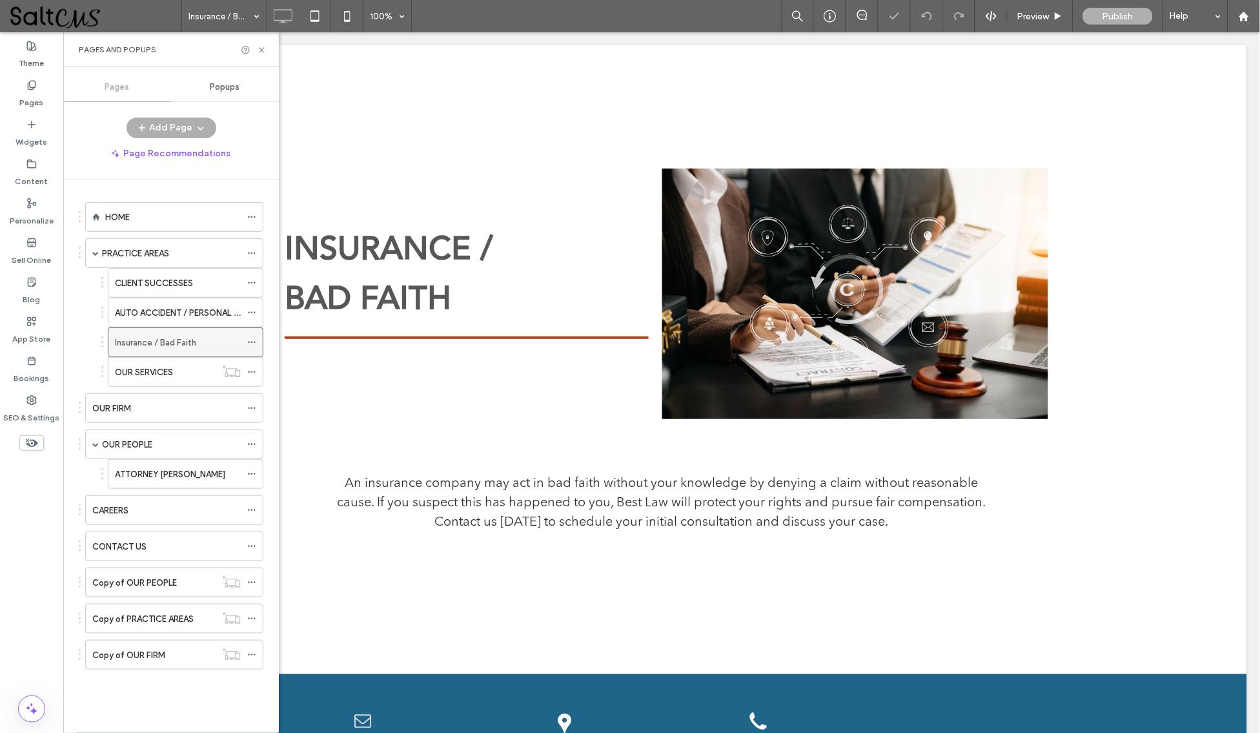
click at [256, 342] on icon at bounding box center [251, 342] width 9 height 9
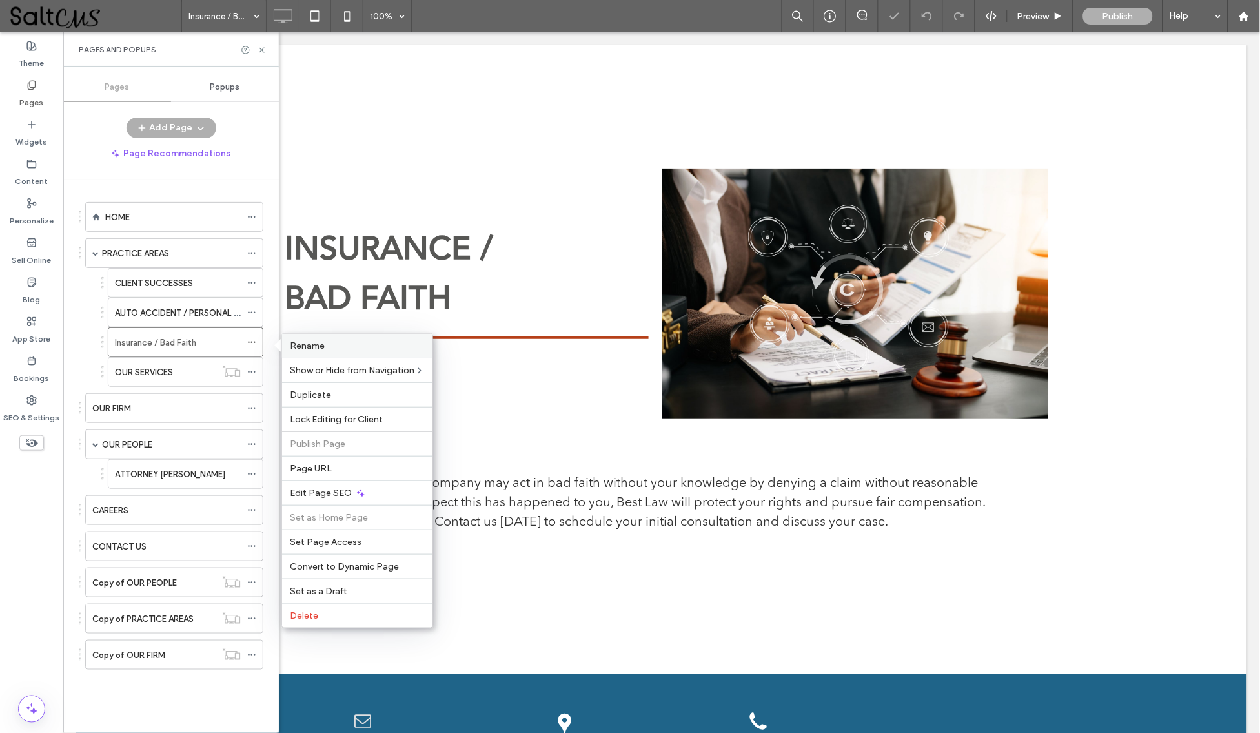
click at [342, 341] on label "Rename" at bounding box center [357, 345] width 135 height 11
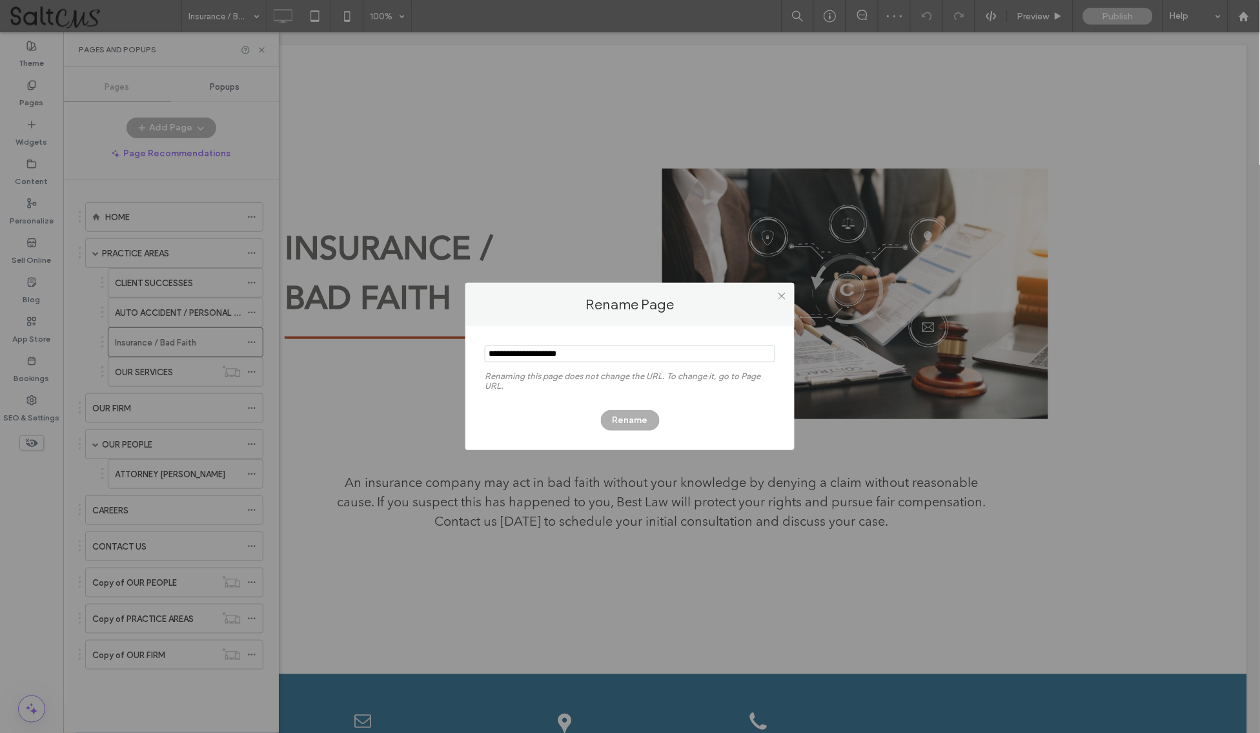
drag, startPoint x: 582, startPoint y: 351, endPoint x: 535, endPoint y: 352, distance: 47.1
click at [535, 352] on input "notEmpty" at bounding box center [630, 353] width 291 height 17
drag, startPoint x: 524, startPoint y: 356, endPoint x: 360, endPoint y: 349, distance: 164.1
click at [360, 349] on div "Rename Page Renaming this page does not change the URL. To change it, go to Pag…" at bounding box center [630, 366] width 1260 height 733
type input "**********"
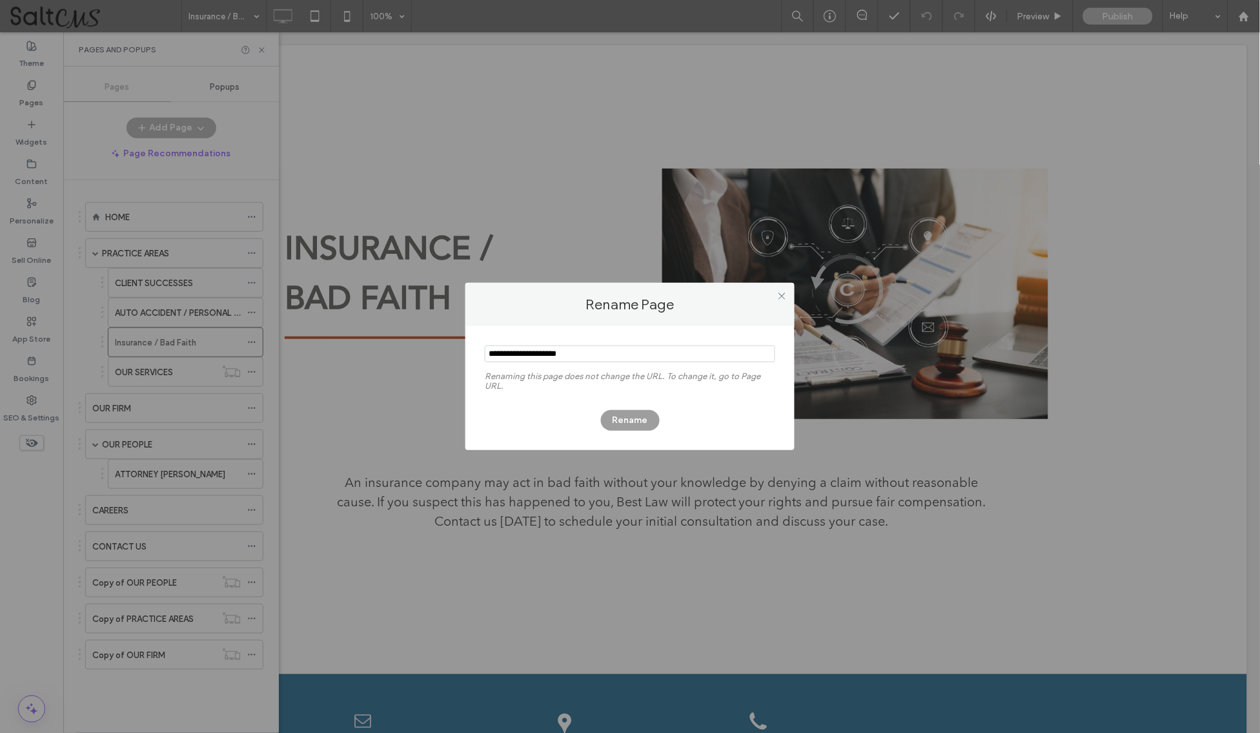
click at [620, 418] on button "Rename" at bounding box center [630, 420] width 59 height 21
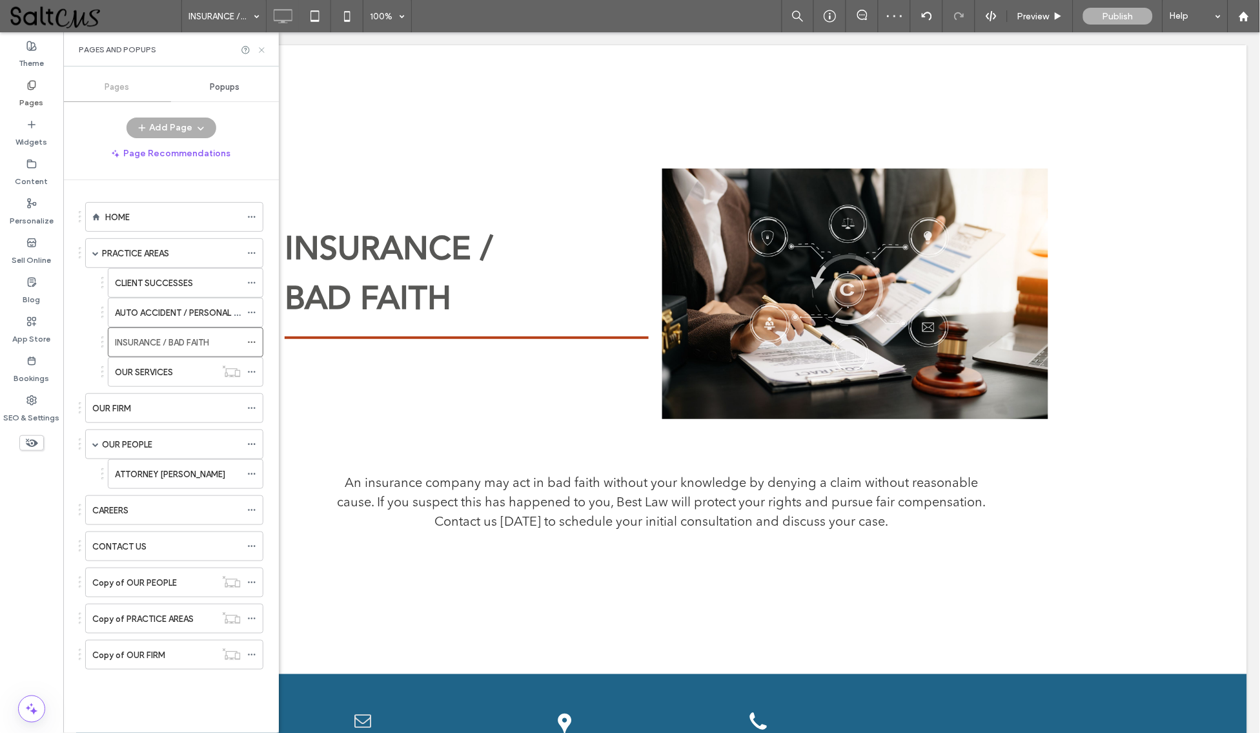
click at [261, 48] on icon at bounding box center [262, 50] width 10 height 10
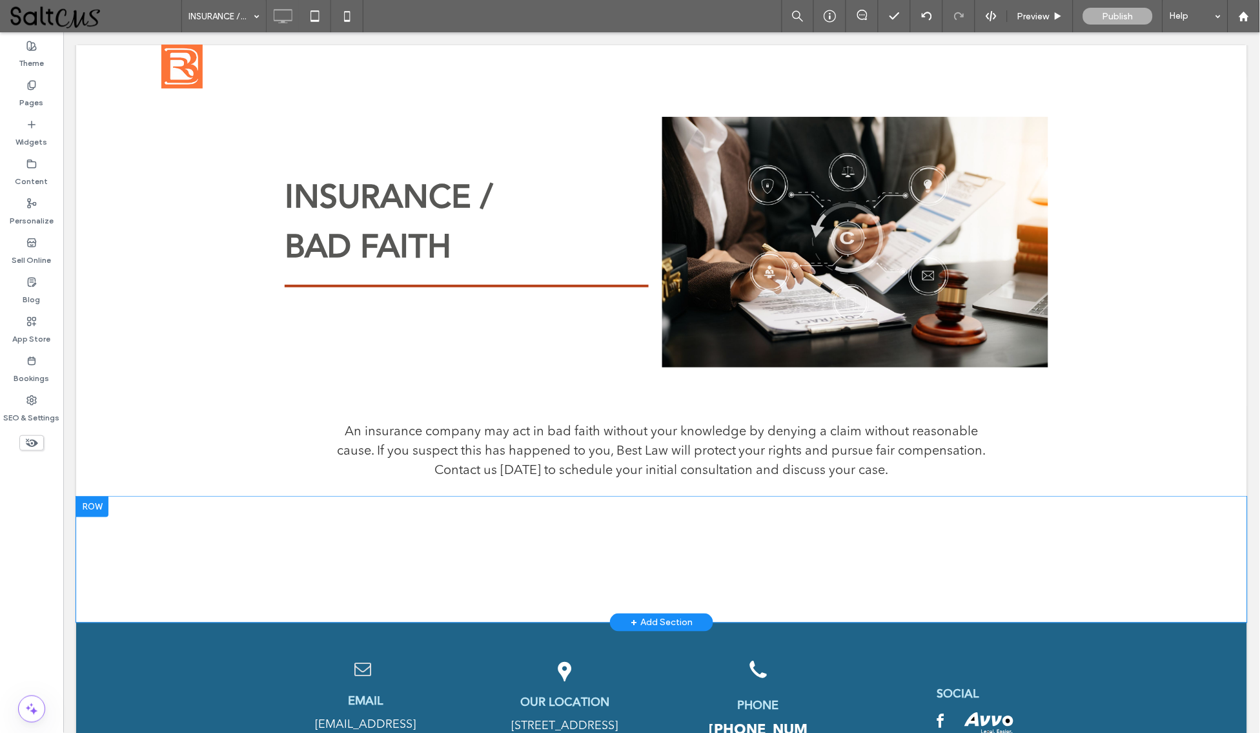
scroll to position [61, 0]
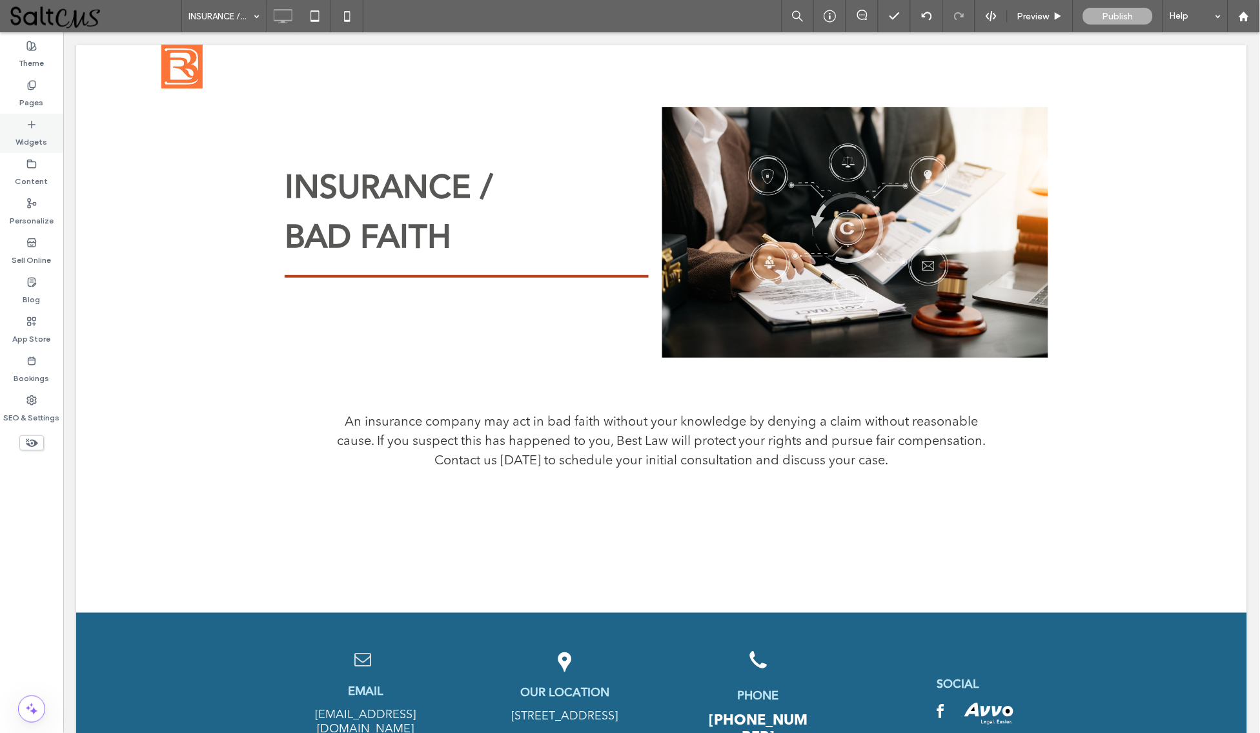
click at [33, 128] on icon at bounding box center [31, 124] width 10 height 10
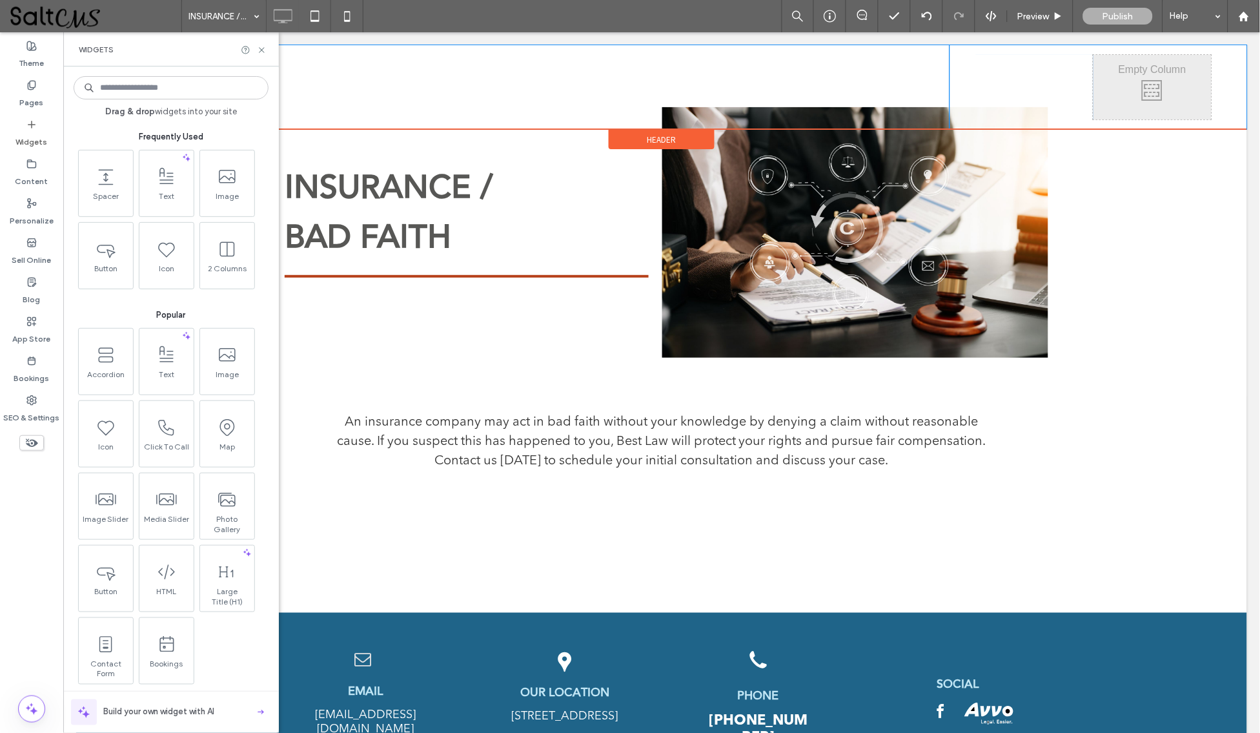
click at [318, 112] on div "HOME Click To Paste" at bounding box center [613, 87] width 672 height 84
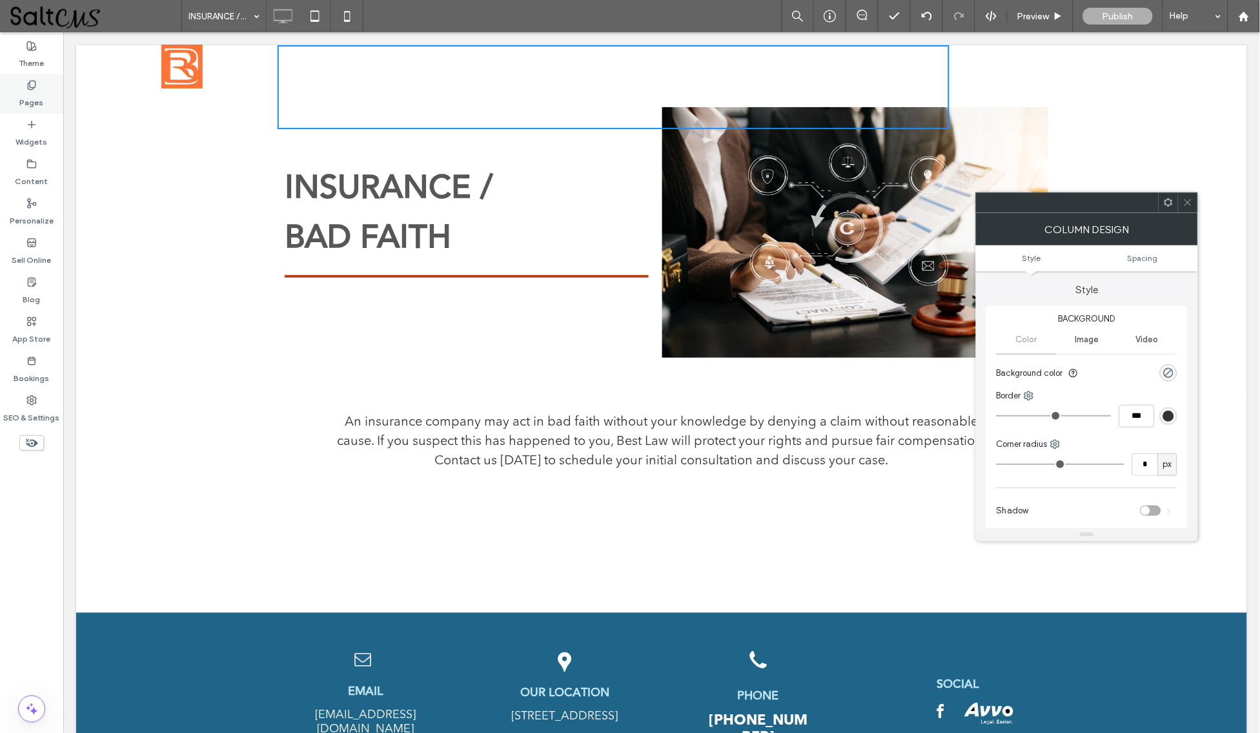
click at [36, 92] on label "Pages" at bounding box center [32, 99] width 24 height 18
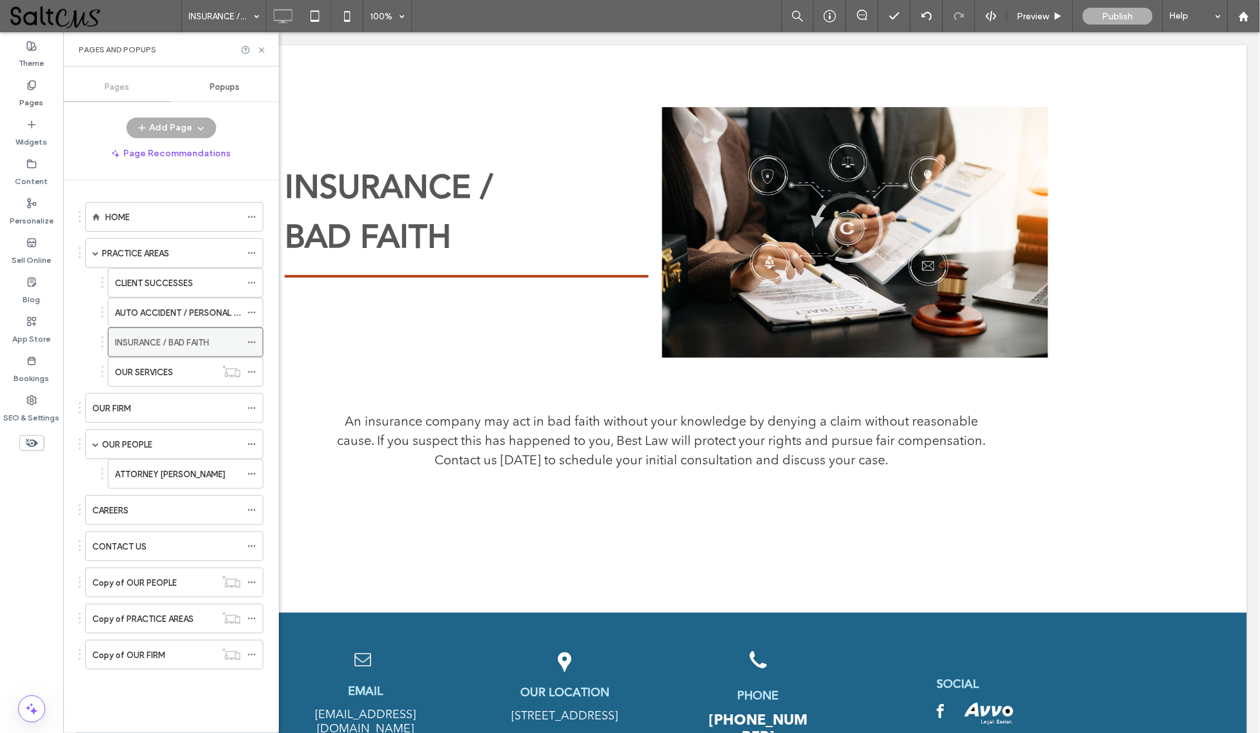
click at [255, 342] on use at bounding box center [251, 343] width 7 height 2
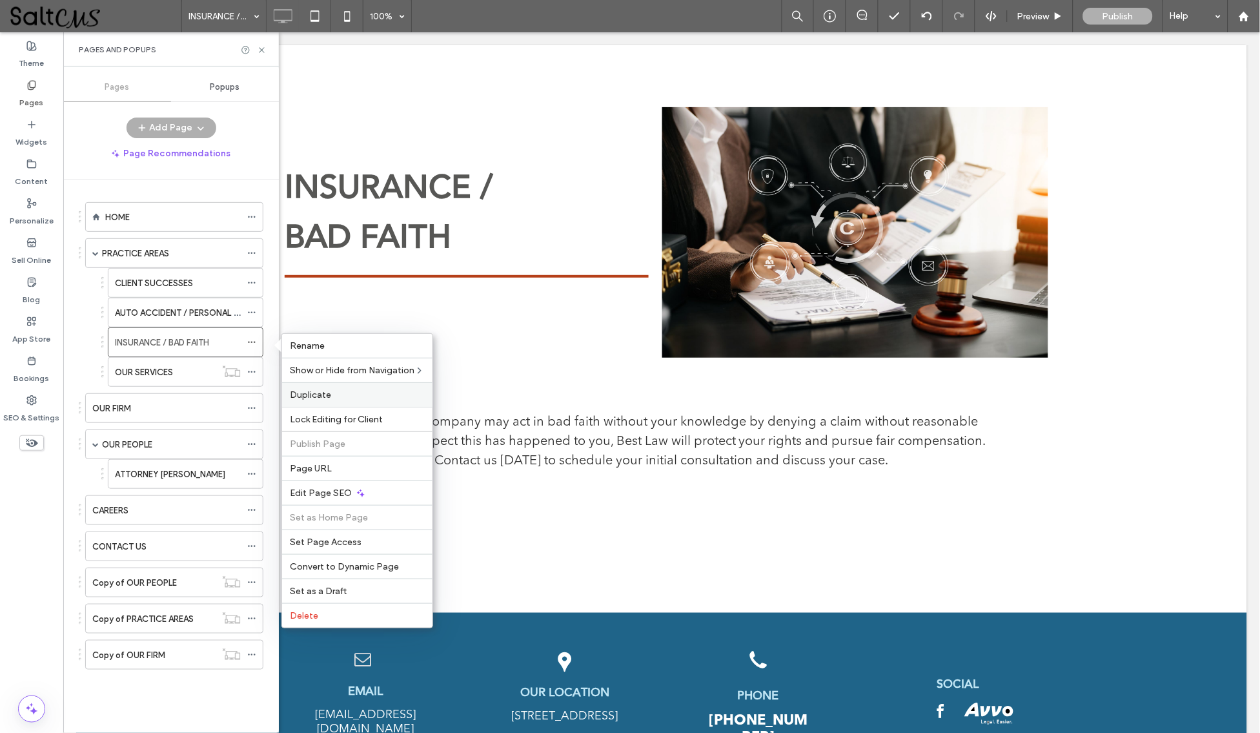
click at [321, 396] on span "Duplicate" at bounding box center [310, 394] width 41 height 11
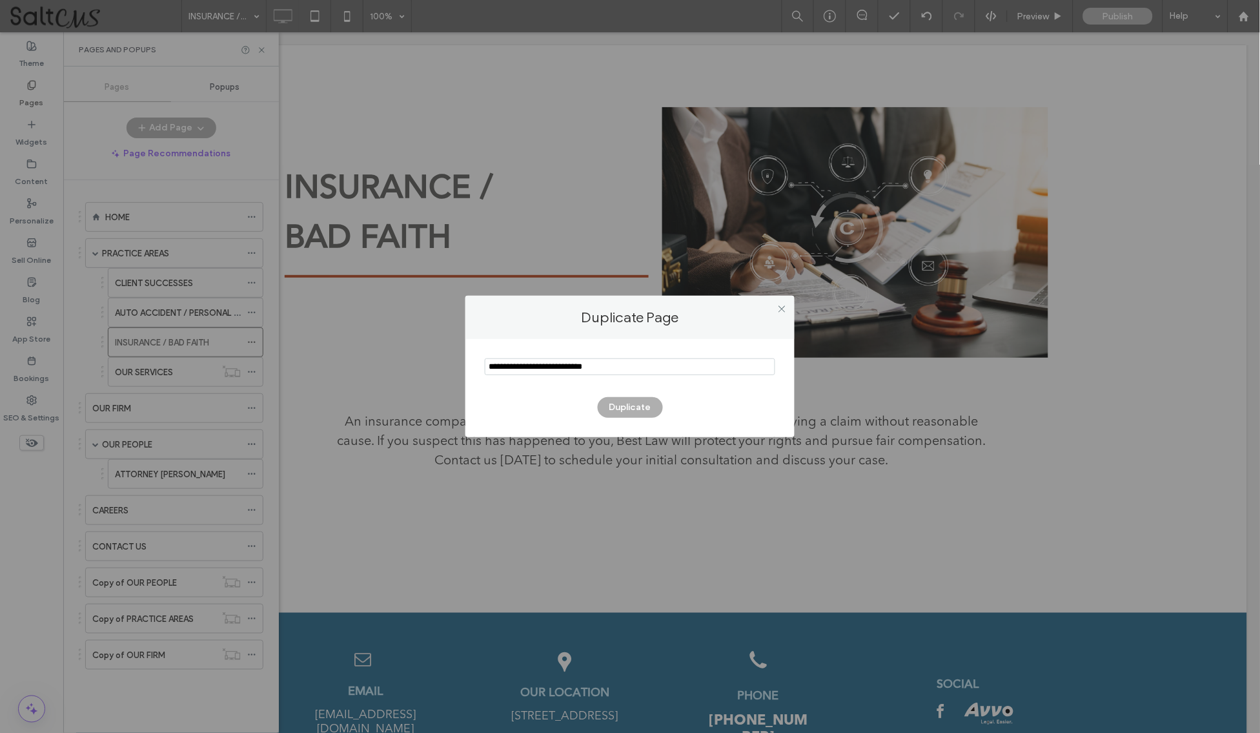
drag, startPoint x: 662, startPoint y: 363, endPoint x: 447, endPoint y: 338, distance: 216.4
click at [447, 338] on div "Duplicate Page Duplicate" at bounding box center [630, 366] width 1260 height 733
type input "**********"
click at [621, 406] on button "Duplicate" at bounding box center [630, 407] width 65 height 21
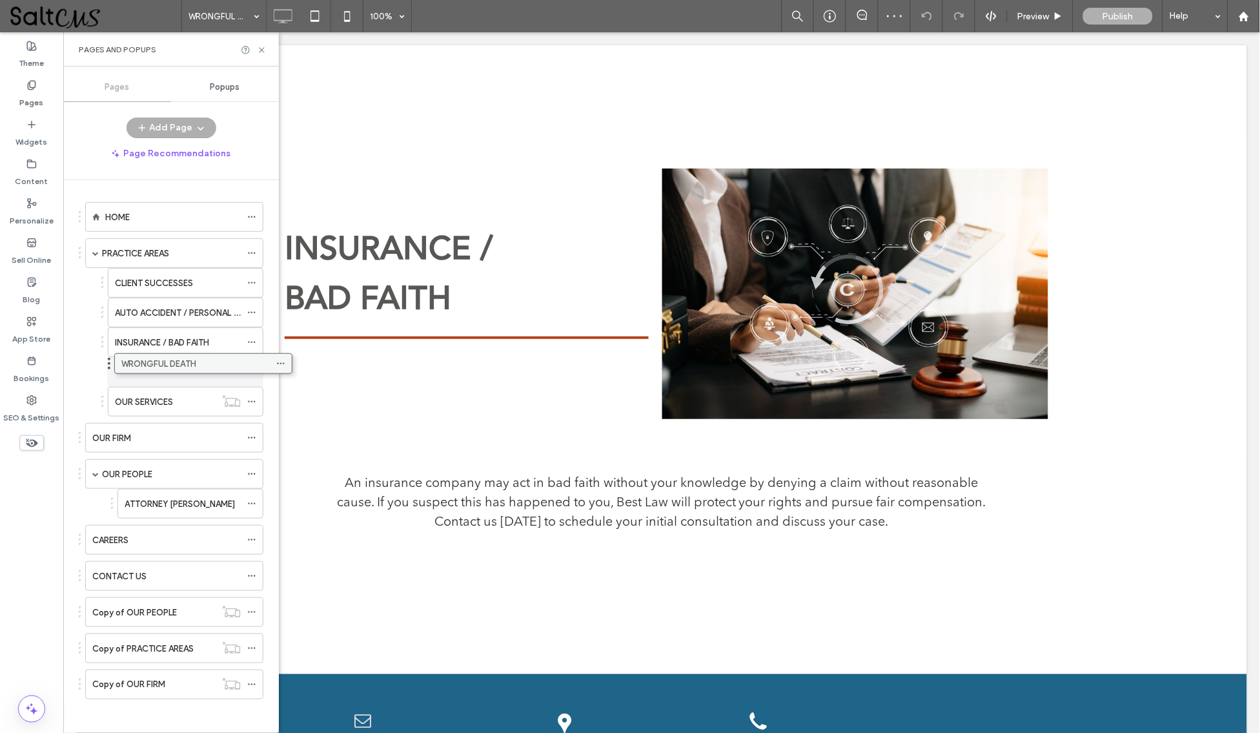
drag, startPoint x: 125, startPoint y: 692, endPoint x: 154, endPoint y: 366, distance: 327.3
click at [254, 374] on icon at bounding box center [251, 371] width 9 height 9
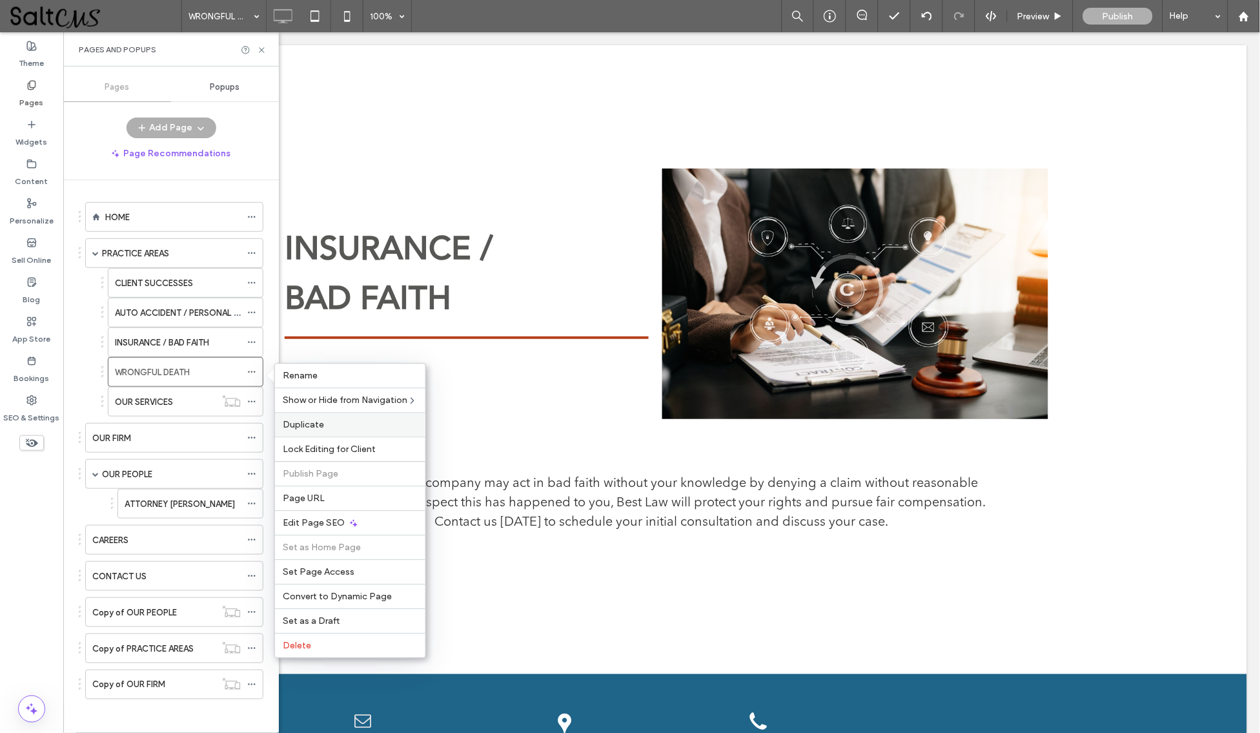
click at [311, 432] on div "Duplicate" at bounding box center [350, 425] width 150 height 25
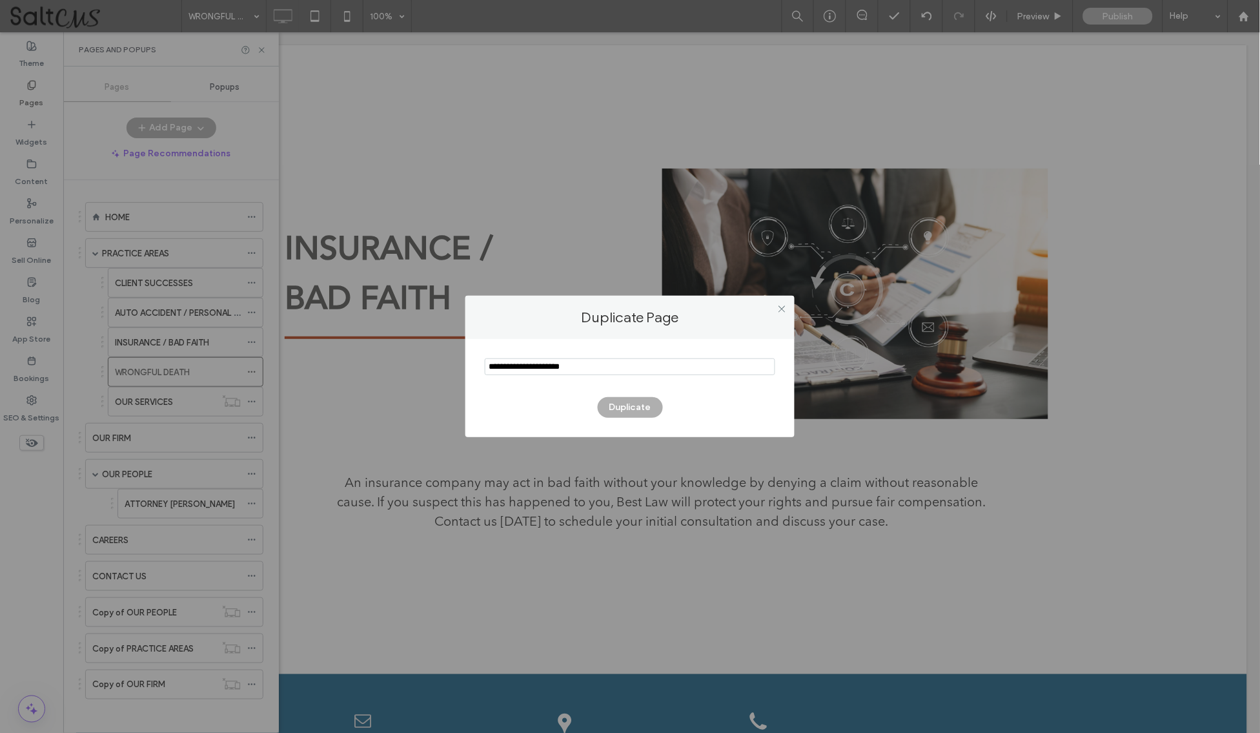
drag, startPoint x: 620, startPoint y: 372, endPoint x: 342, endPoint y: 368, distance: 278.3
click at [342, 368] on div "Duplicate Page Duplicate" at bounding box center [630, 366] width 1260 height 733
type input "*"
type input "*******"
click at [622, 403] on button "Duplicate" at bounding box center [630, 407] width 65 height 21
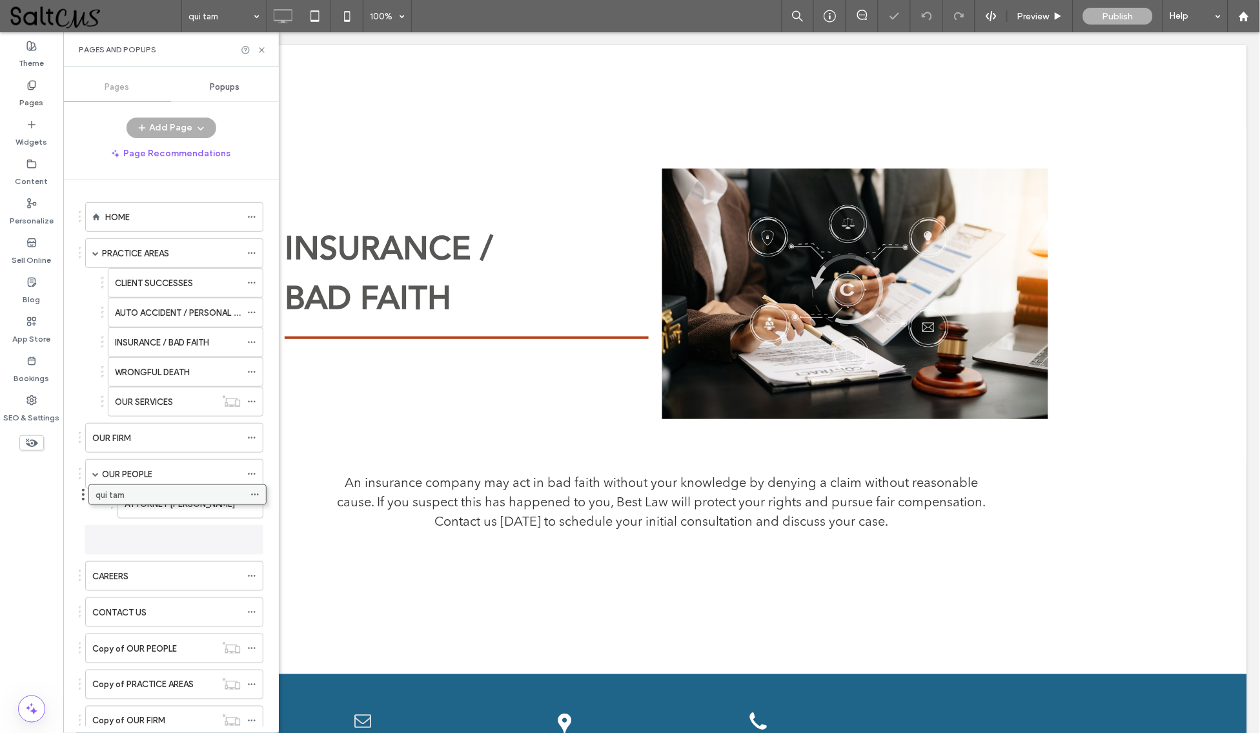
scroll to position [13, 0]
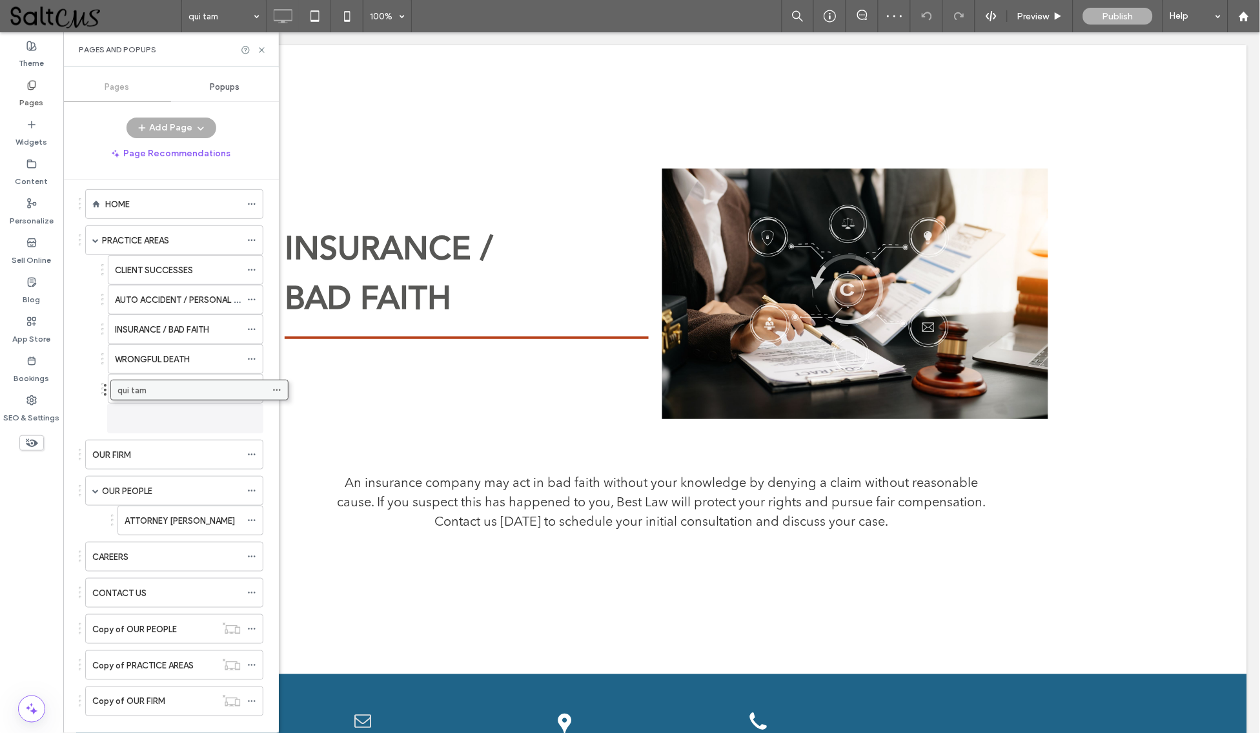
drag, startPoint x: 127, startPoint y: 722, endPoint x: 152, endPoint y: 393, distance: 330.9
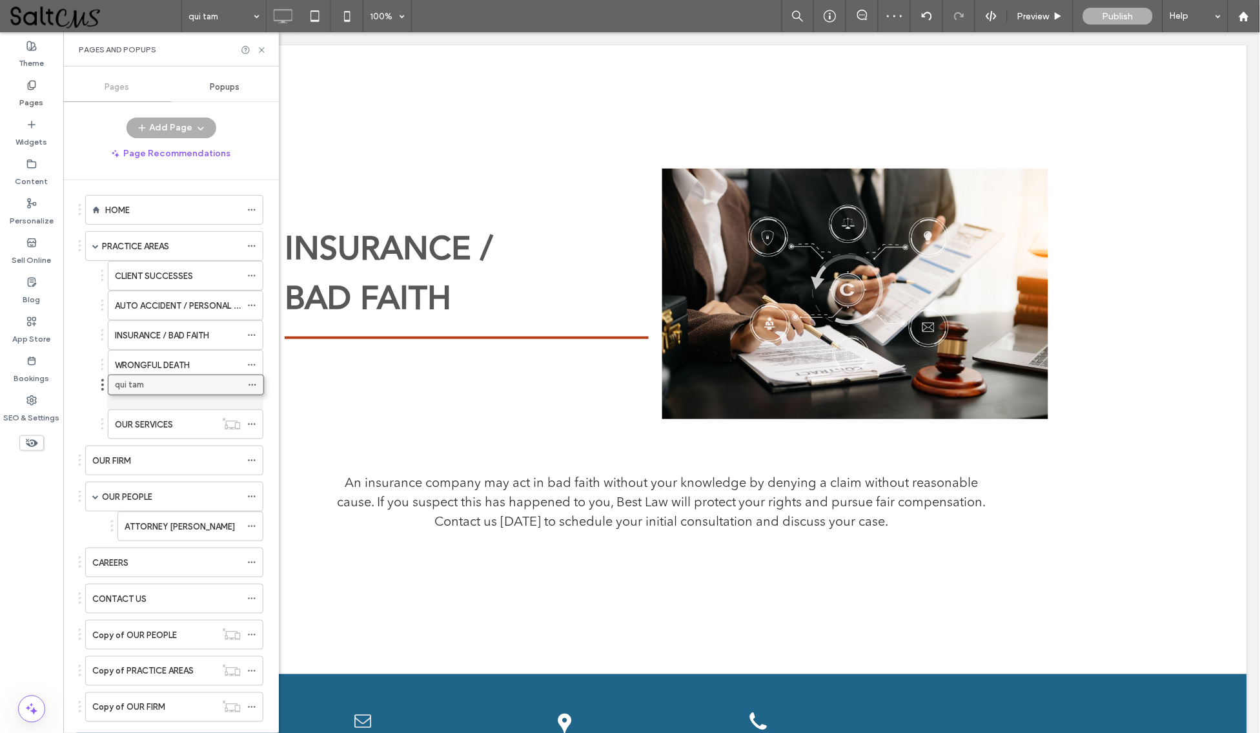
drag, startPoint x: 152, startPoint y: 414, endPoint x: 152, endPoint y: 376, distance: 37.4
click at [148, 393] on div "qui tam" at bounding box center [178, 395] width 126 height 14
click at [261, 46] on icon at bounding box center [262, 50] width 10 height 10
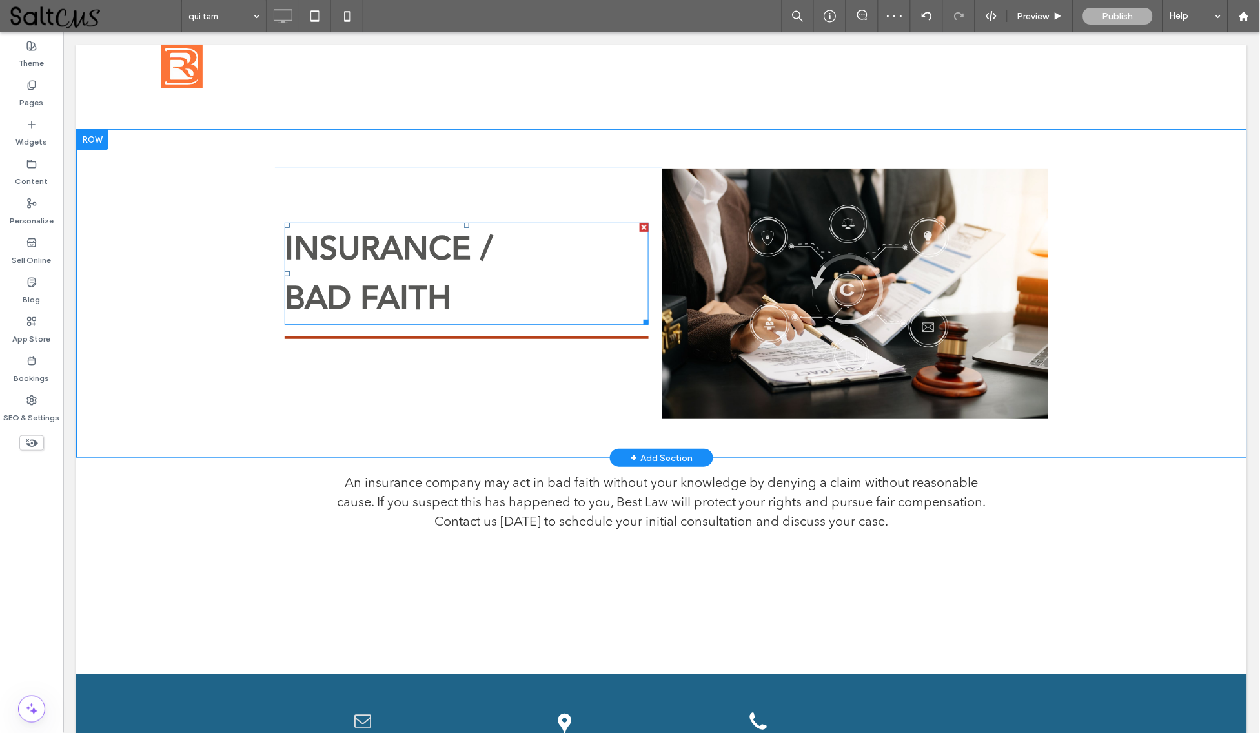
click at [559, 307] on h1 "﻿ BAD FAITH" at bounding box center [466, 298] width 364 height 50
type input "**********"
type input "**"
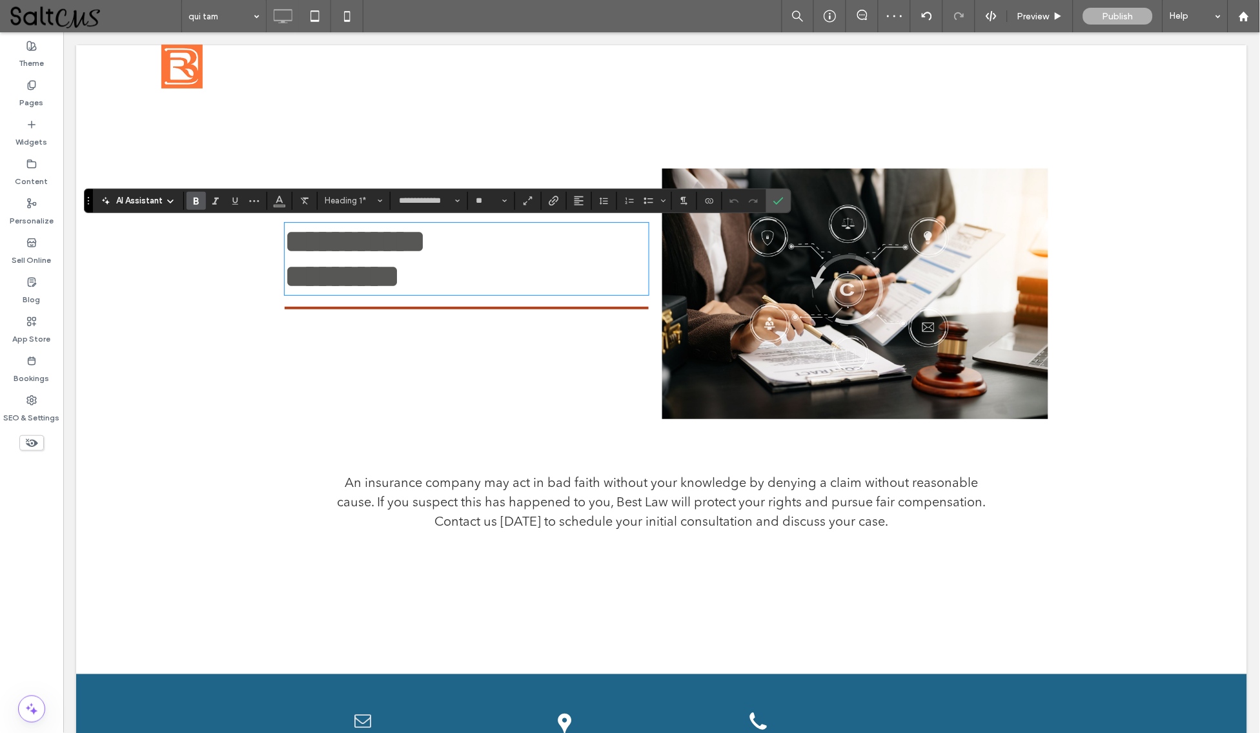
click at [554, 289] on h1 "*********" at bounding box center [466, 275] width 364 height 35
drag, startPoint x: 465, startPoint y: 287, endPoint x: 194, endPoint y: 189, distance: 287.7
click at [194, 189] on div "**********" at bounding box center [661, 292] width 1171 height 329
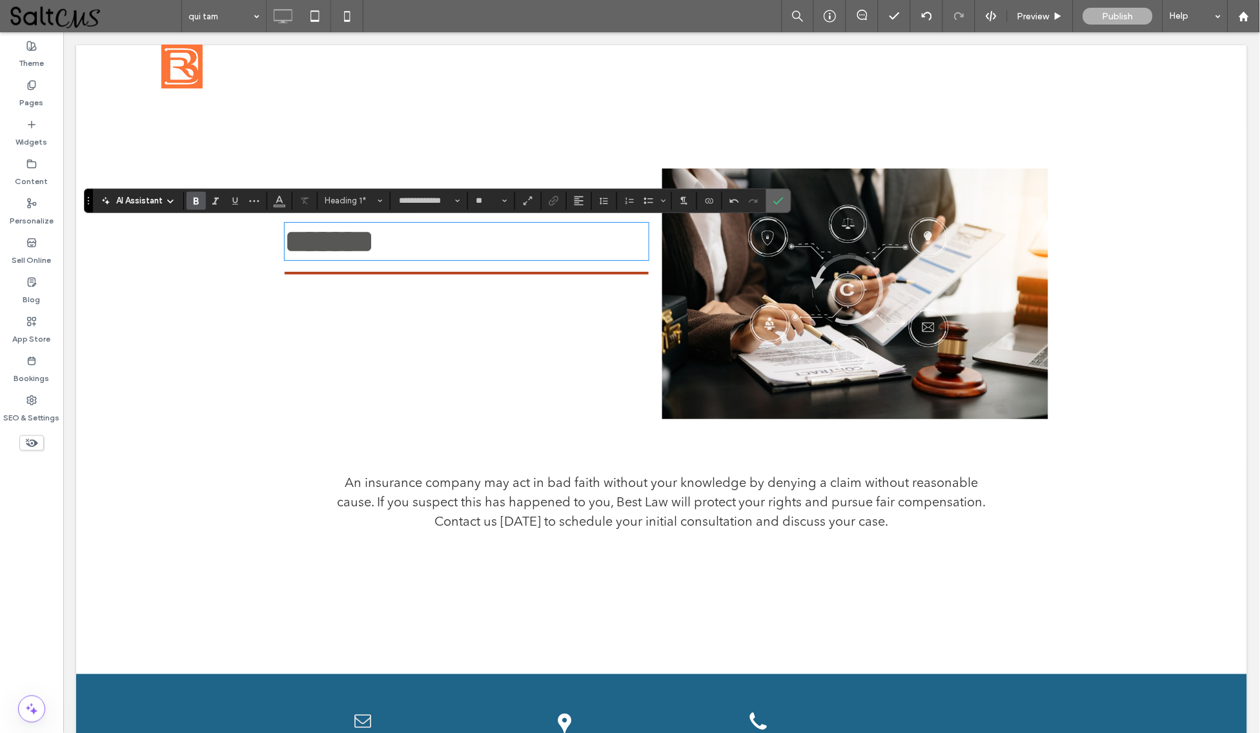
click at [784, 201] on icon "Confirm" at bounding box center [778, 201] width 10 height 10
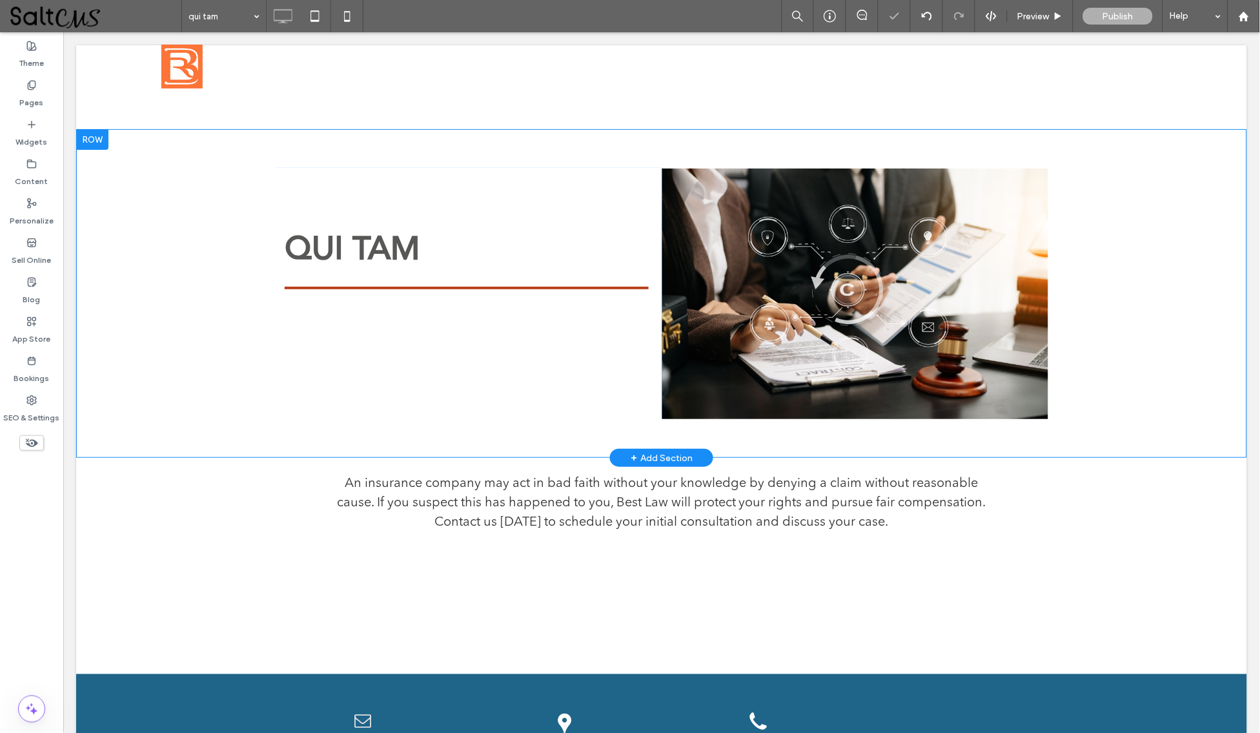
click at [679, 316] on div "Click To Paste" at bounding box center [854, 292] width 387 height 251
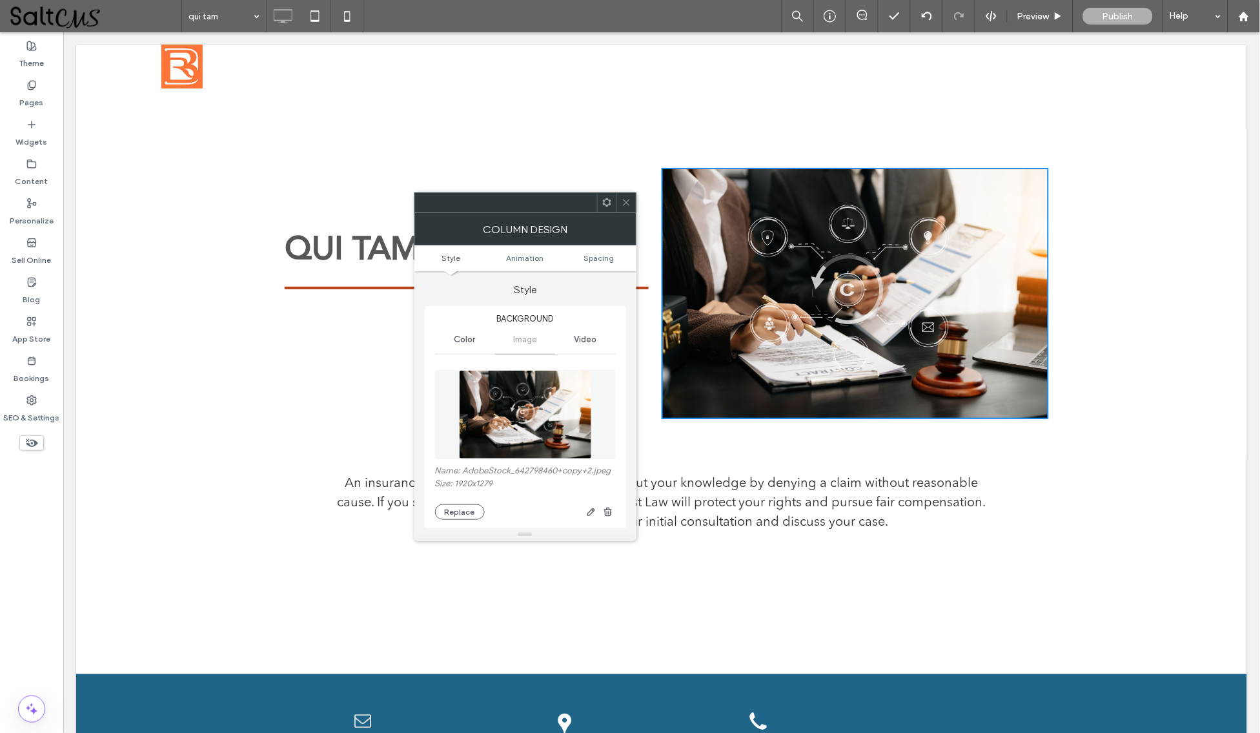
click at [627, 199] on icon at bounding box center [627, 203] width 10 height 10
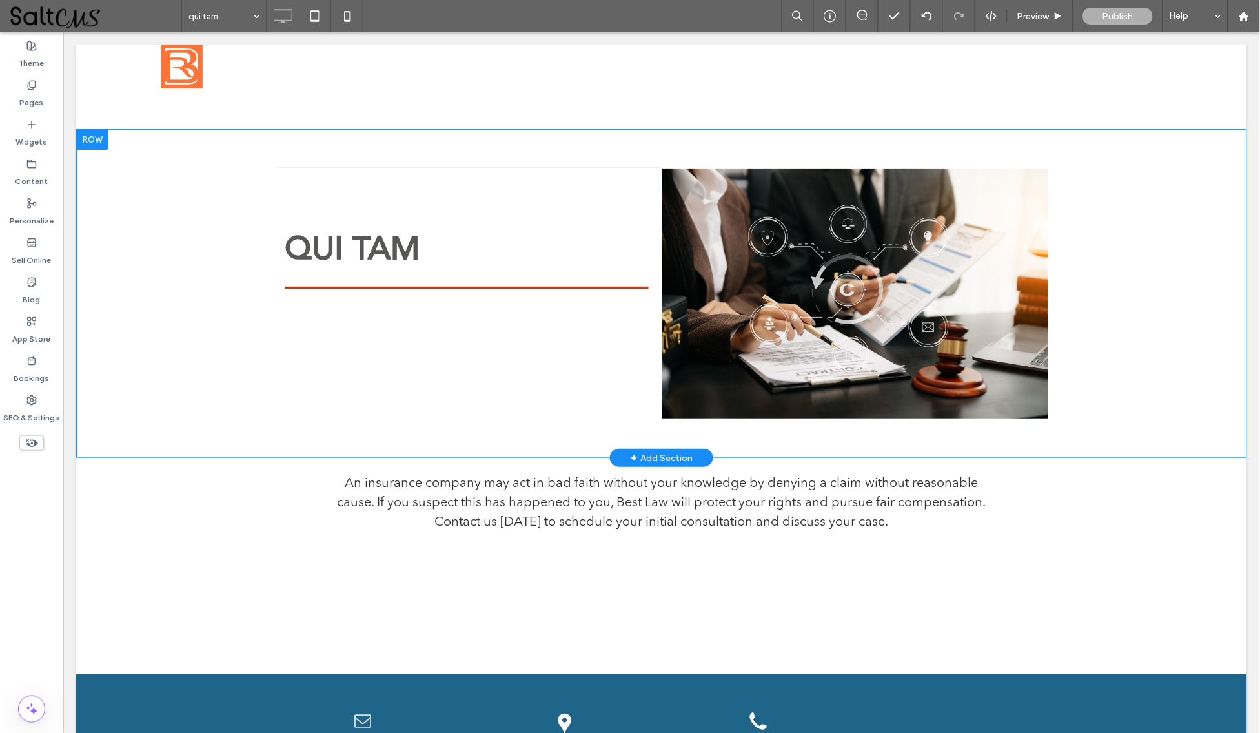
click at [675, 270] on div "Click To Paste" at bounding box center [854, 292] width 387 height 251
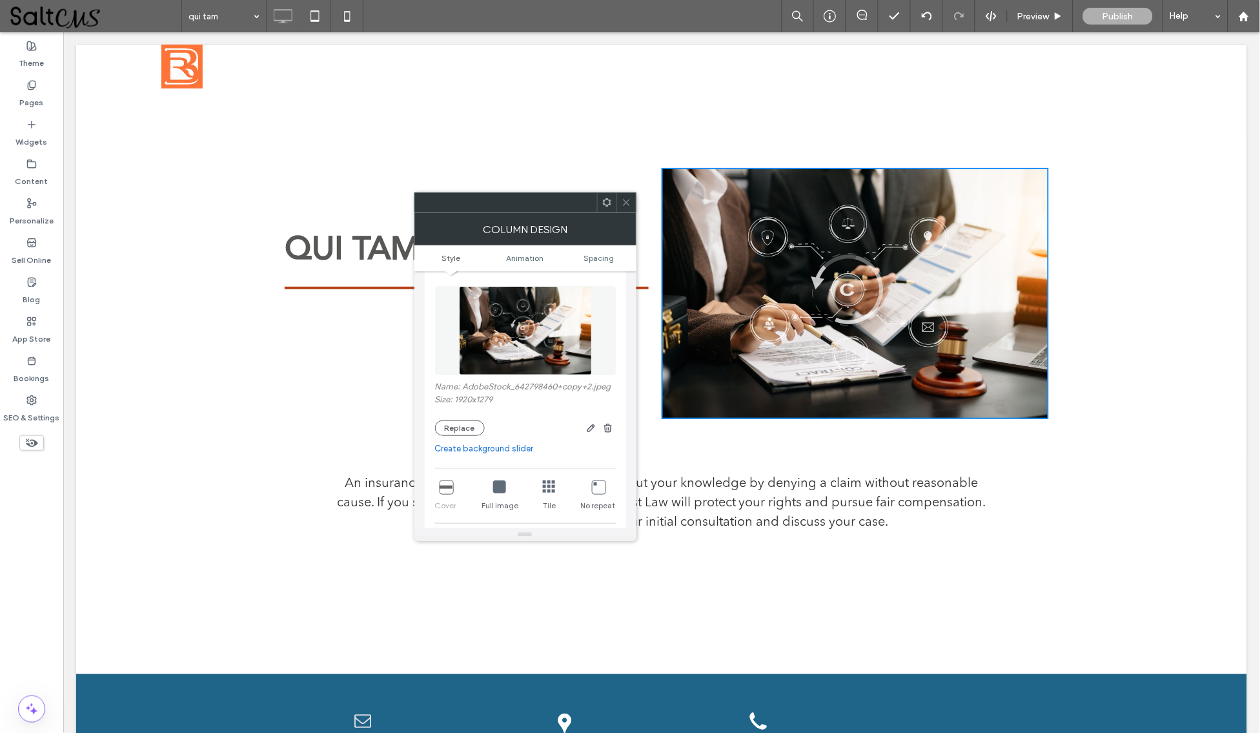
scroll to position [93, 0]
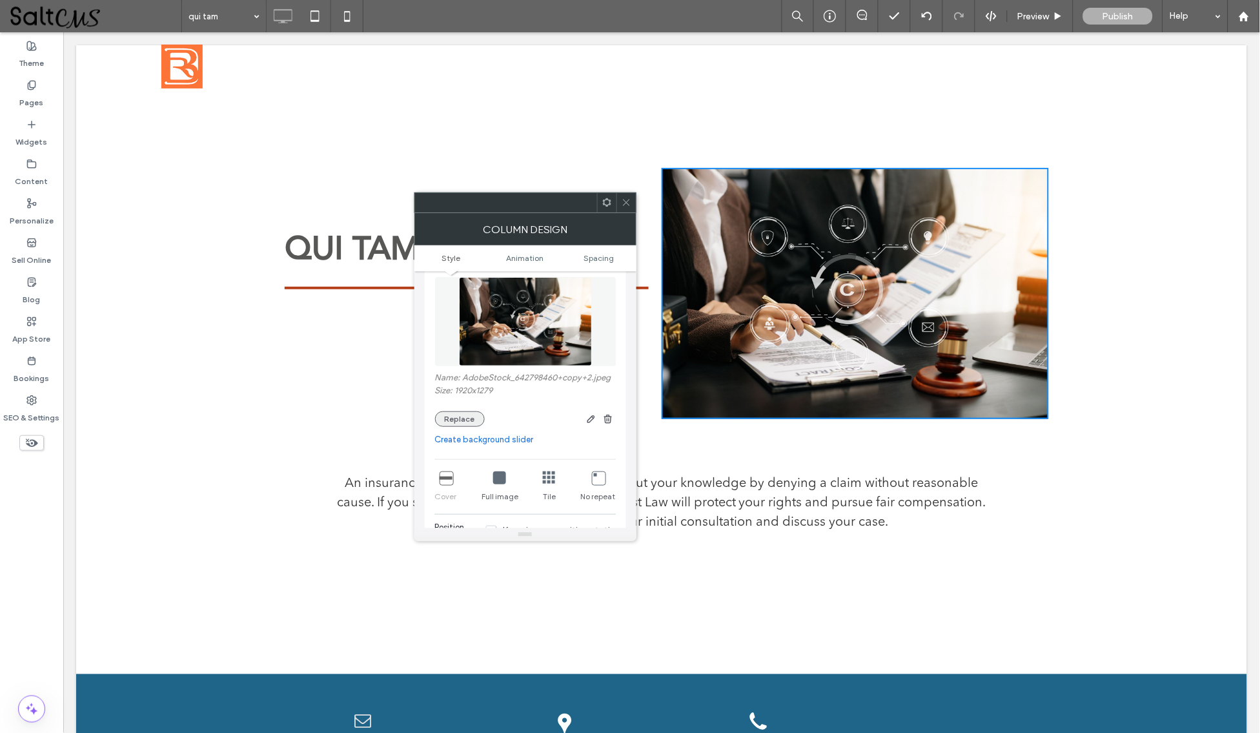
click at [449, 422] on button "Replace" at bounding box center [460, 418] width 50 height 15
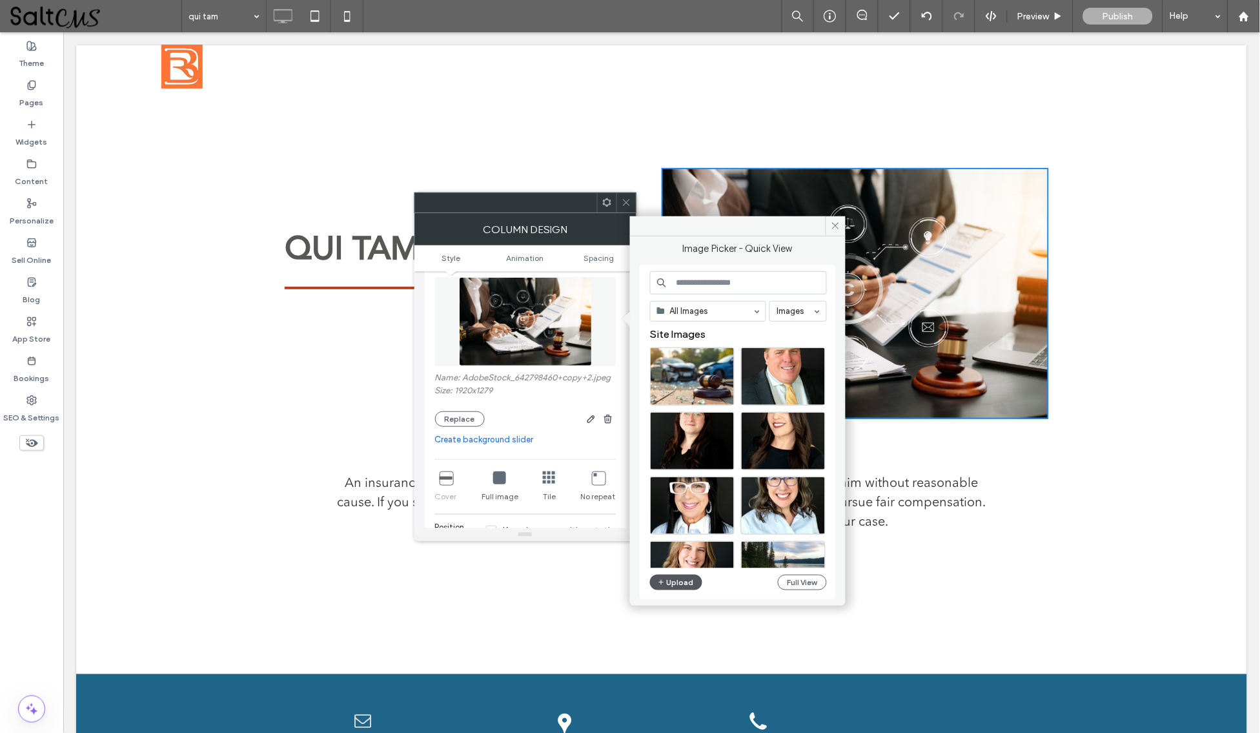
click at [679, 578] on button "Upload" at bounding box center [676, 582] width 53 height 15
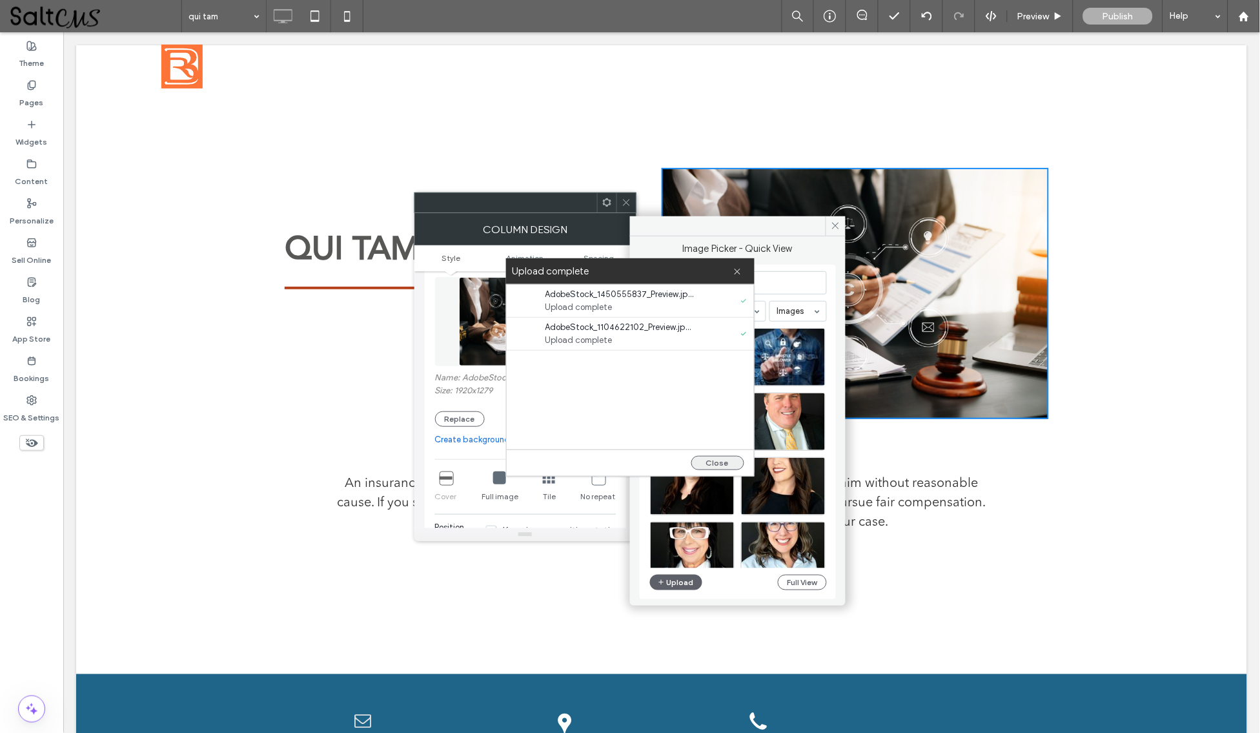
click at [705, 456] on button "Close" at bounding box center [717, 463] width 53 height 14
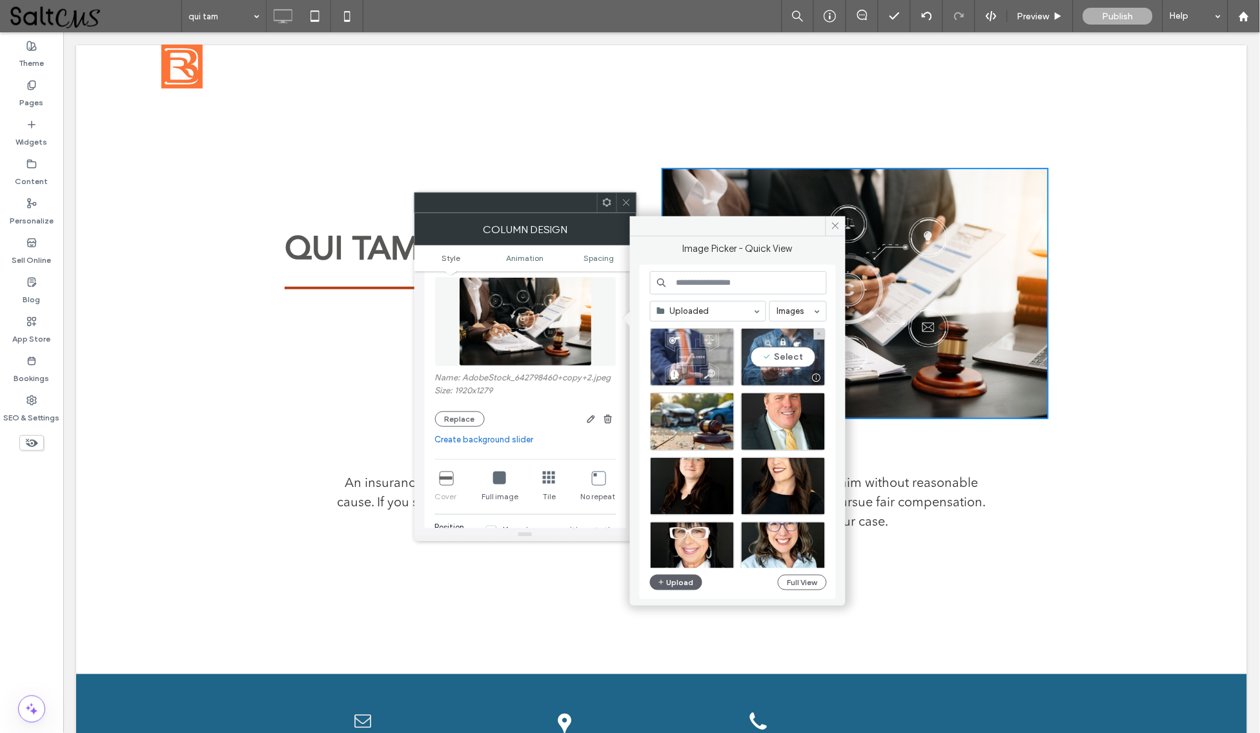
click at [797, 350] on div "Select" at bounding box center [783, 357] width 85 height 58
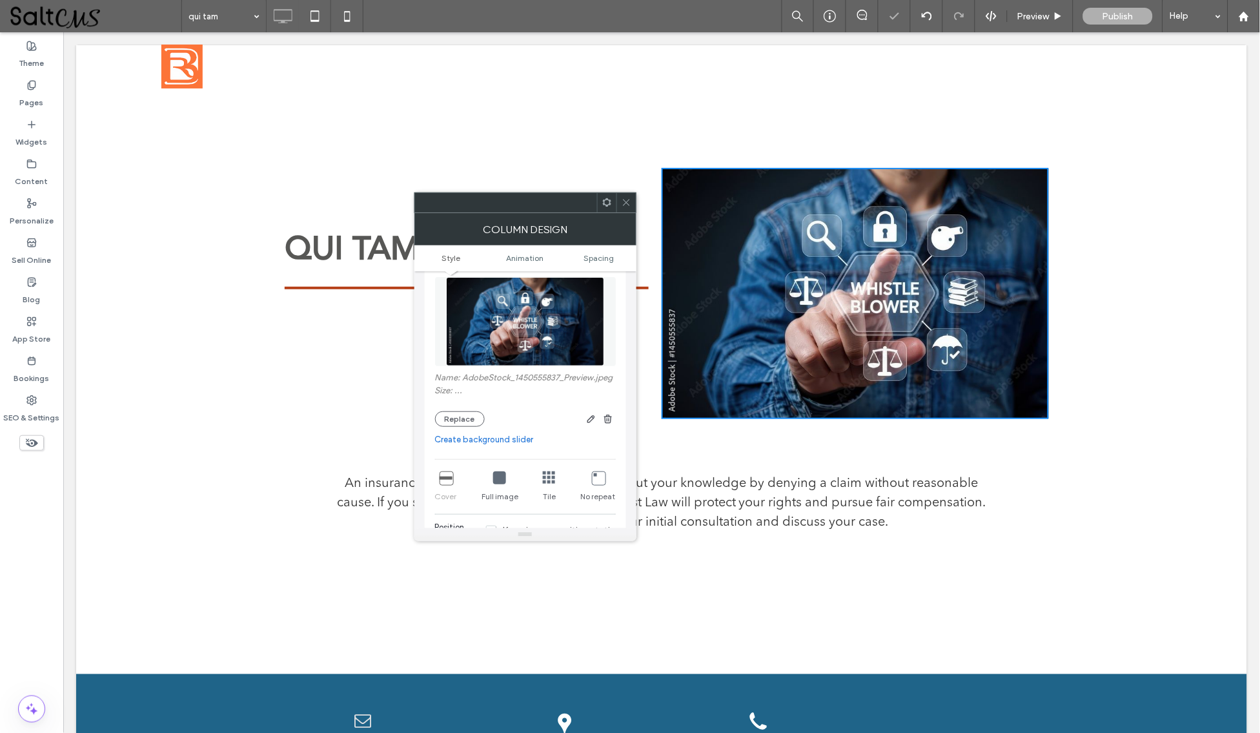
type input "*"
click at [625, 205] on icon at bounding box center [627, 203] width 10 height 10
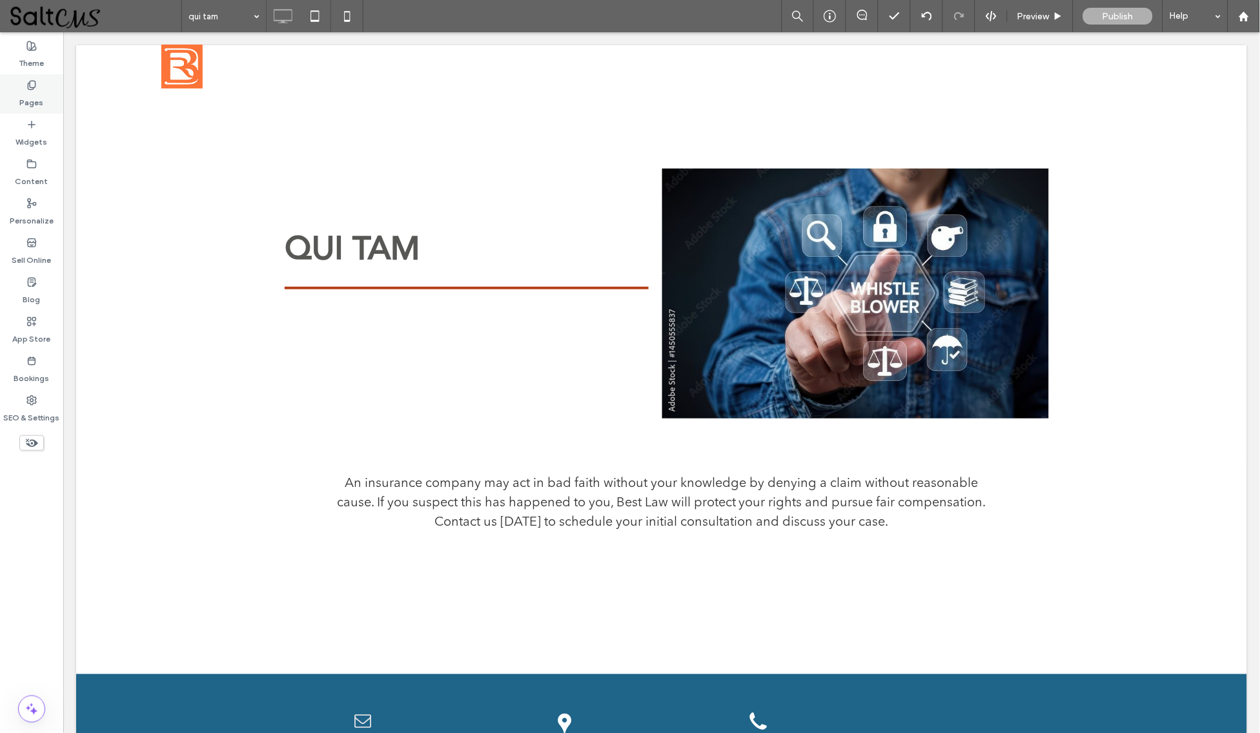
click at [46, 91] on div "Pages" at bounding box center [31, 93] width 63 height 39
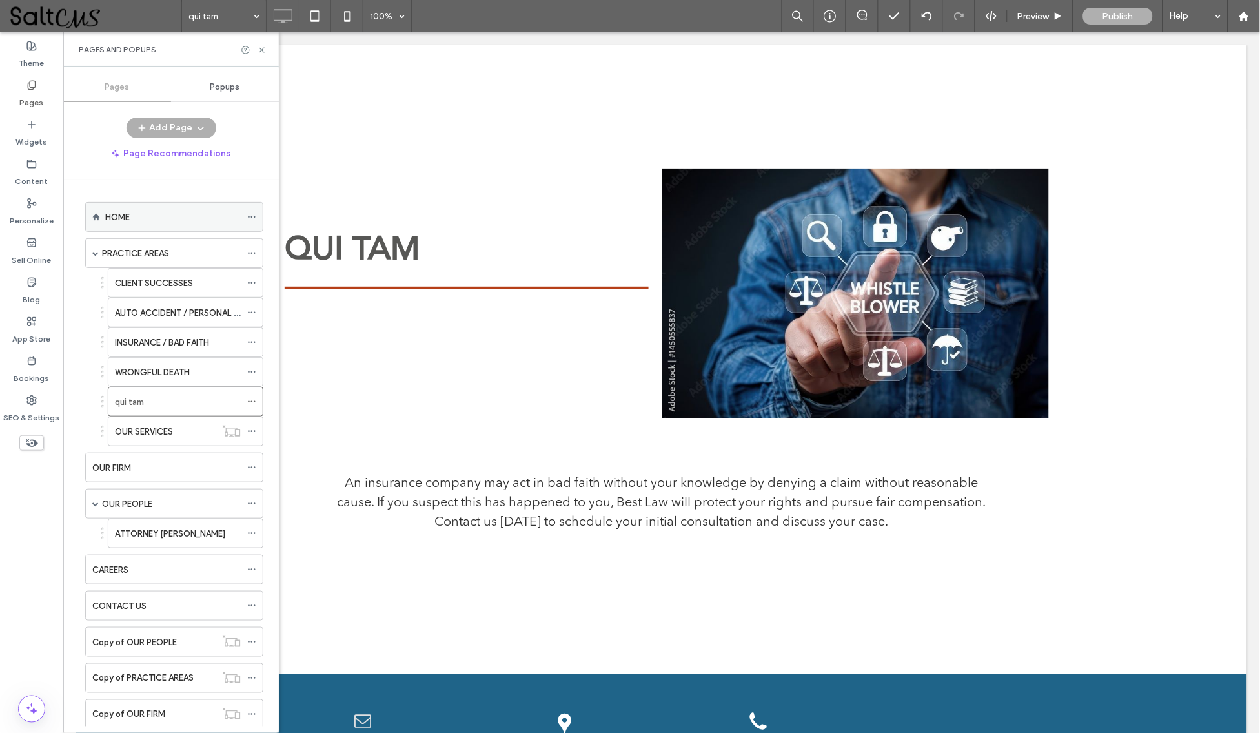
click at [150, 219] on div "HOME" at bounding box center [173, 217] width 136 height 14
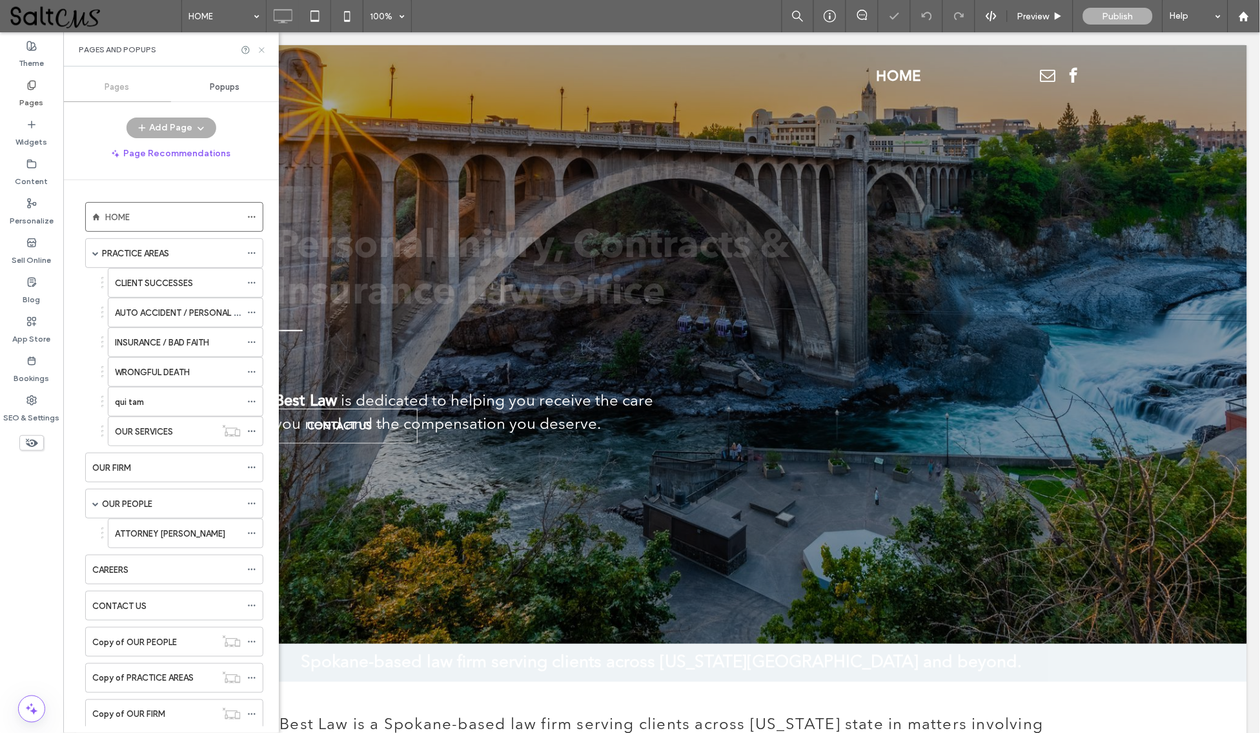
click at [265, 48] on icon at bounding box center [262, 50] width 10 height 10
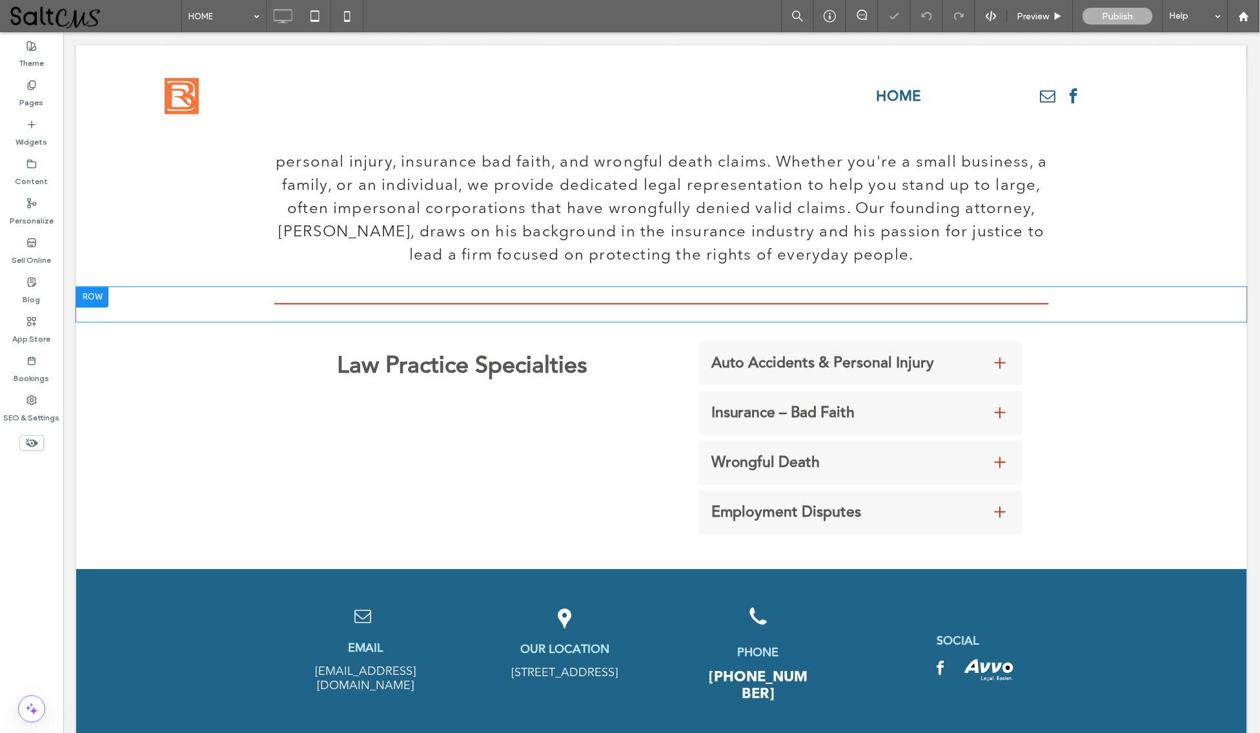
scroll to position [453, 0]
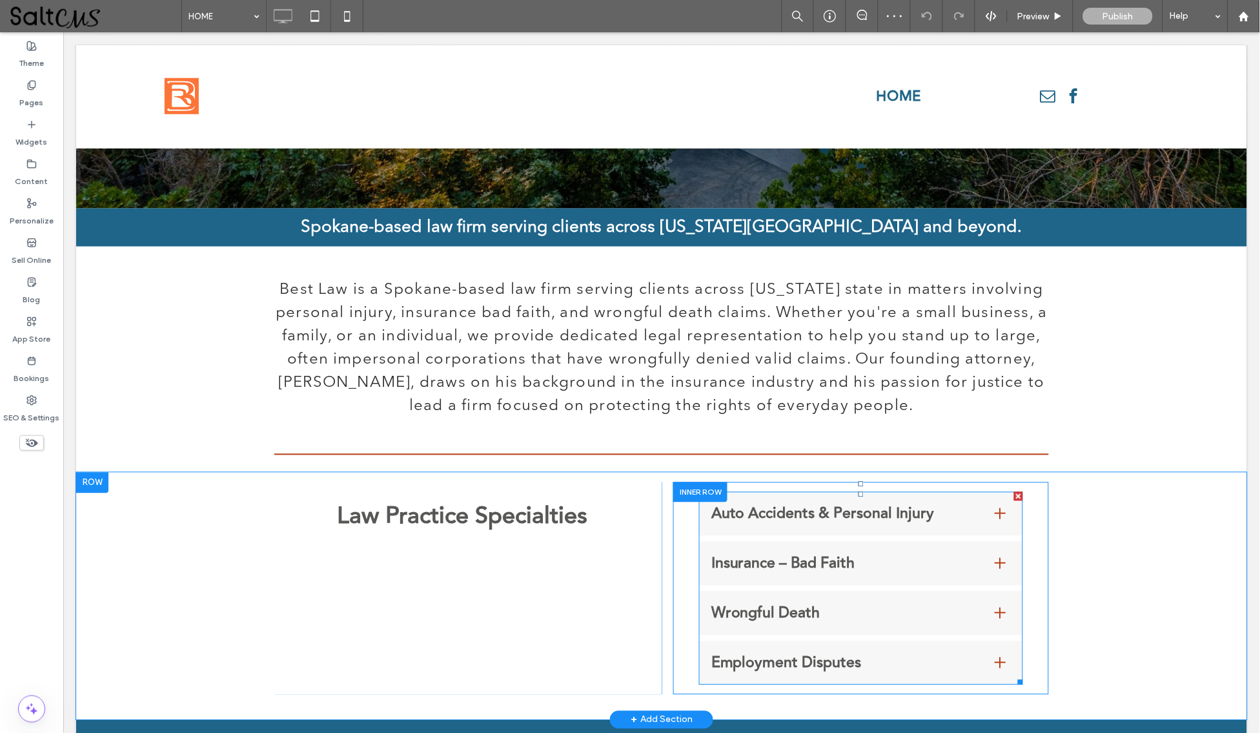
click at [864, 628] on ul "Auto Accidents & Personal Injury Insurance companies are increasingly aggressiv…" at bounding box center [860, 587] width 324 height 193
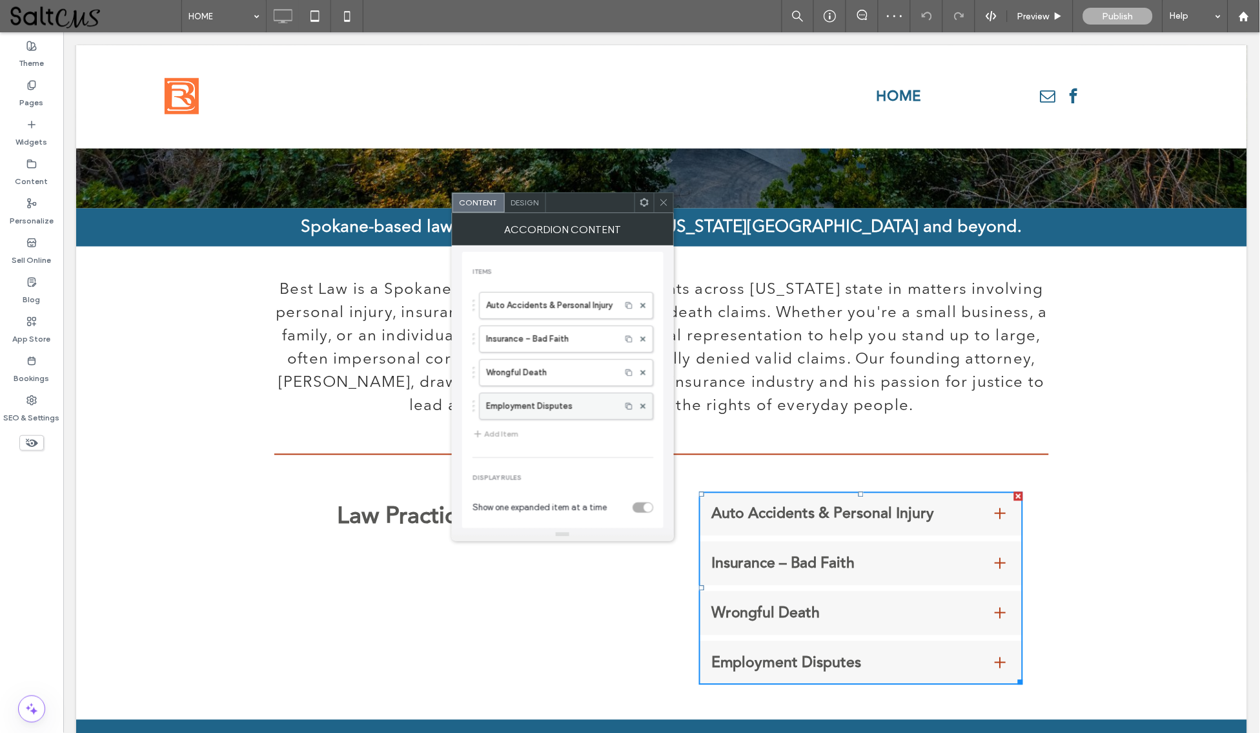
click at [518, 405] on label "Employment Disputes" at bounding box center [550, 406] width 128 height 26
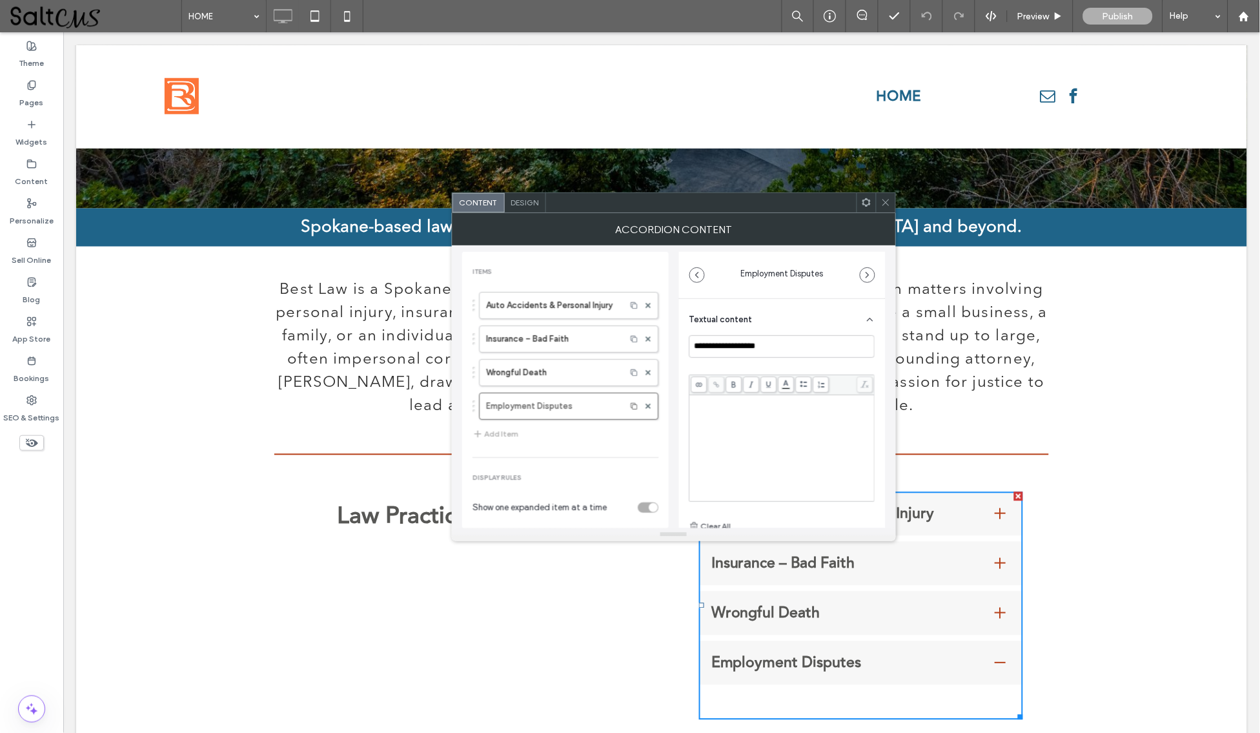
click at [881, 203] on icon at bounding box center [886, 203] width 10 height 10
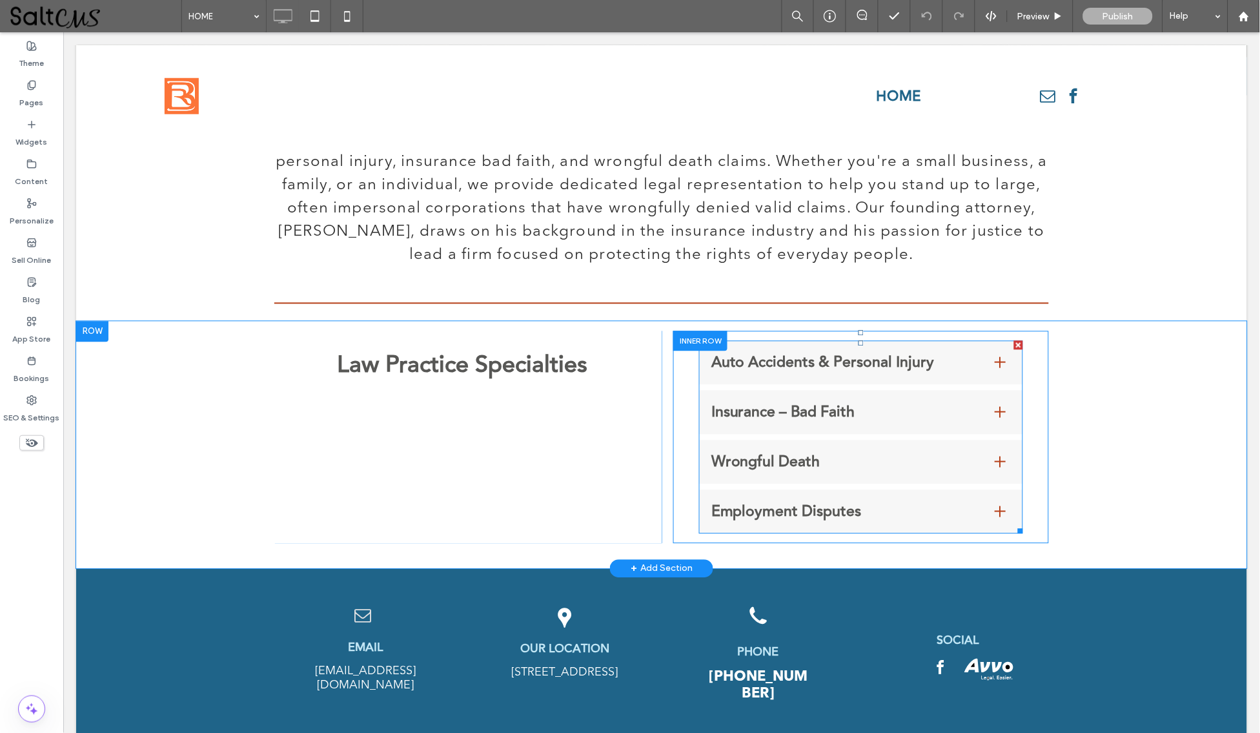
scroll to position [604, 0]
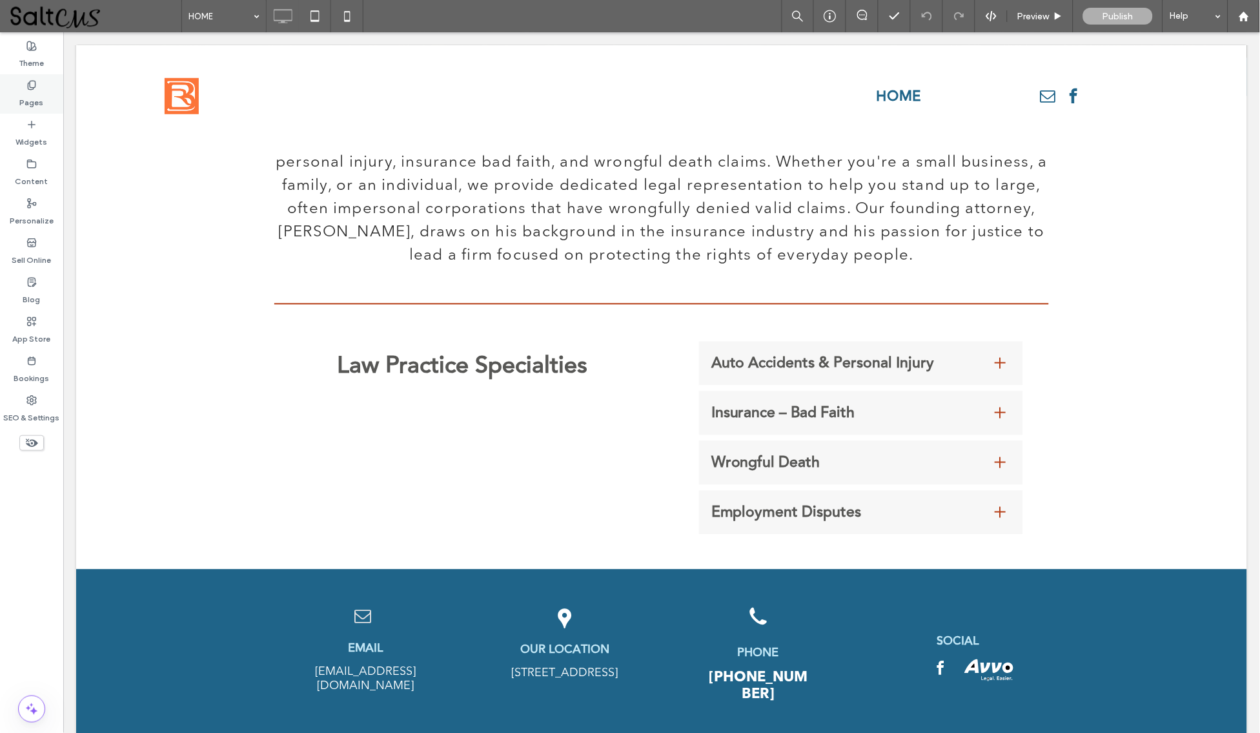
click at [34, 96] on label "Pages" at bounding box center [32, 99] width 24 height 18
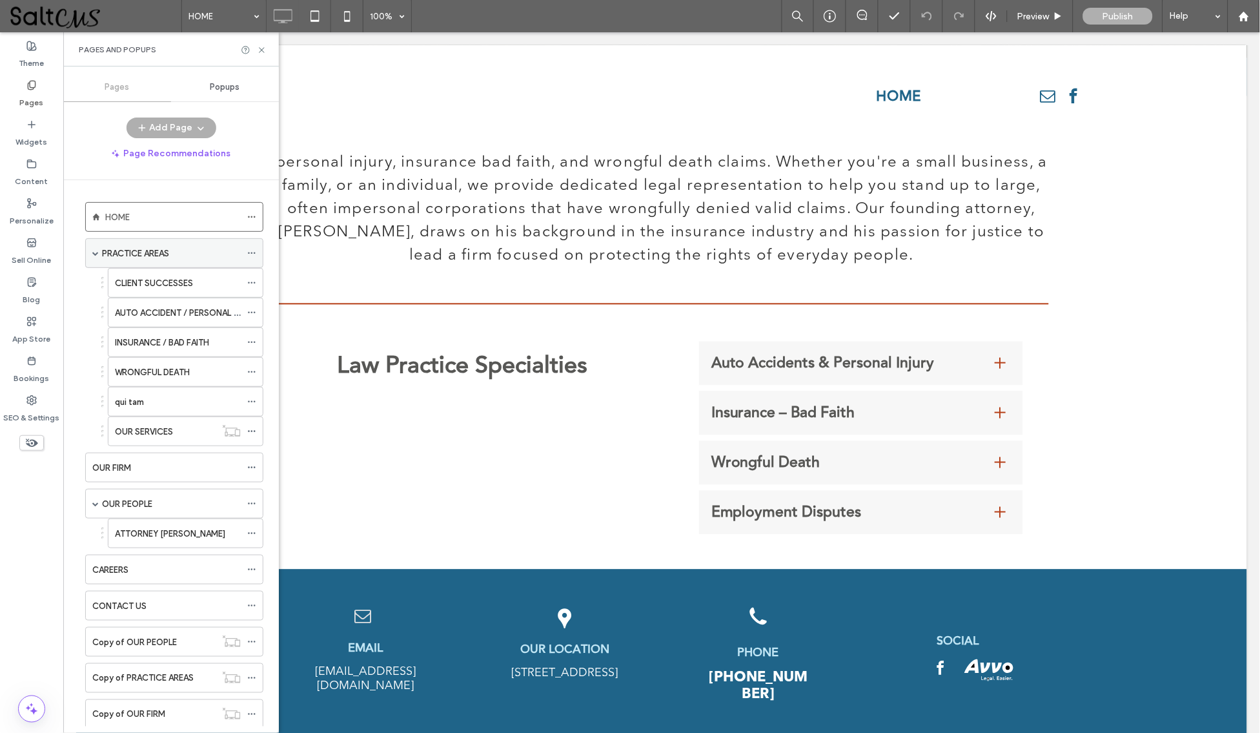
click at [153, 253] on label "PRACTICE AREAS" at bounding box center [135, 253] width 67 height 23
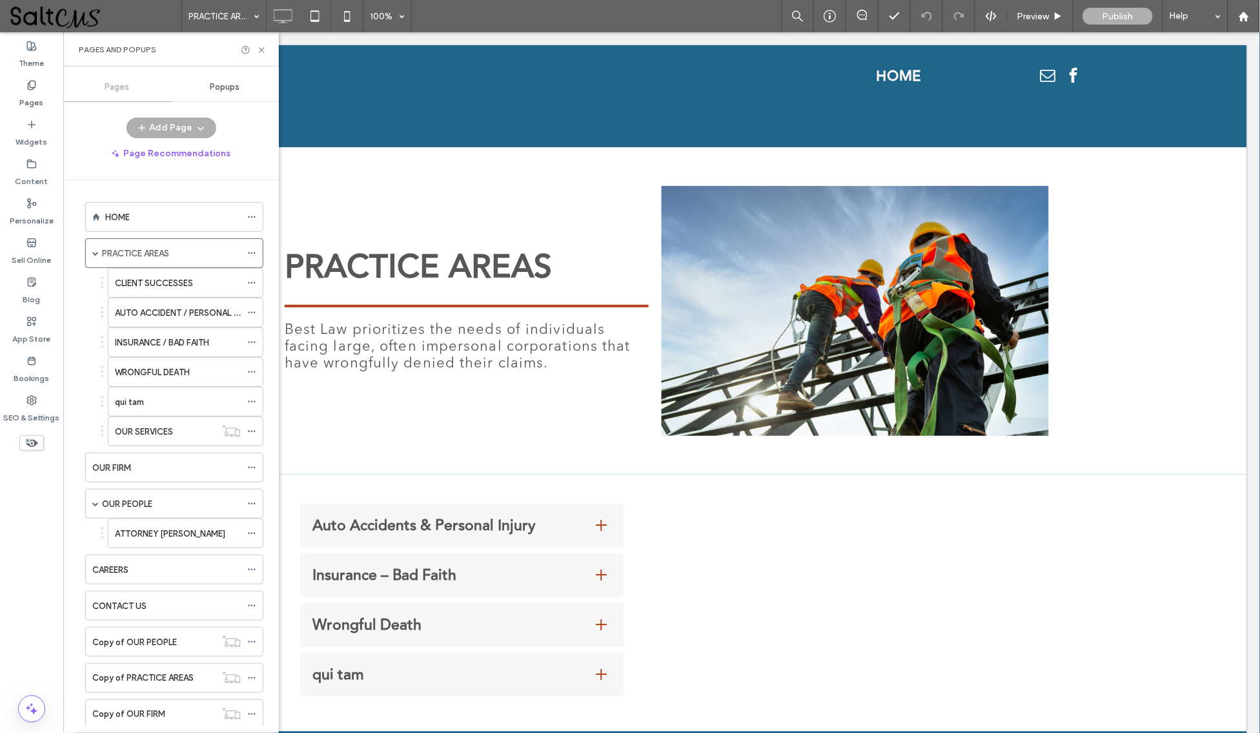
scroll to position [0, 0]
click at [266, 46] on icon at bounding box center [262, 50] width 10 height 10
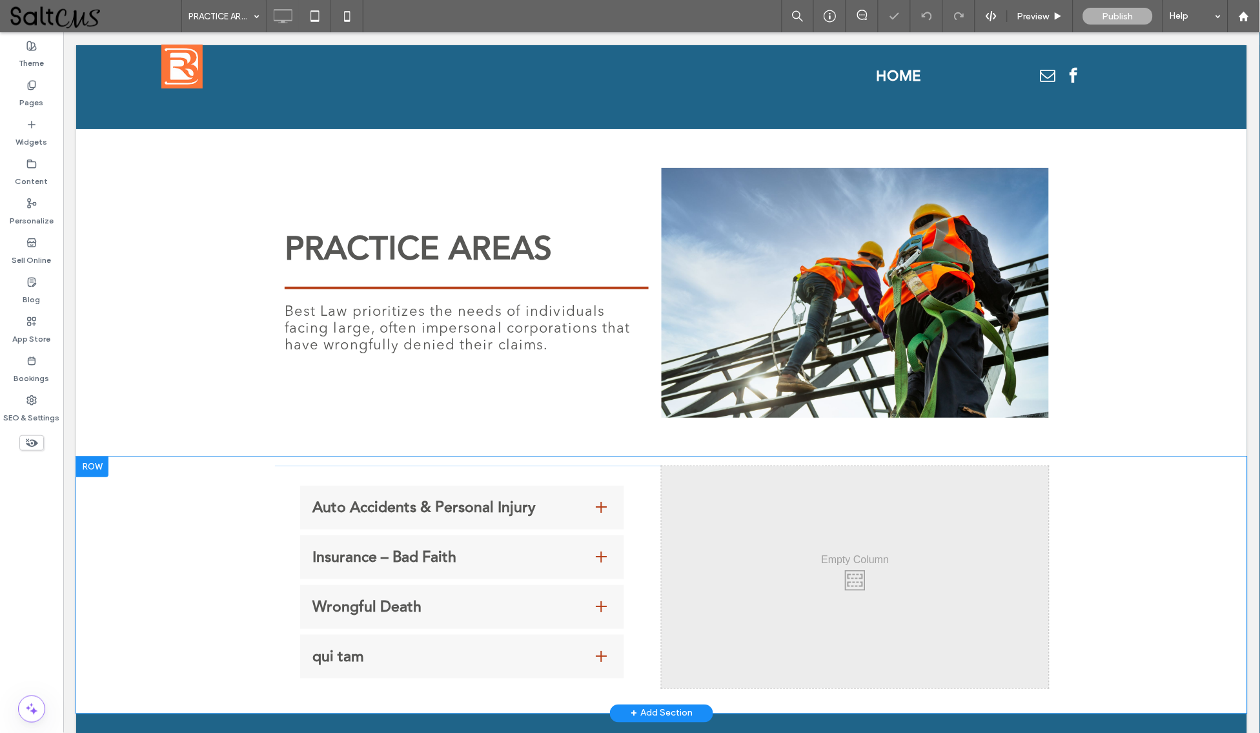
click at [96, 470] on div at bounding box center [92, 466] width 32 height 21
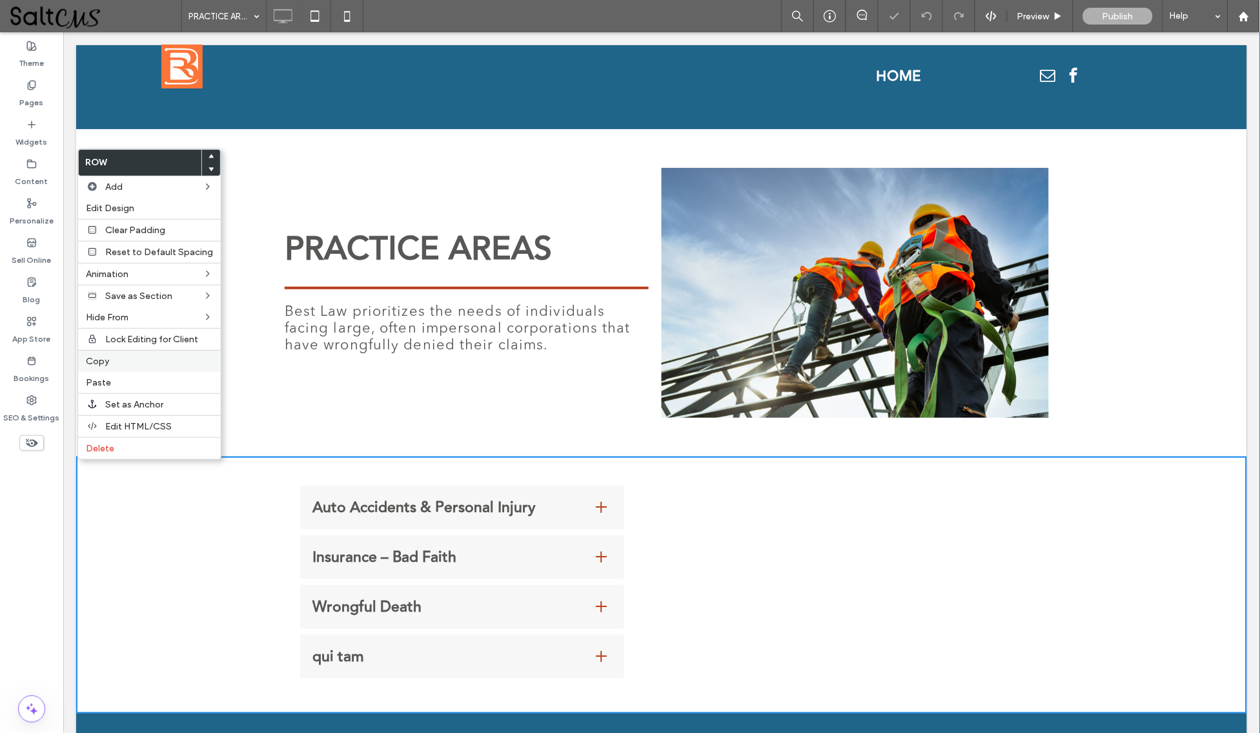
click at [139, 363] on label "Copy" at bounding box center [149, 361] width 127 height 11
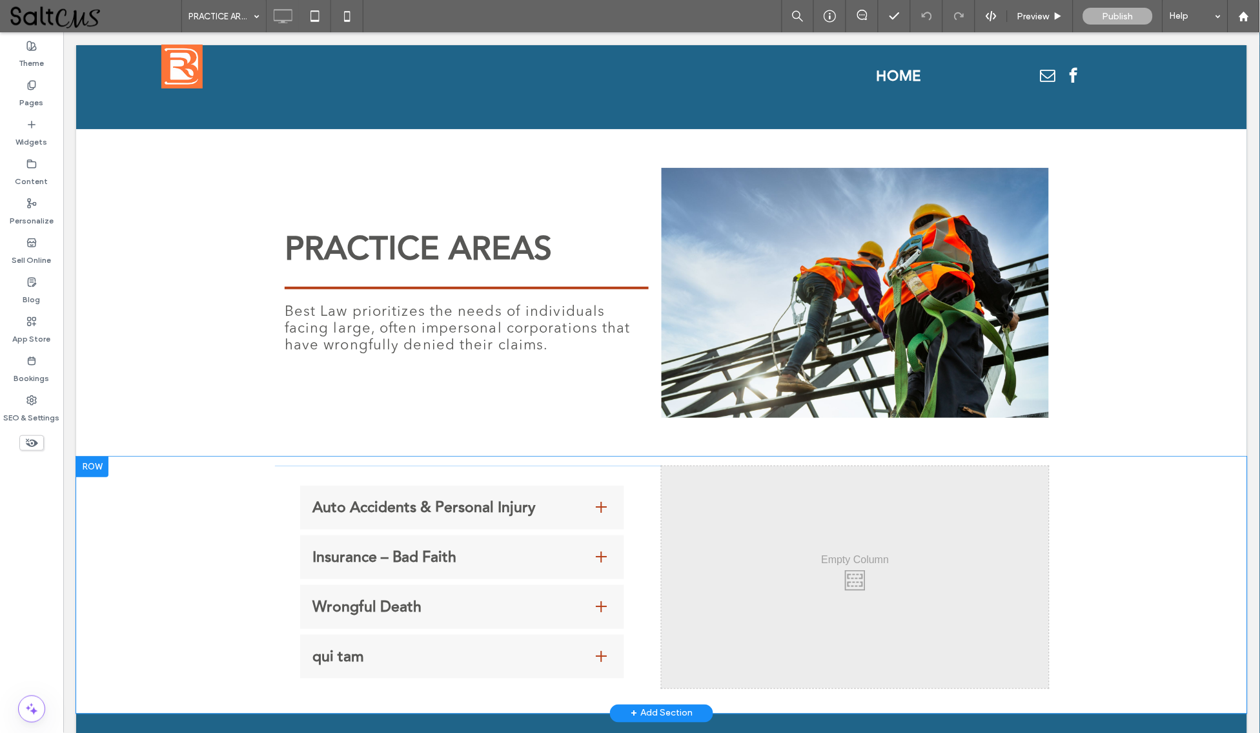
click at [212, 555] on div "Auto Accidents & Personal Injury Insurance companies are increasingly aggressiv…" at bounding box center [661, 584] width 1171 height 257
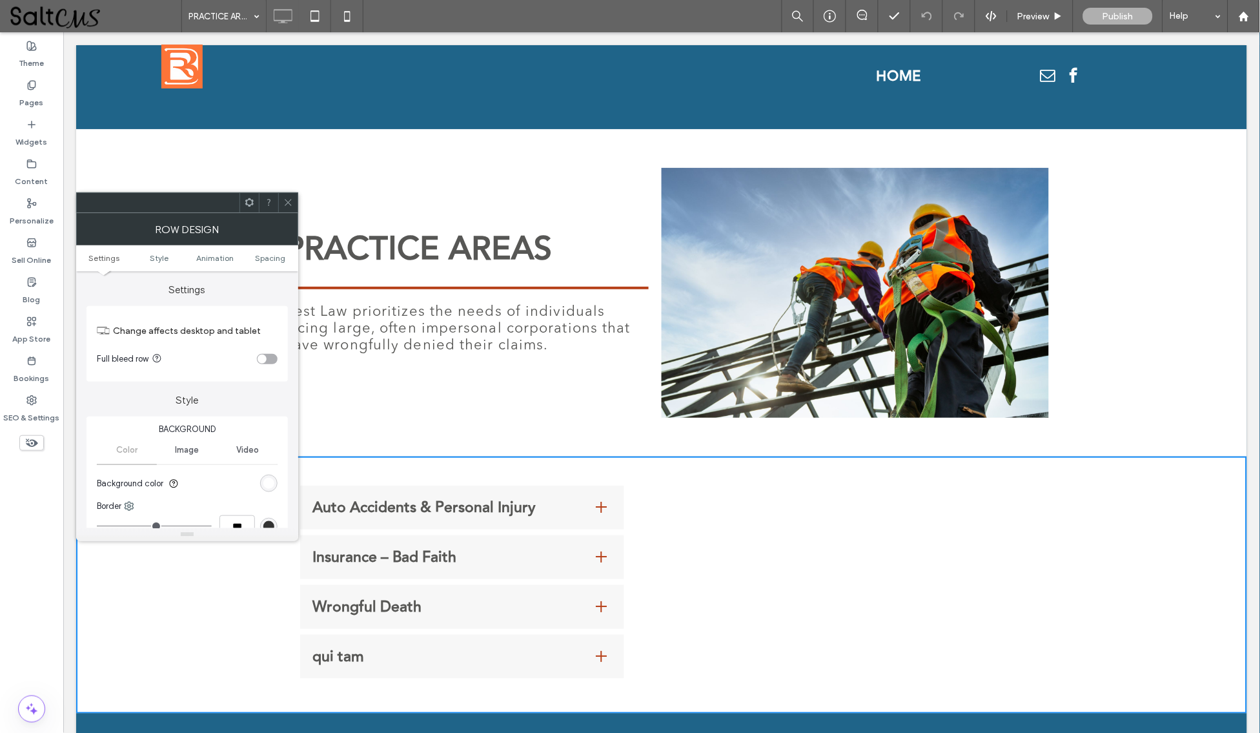
click at [290, 201] on icon at bounding box center [288, 203] width 10 height 10
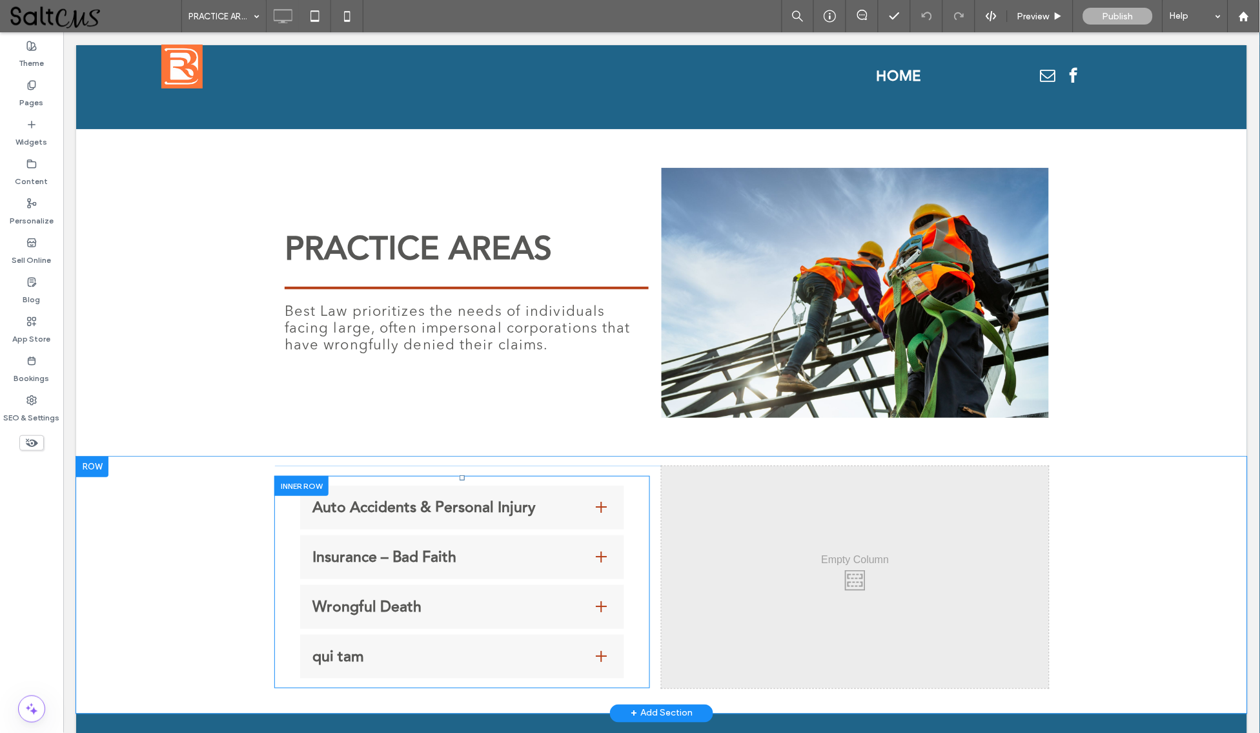
click at [298, 482] on div at bounding box center [301, 485] width 54 height 20
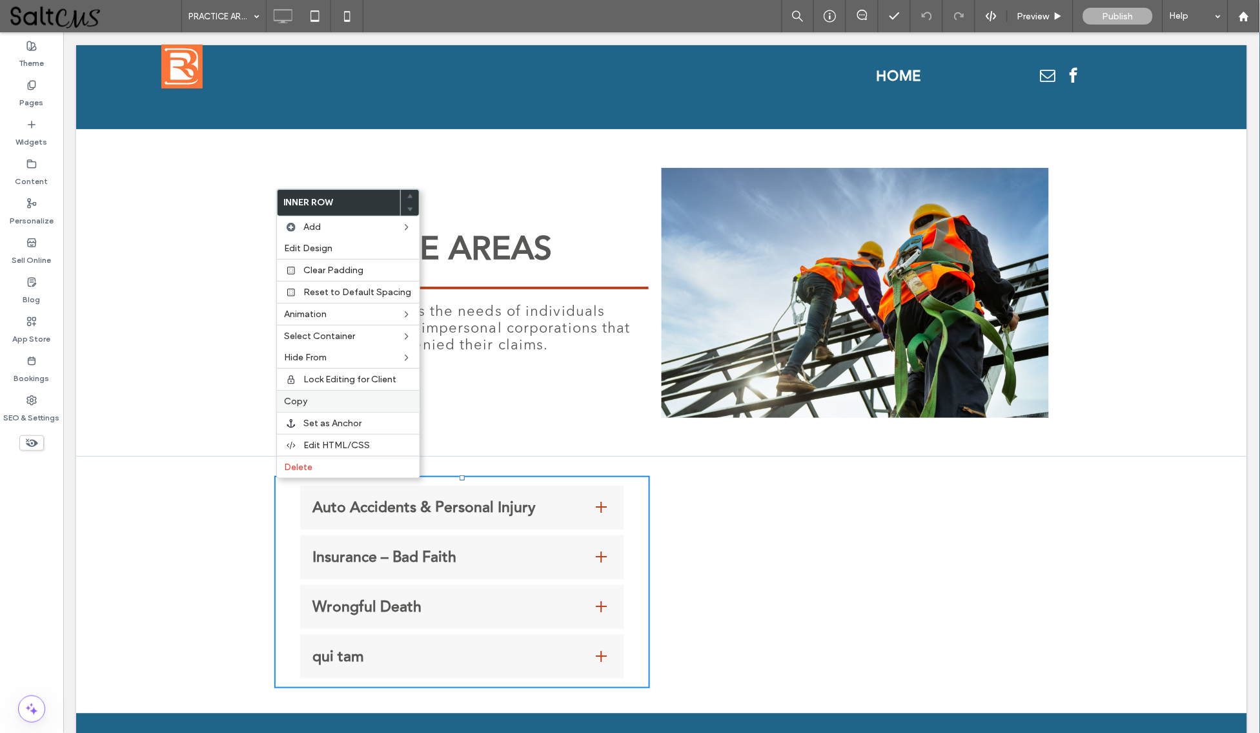
click at [317, 399] on label "Copy" at bounding box center [348, 401] width 127 height 11
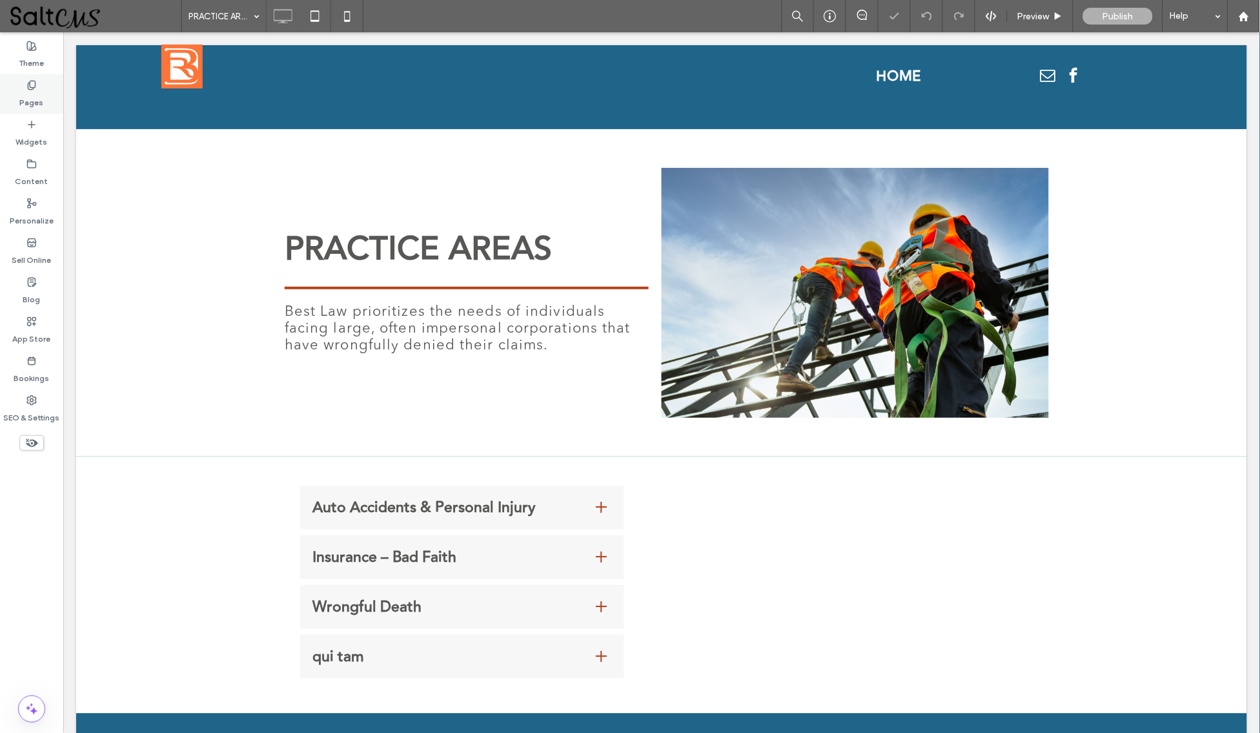
click at [37, 88] on div "Pages" at bounding box center [31, 93] width 63 height 39
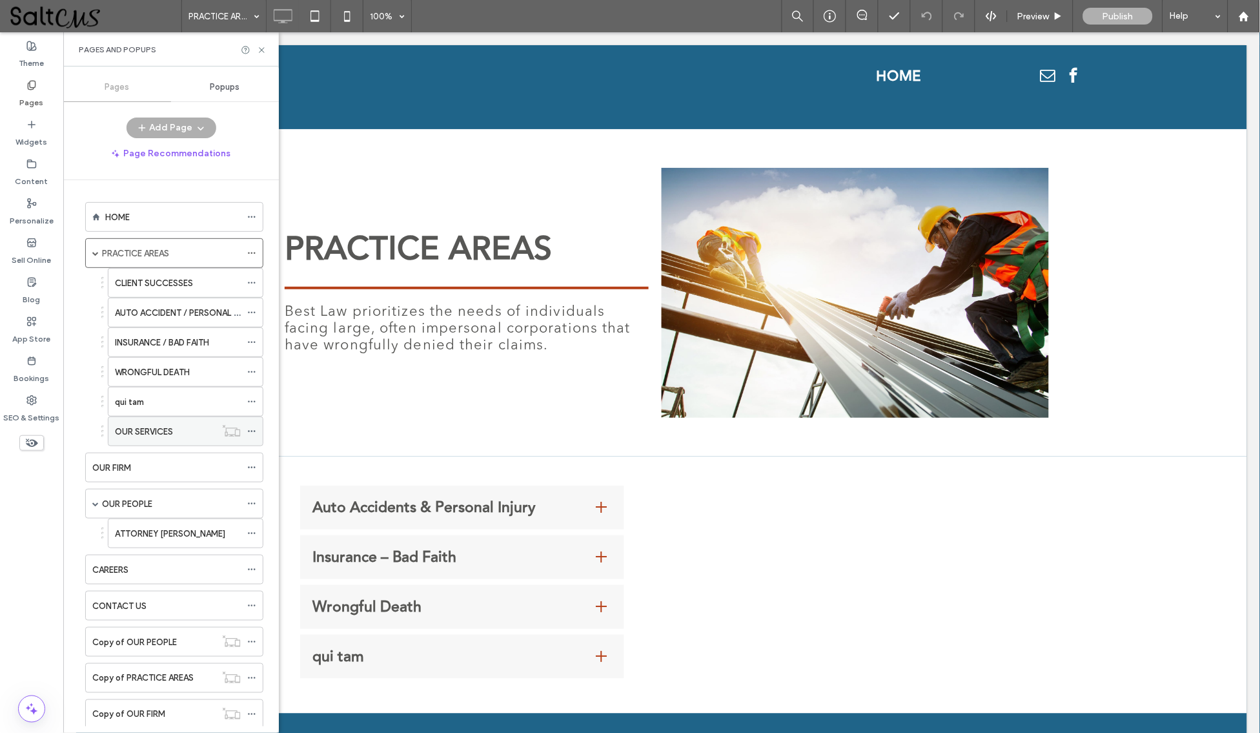
click at [167, 428] on label "OUR SERVICES" at bounding box center [144, 431] width 58 height 23
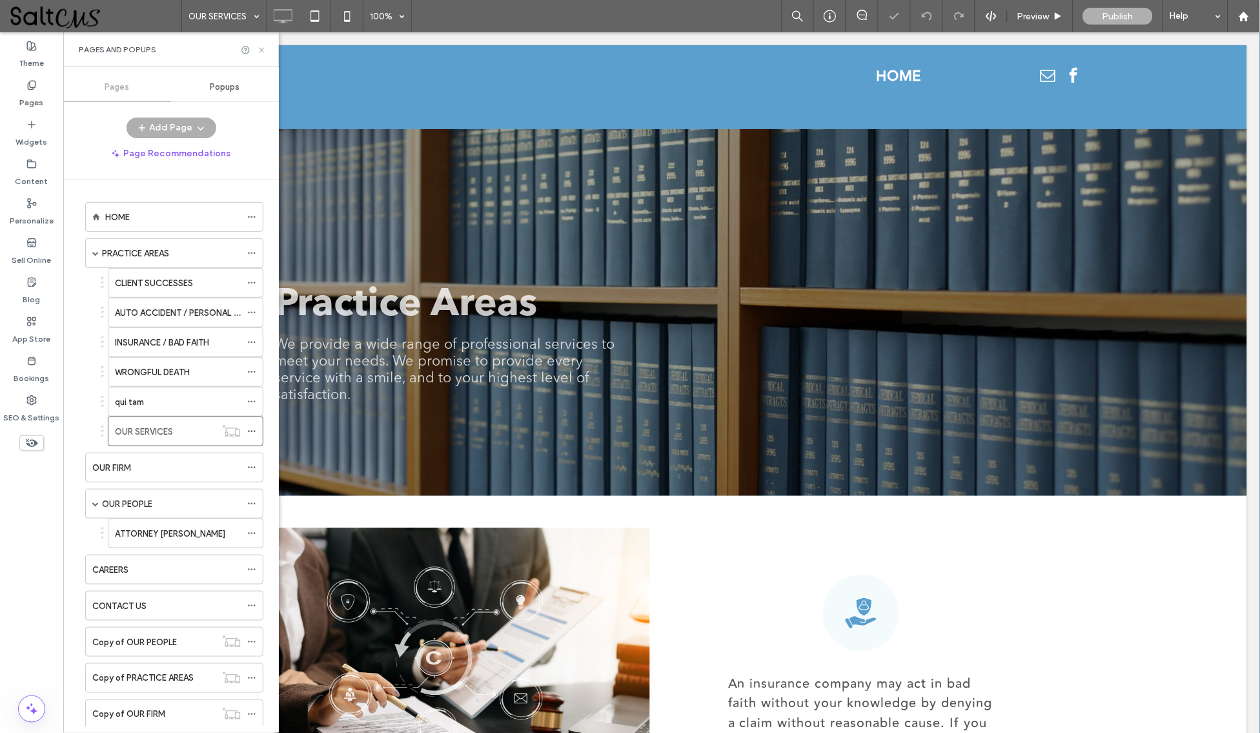
click at [260, 48] on use at bounding box center [261, 49] width 5 height 5
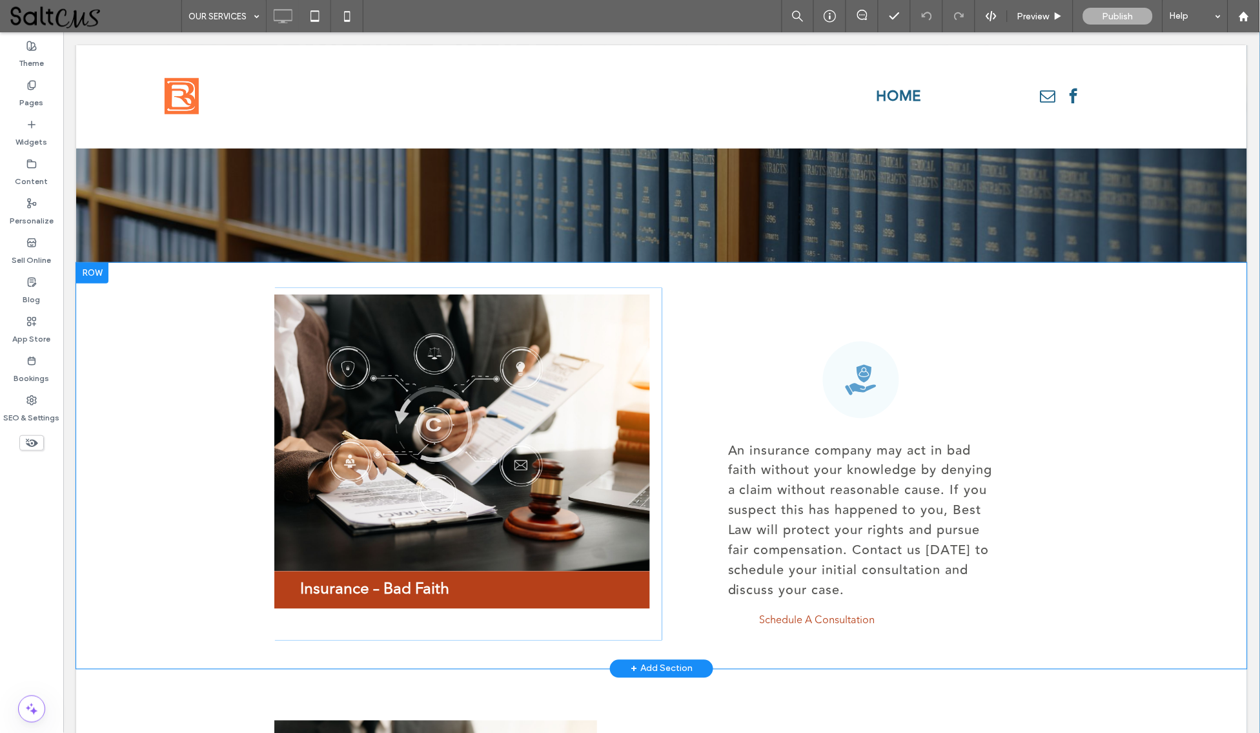
scroll to position [195, 0]
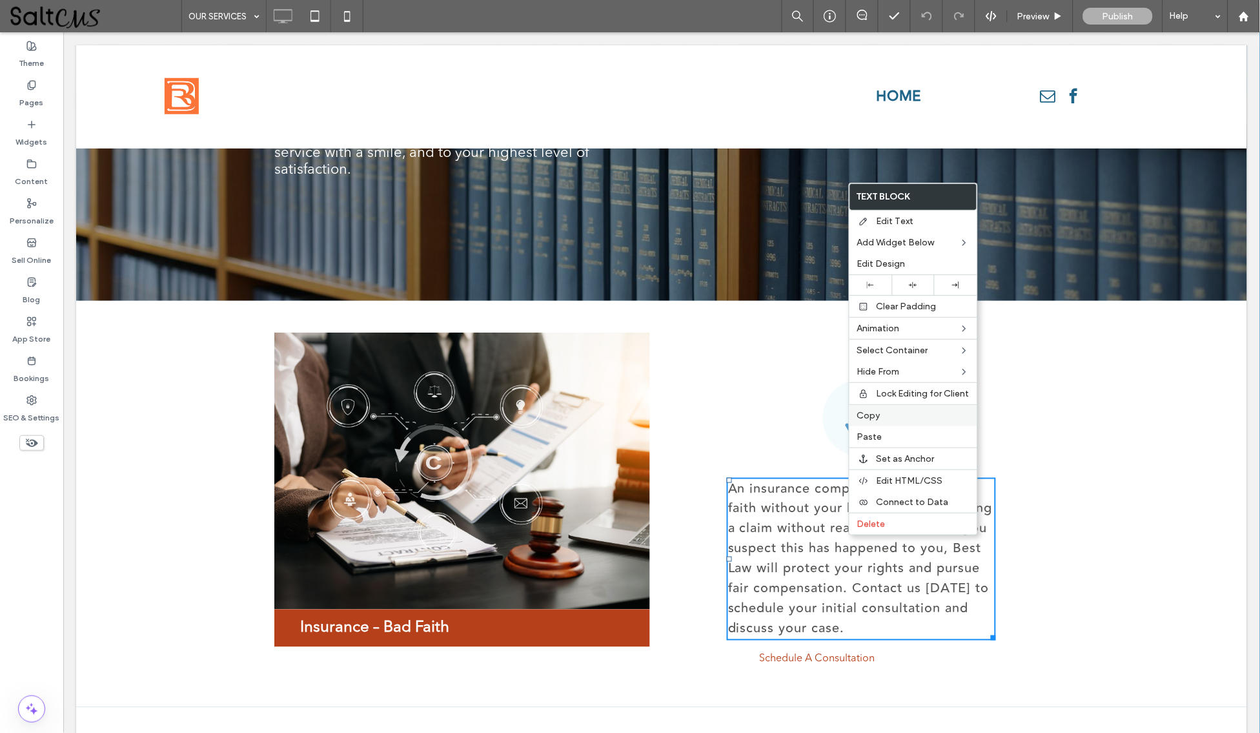
click at [881, 414] on label "Copy" at bounding box center [913, 415] width 112 height 11
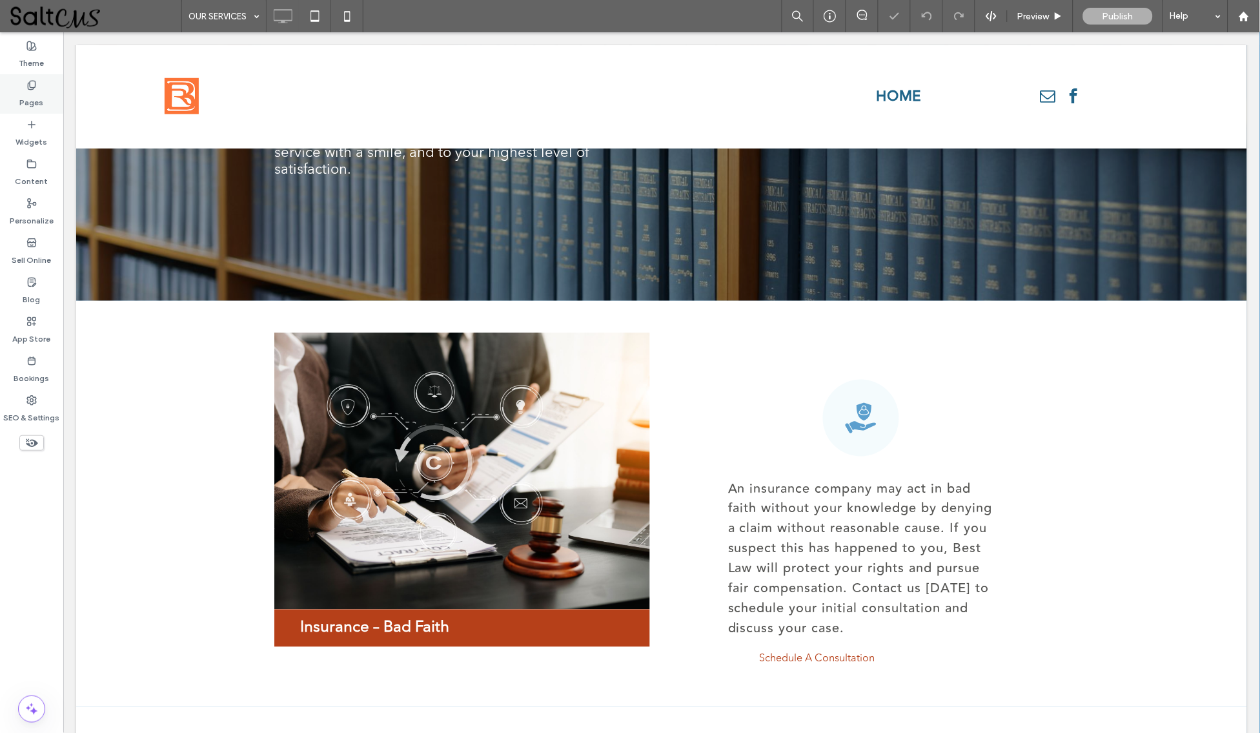
click at [35, 97] on label "Pages" at bounding box center [32, 99] width 24 height 18
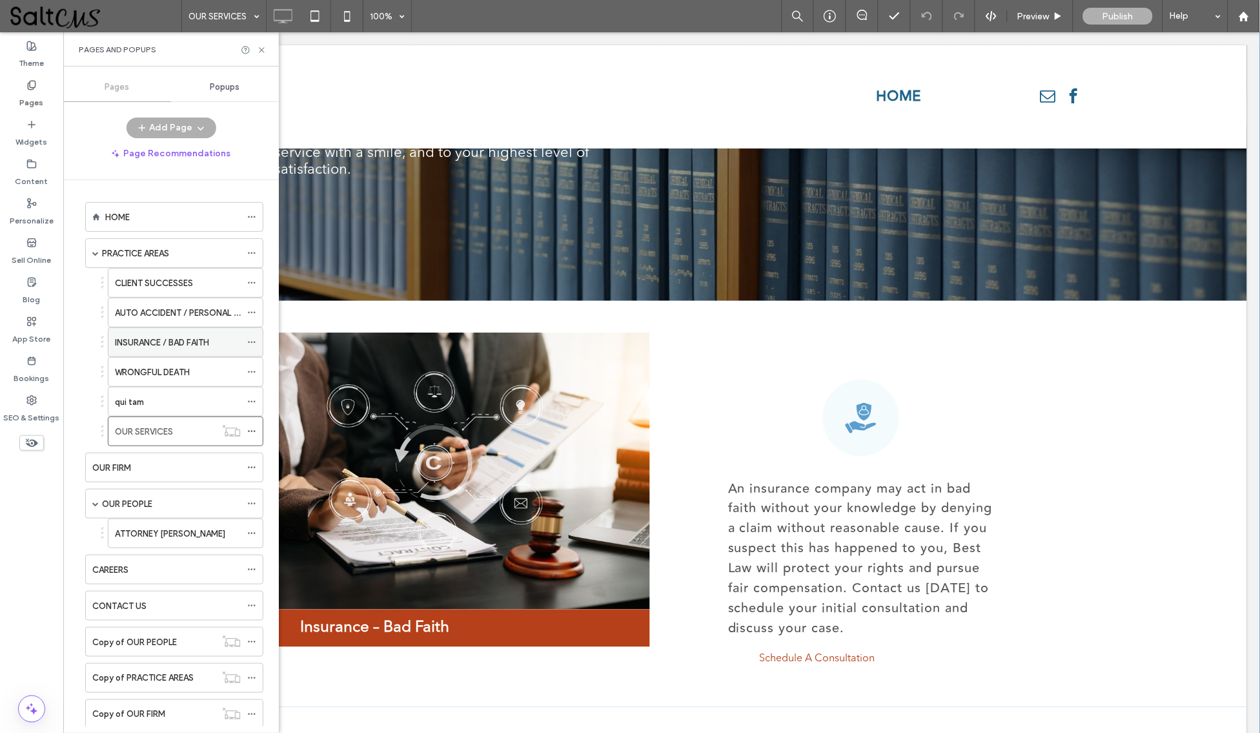
click at [172, 340] on label "INSURANCE / BAD FAITH" at bounding box center [162, 342] width 94 height 23
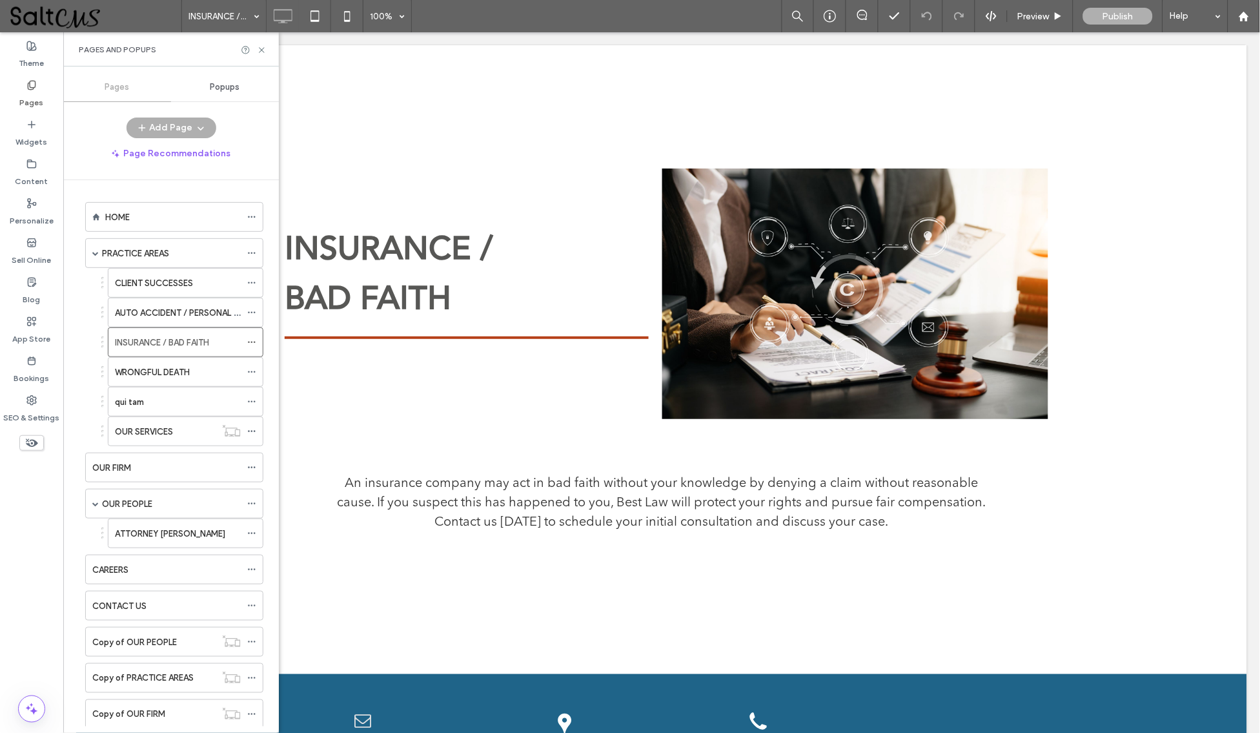
scroll to position [0, 0]
click at [259, 48] on icon at bounding box center [262, 50] width 10 height 10
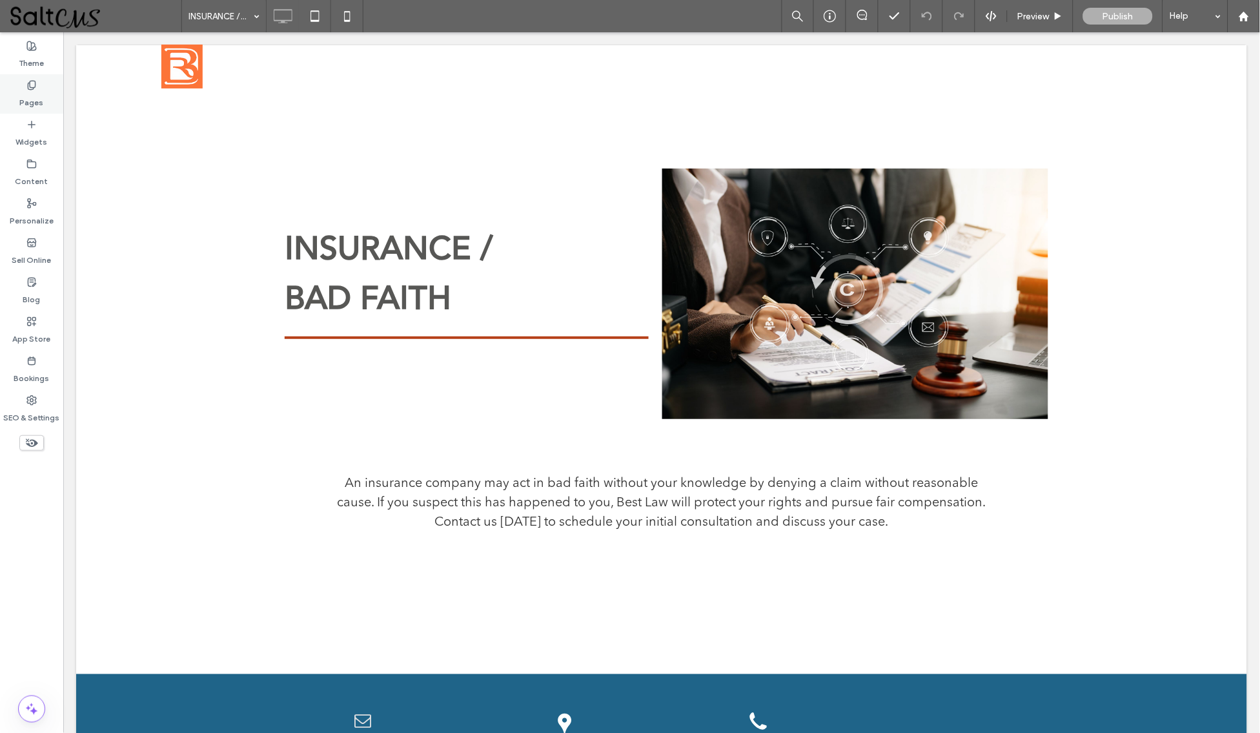
click at [31, 81] on icon at bounding box center [31, 85] width 10 height 10
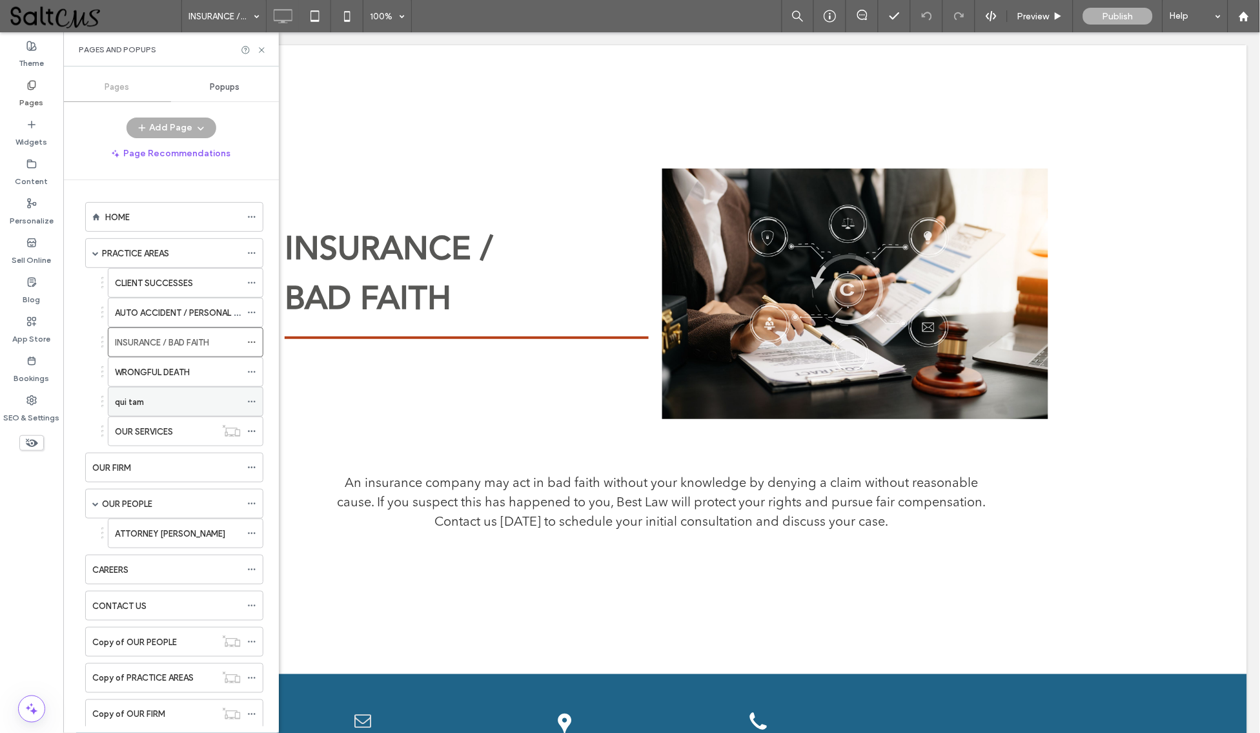
click at [179, 407] on div "qui tam" at bounding box center [178, 402] width 126 height 14
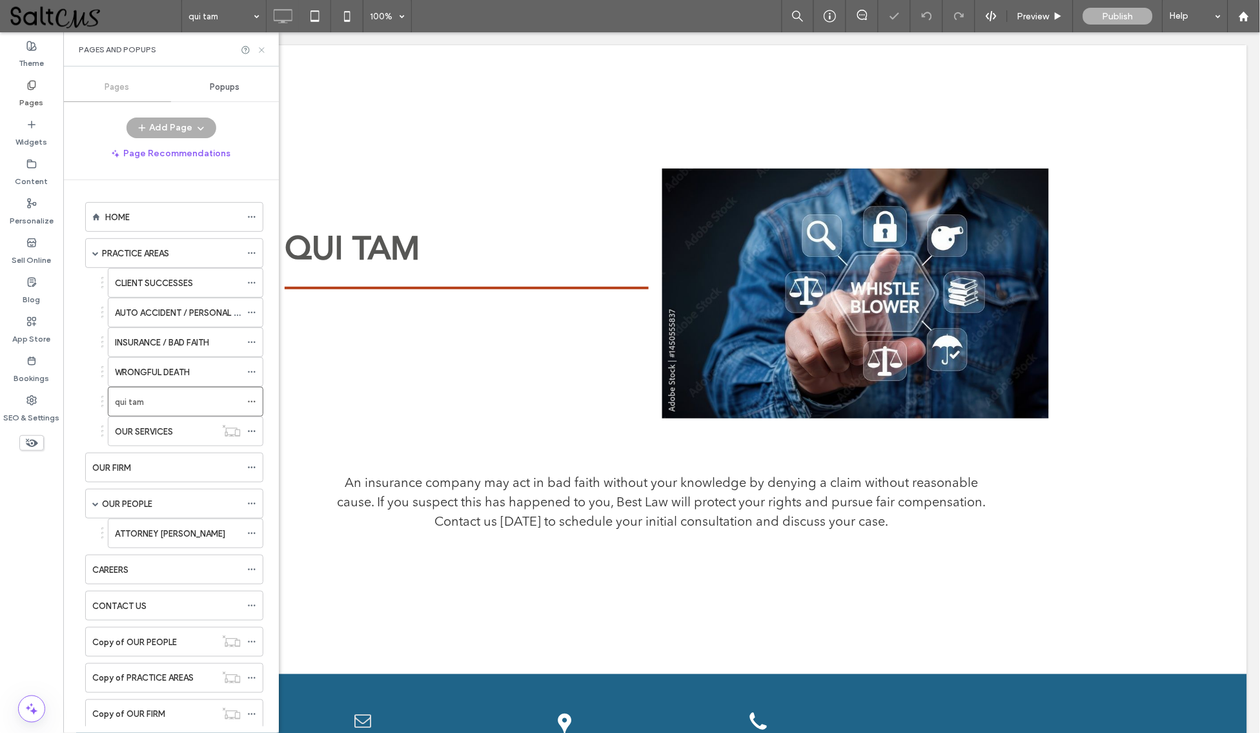
click at [263, 45] on icon at bounding box center [262, 50] width 10 height 10
